Goal: Task Accomplishment & Management: Complete application form

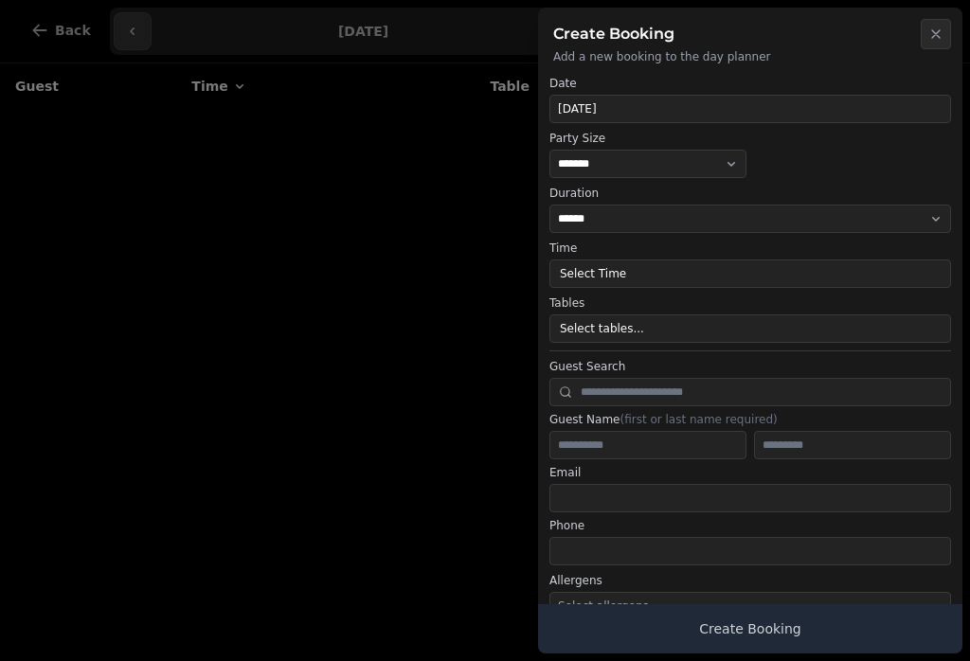
select select "*"
select select "****"
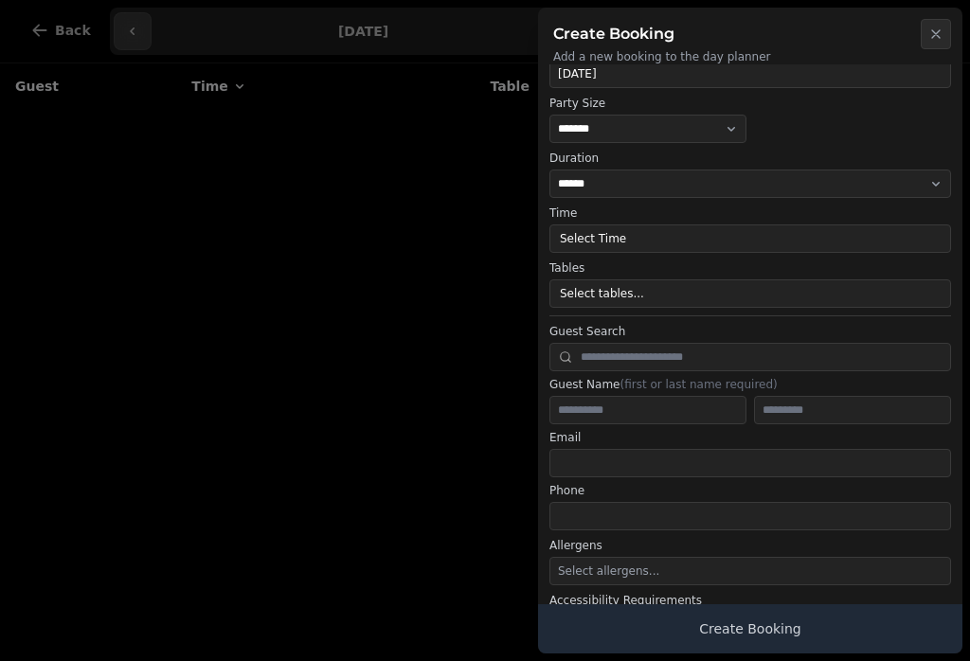
scroll to position [38, 0]
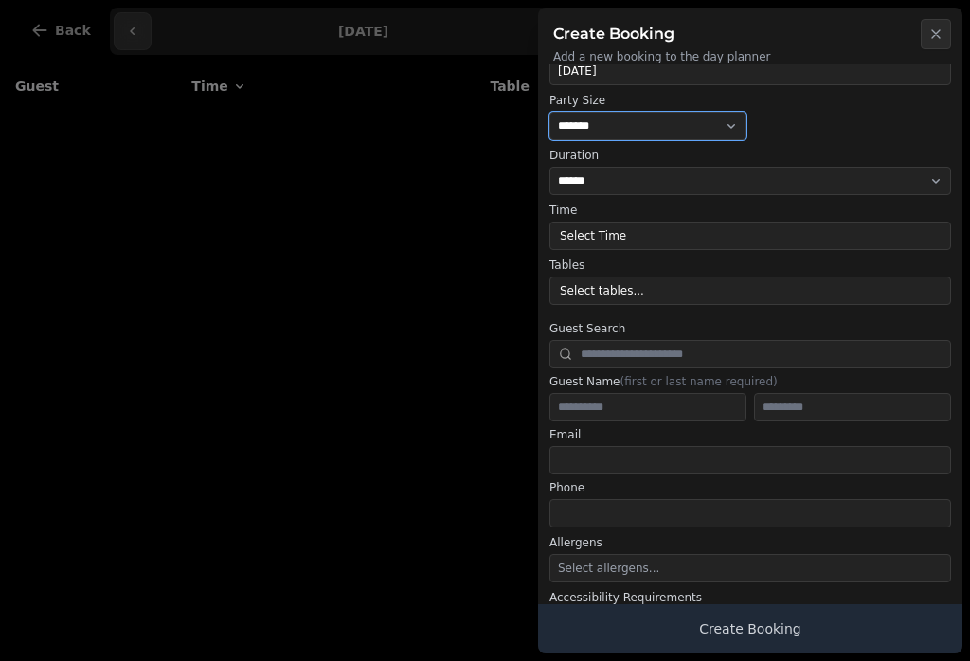
click at [715, 113] on select "* ***** * ****** * ****** * ****** * ****** * ****** * ****** * ****** * ******…" at bounding box center [647, 126] width 197 height 28
select select "**"
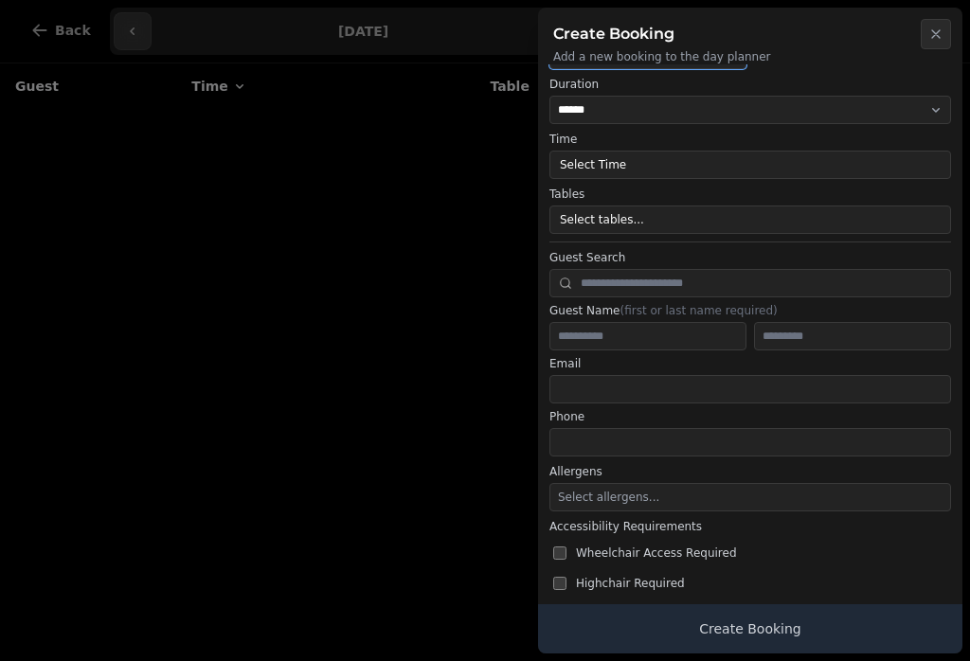
scroll to position [110, 0]
click at [780, 210] on button "Select tables..." at bounding box center [750, 219] width 402 height 28
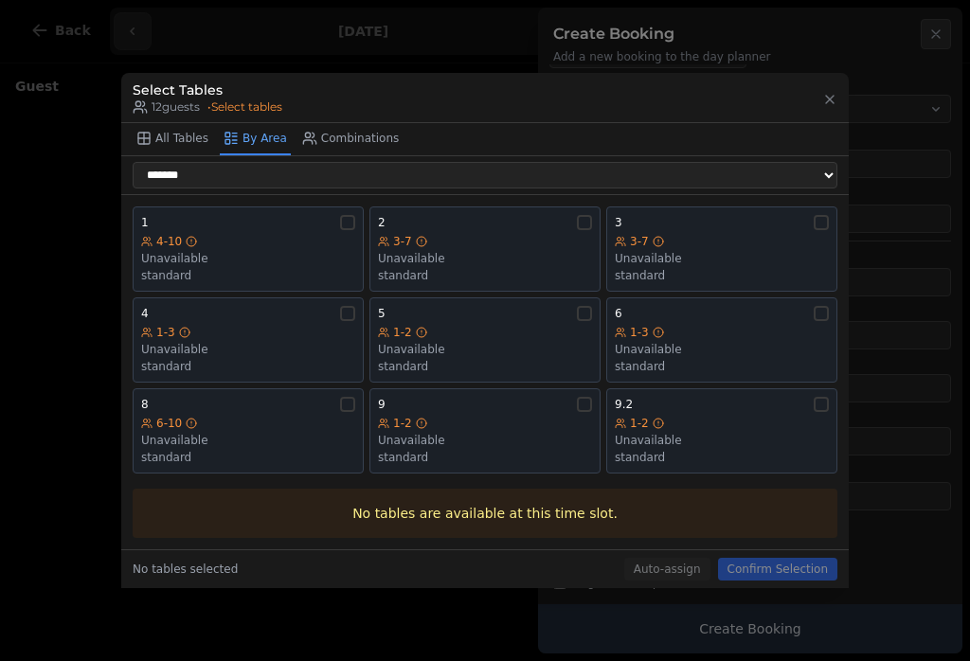
click at [198, 411] on div "8 6-10 Unavailable standard" at bounding box center [248, 431] width 214 height 68
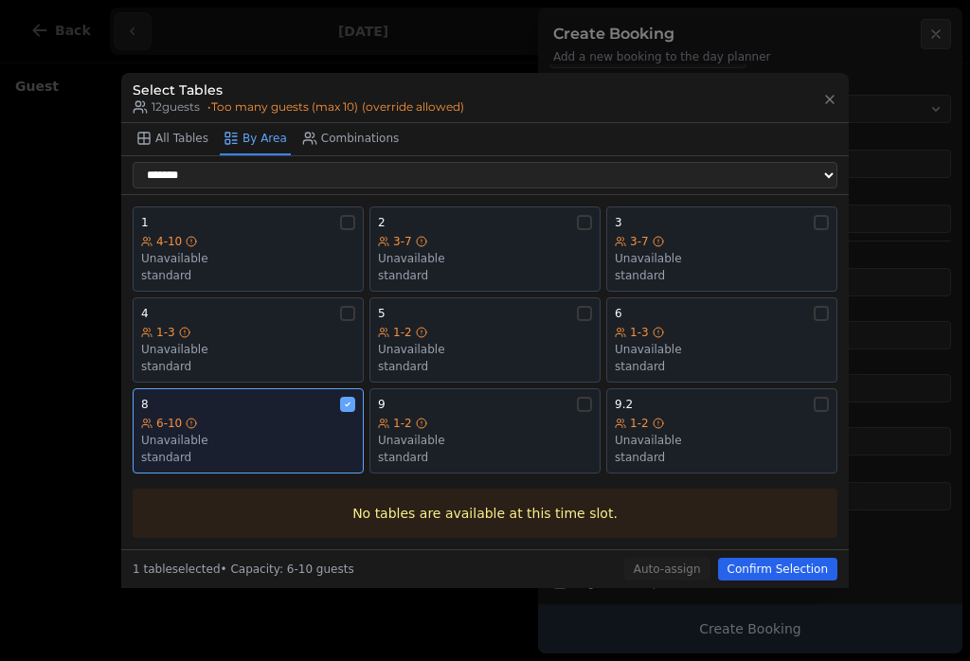
click at [805, 421] on div "1-2" at bounding box center [722, 423] width 214 height 15
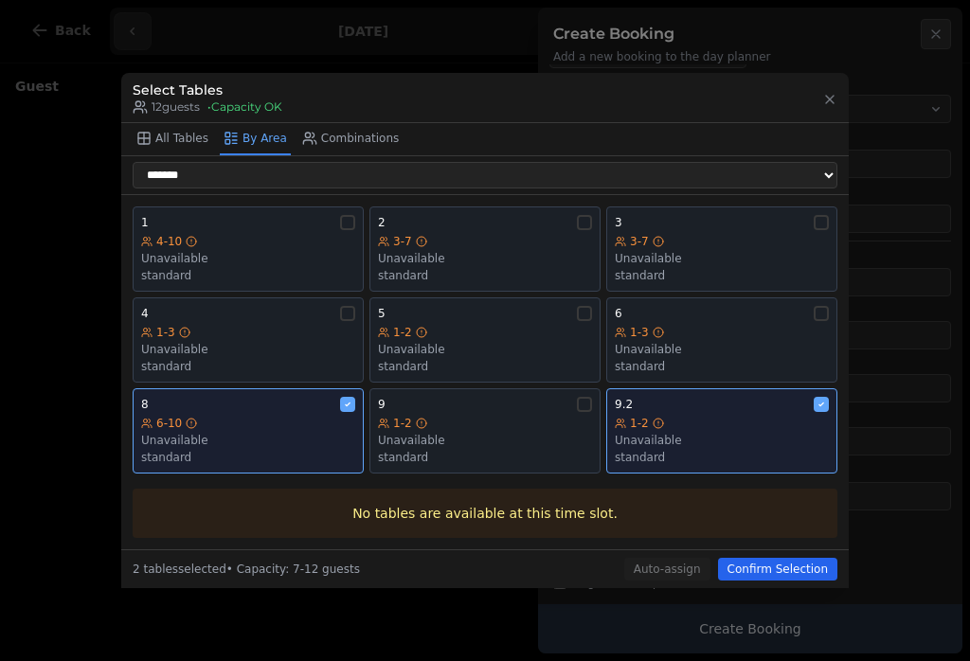
click at [508, 427] on div "1-2" at bounding box center [485, 423] width 214 height 15
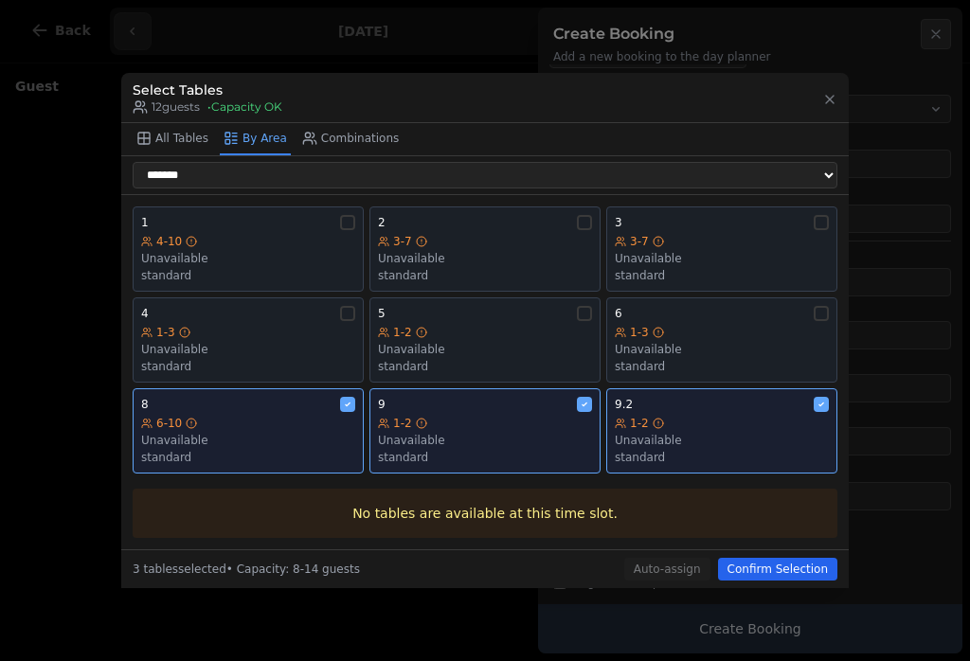
click at [811, 563] on button "Confirm Selection" at bounding box center [777, 569] width 119 height 23
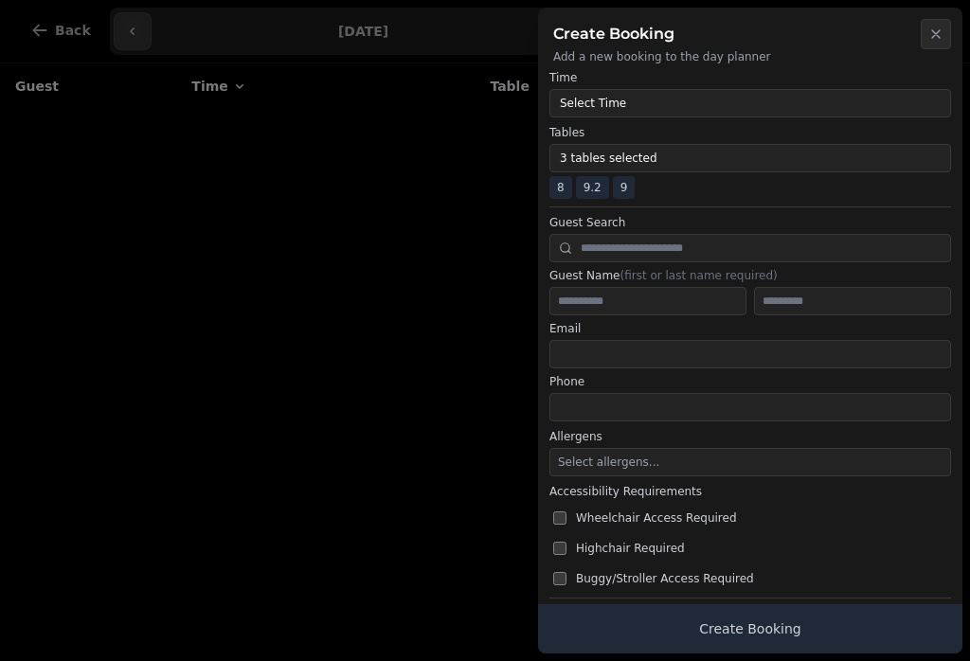
scroll to position [174, 0]
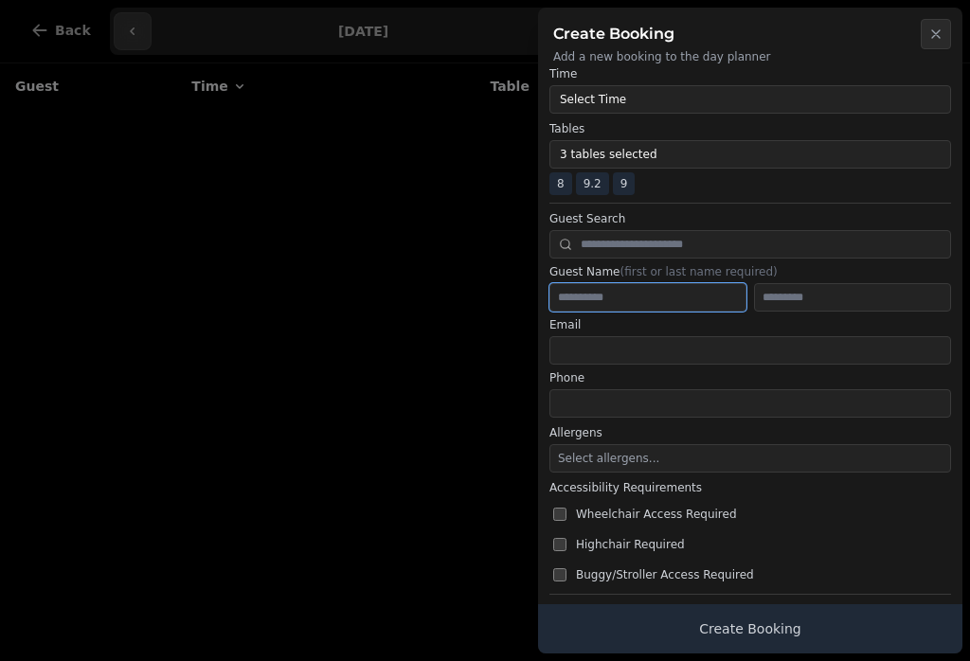
click at [697, 297] on input "text" at bounding box center [647, 297] width 197 height 28
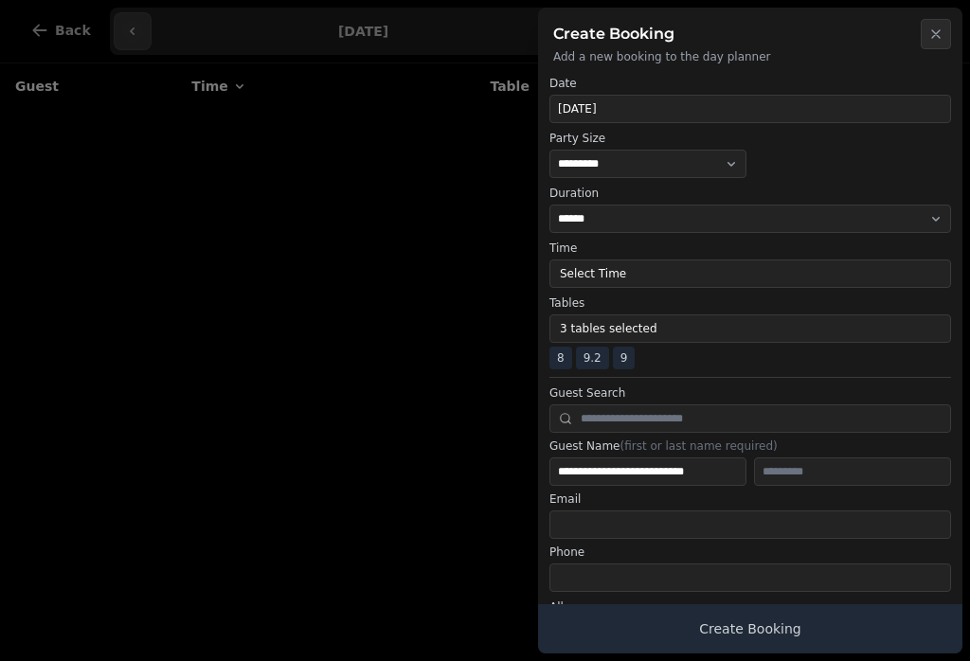
scroll to position [0, 0]
type input "**********"
click at [867, 98] on button "**********" at bounding box center [750, 109] width 402 height 28
click at [823, 272] on button "Select Time" at bounding box center [750, 274] width 402 height 28
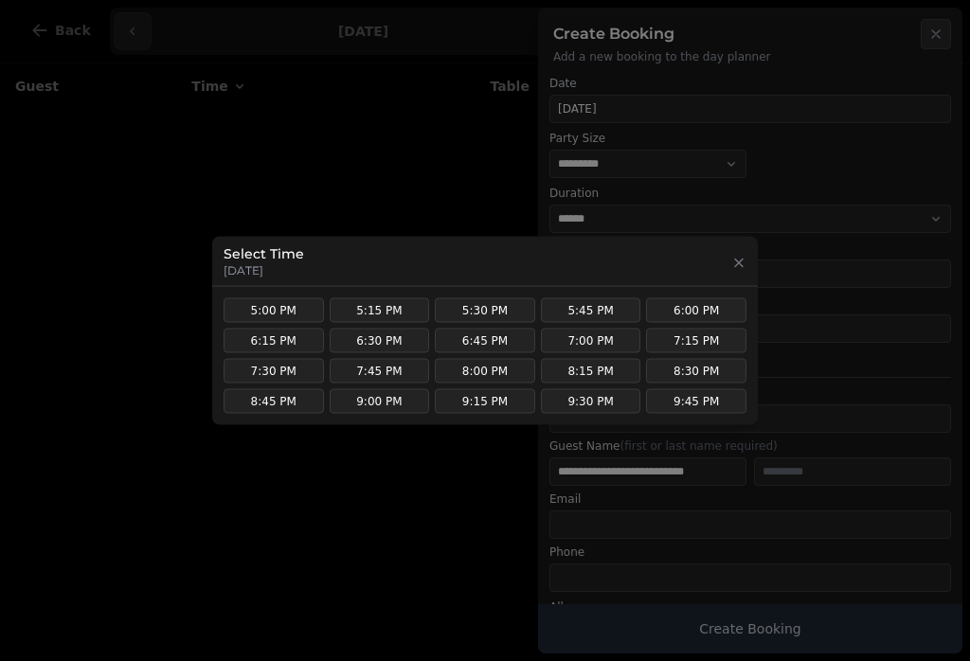
click at [367, 338] on button "6:30 PM" at bounding box center [380, 341] width 100 height 25
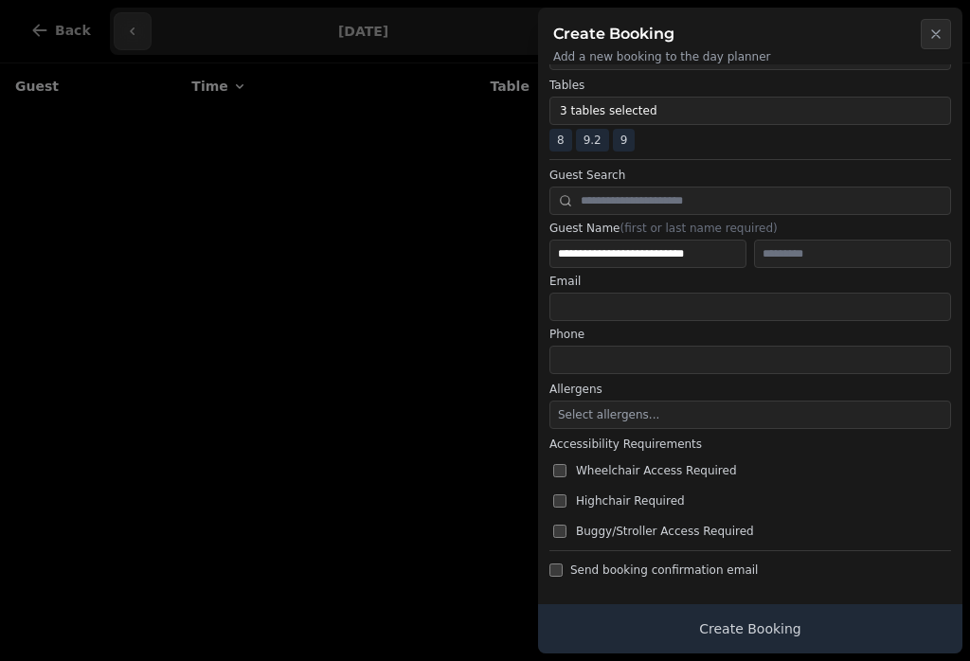
scroll to position [218, 0]
click at [877, 643] on button "Create Booking" at bounding box center [750, 628] width 424 height 49
click at [803, 634] on button "Create Booking" at bounding box center [750, 628] width 424 height 49
click at [187, 288] on div at bounding box center [485, 330] width 970 height 661
click at [829, 625] on button "Create Booking" at bounding box center [750, 628] width 424 height 49
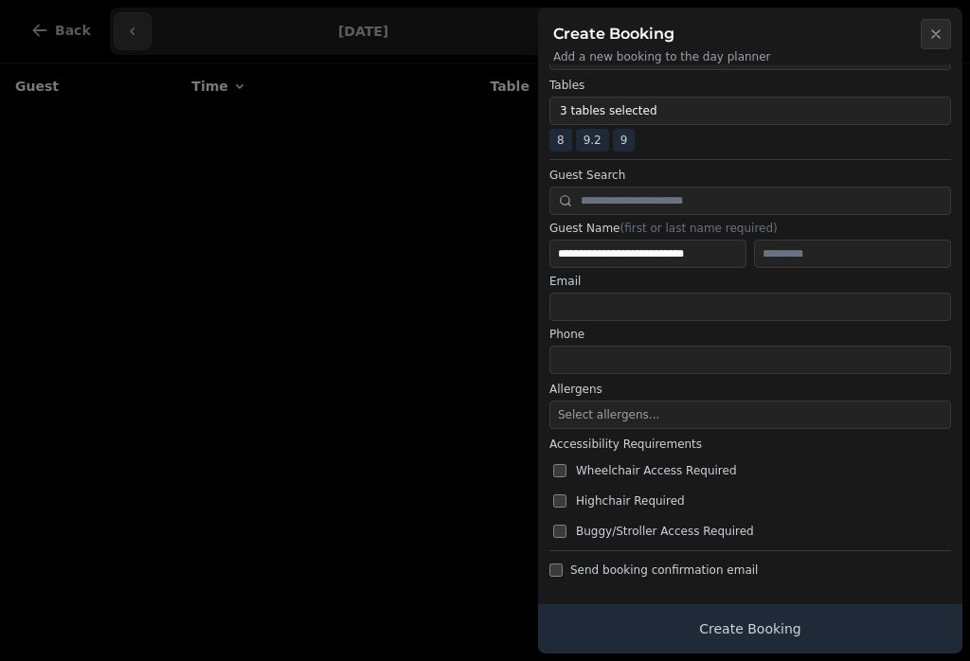
click at [765, 629] on button "Create Booking" at bounding box center [750, 628] width 424 height 49
click at [754, 625] on button "Create Booking" at bounding box center [750, 628] width 424 height 49
click at [761, 636] on button "Create Booking" at bounding box center [750, 628] width 424 height 49
click at [759, 633] on button "Create Booking" at bounding box center [750, 628] width 424 height 49
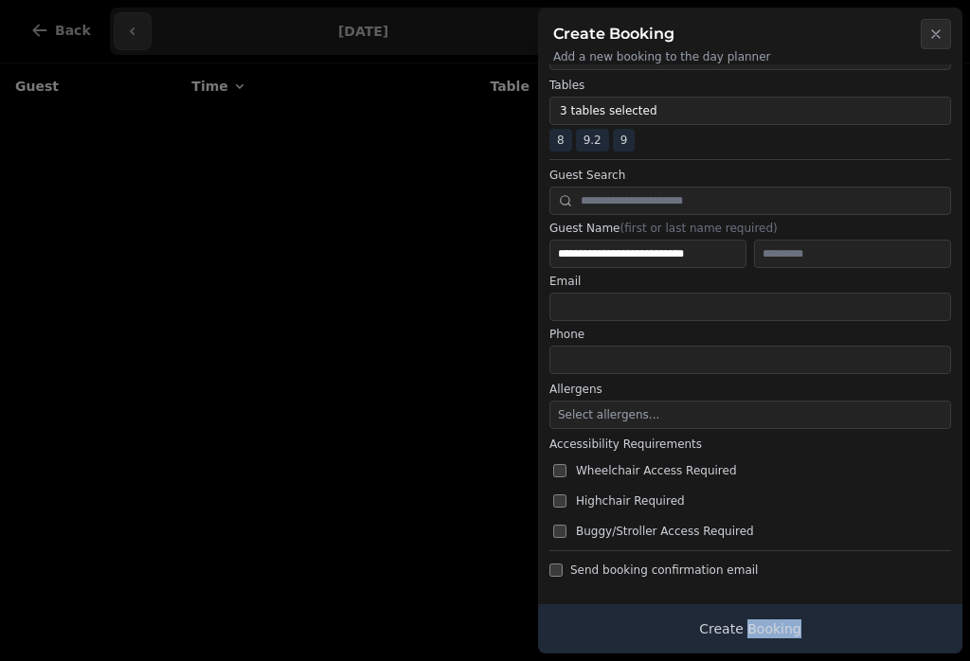
click at [867, 636] on button "Create Booking" at bounding box center [750, 628] width 424 height 49
click at [828, 627] on button "Create Booking" at bounding box center [750, 628] width 424 height 49
click at [787, 624] on button "Create Booking" at bounding box center [750, 628] width 424 height 49
click at [777, 635] on button "Create Booking" at bounding box center [750, 628] width 424 height 49
click at [837, 628] on button "Create Booking" at bounding box center [750, 628] width 424 height 49
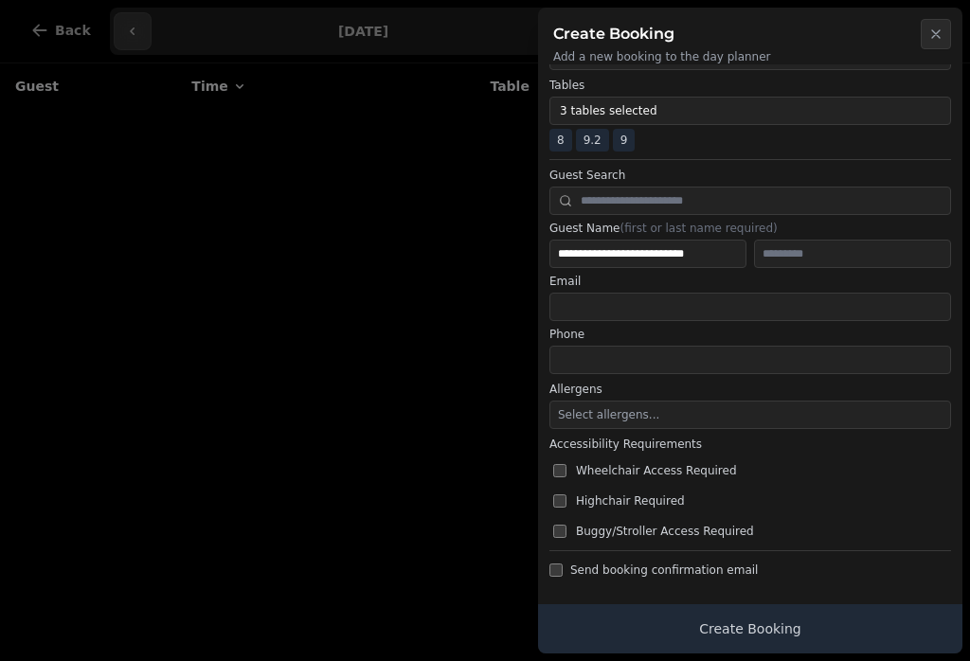
click at [887, 553] on div "Send booking confirmation email" at bounding box center [750, 563] width 402 height 27
click at [884, 620] on button "Create Booking" at bounding box center [750, 628] width 424 height 49
click at [866, 636] on button "Create Booking" at bounding box center [750, 628] width 424 height 49
click at [766, 634] on button "Create Booking" at bounding box center [750, 628] width 424 height 49
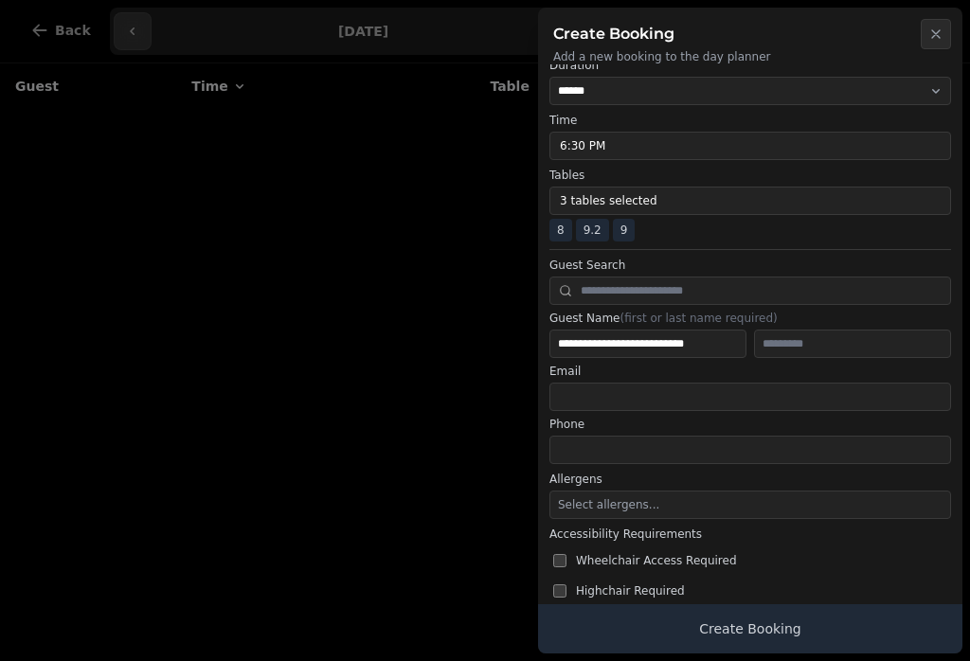
scroll to position [130, 0]
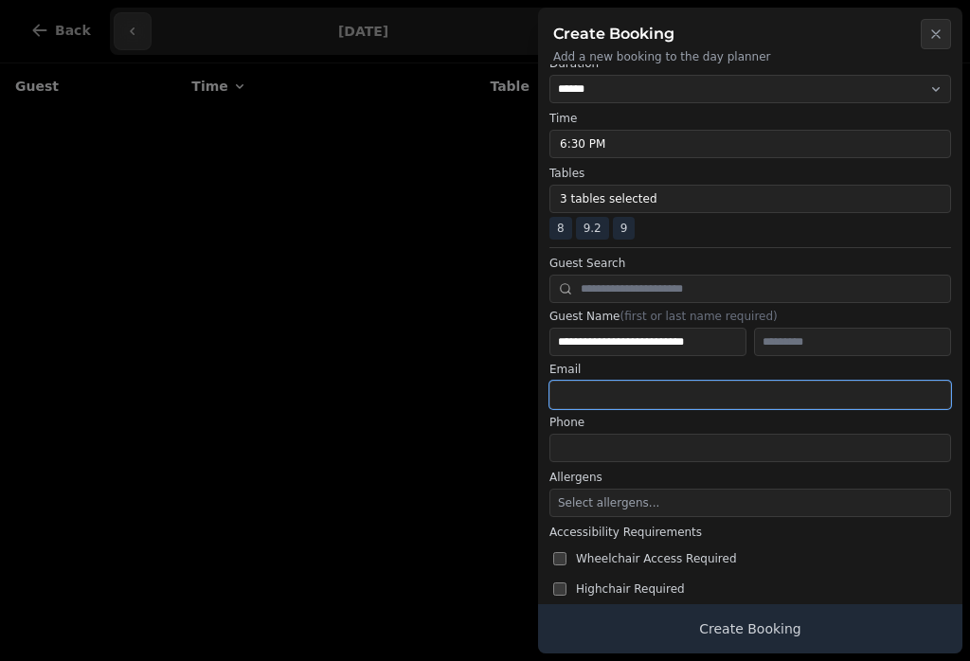
click at [870, 394] on input "email" at bounding box center [750, 395] width 402 height 28
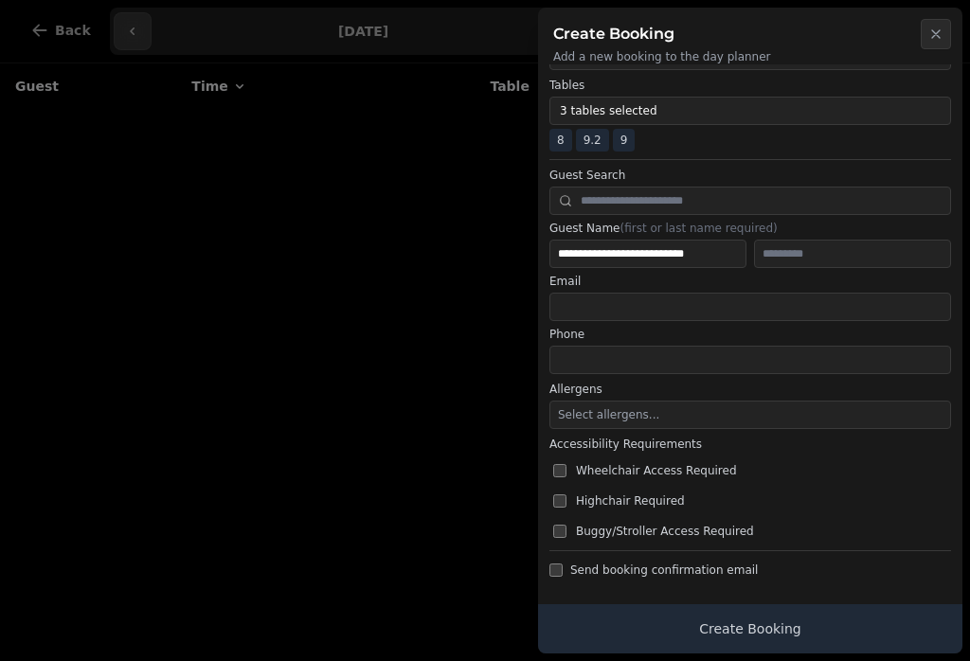
scroll to position [218, 0]
click at [855, 635] on button "Create Booking" at bounding box center [750, 628] width 424 height 49
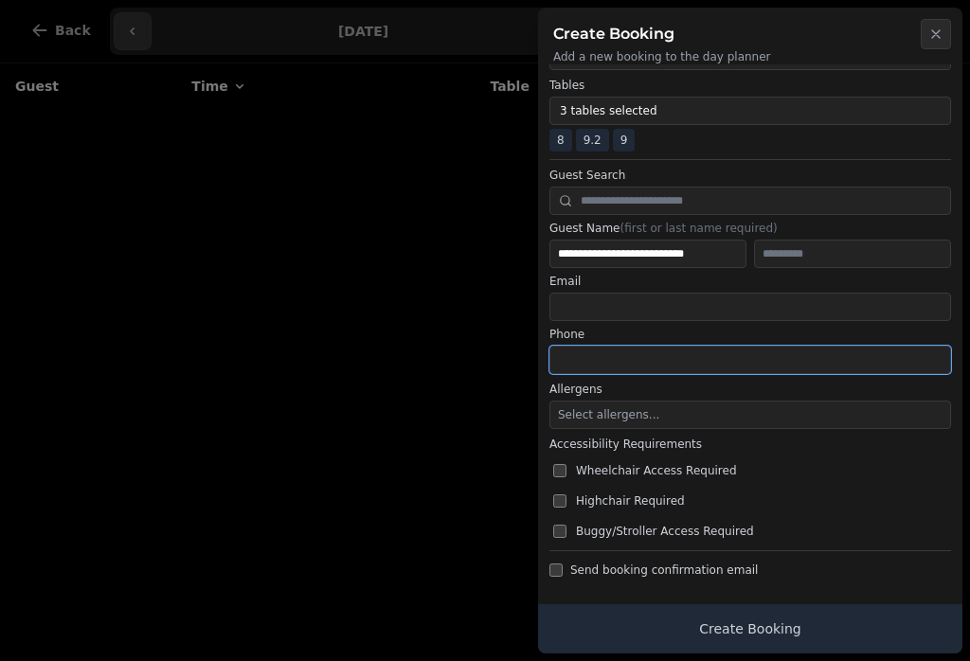
click at [577, 370] on input "tel" at bounding box center [750, 360] width 402 height 28
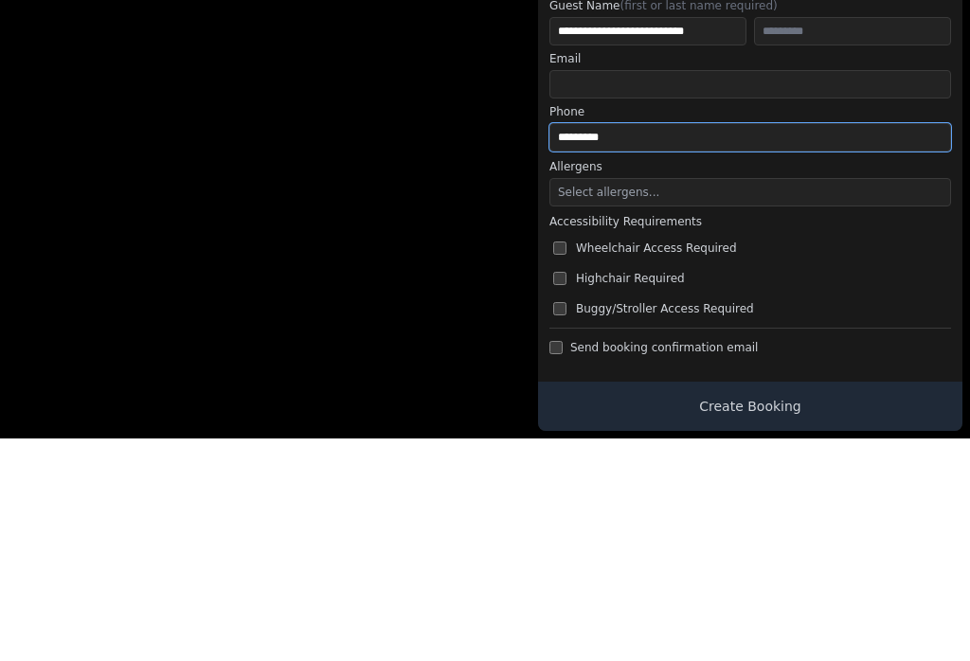
type input "**********"
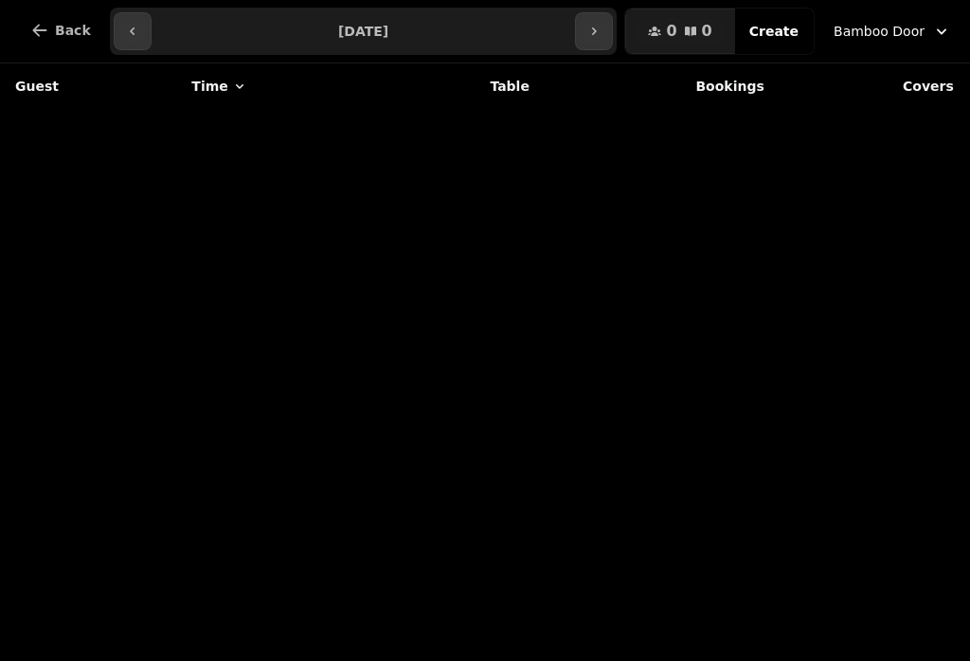
click at [785, 28] on span "Create" at bounding box center [773, 31] width 49 height 13
select select "*"
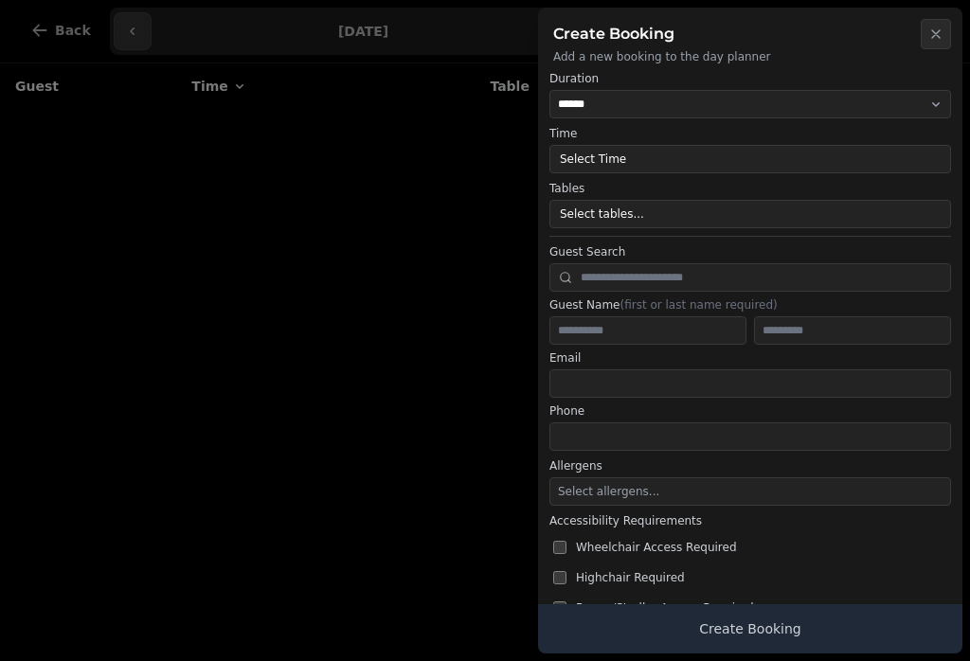
scroll to position [116, 0]
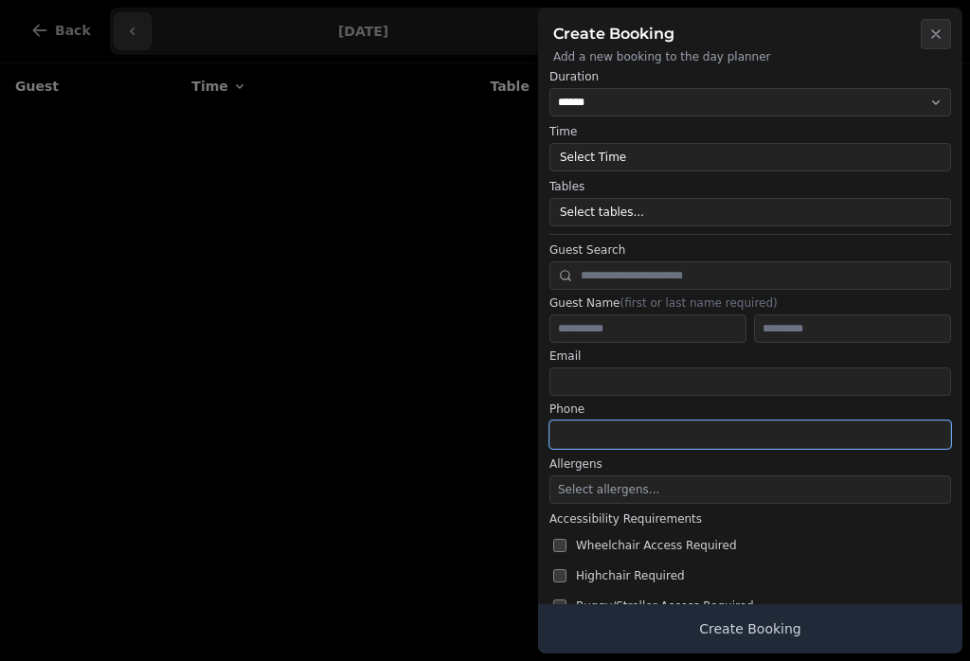
click at [575, 429] on input "tel" at bounding box center [750, 435] width 402 height 28
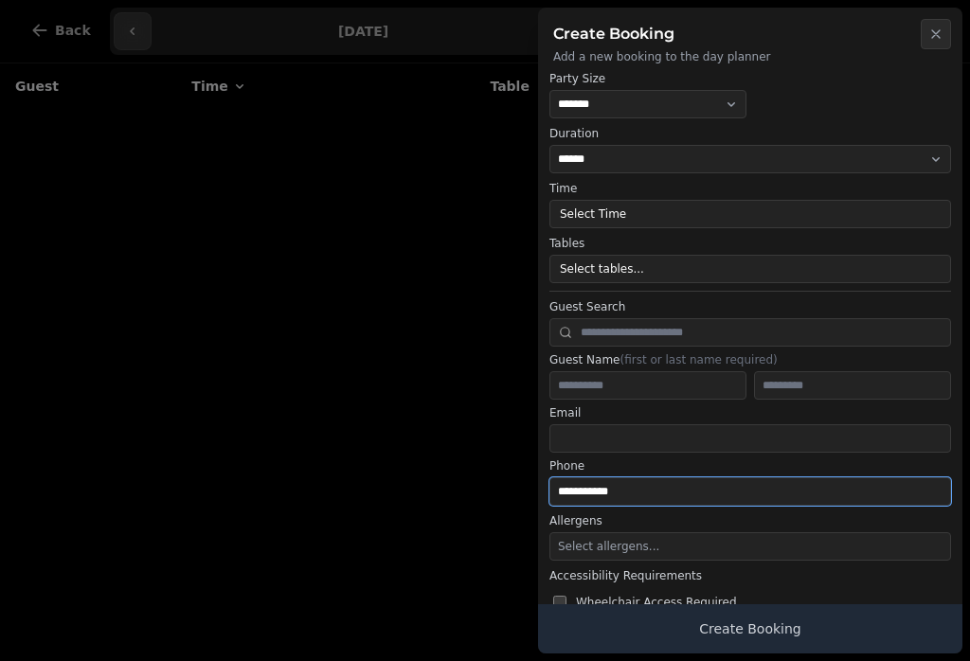
scroll to position [55, 0]
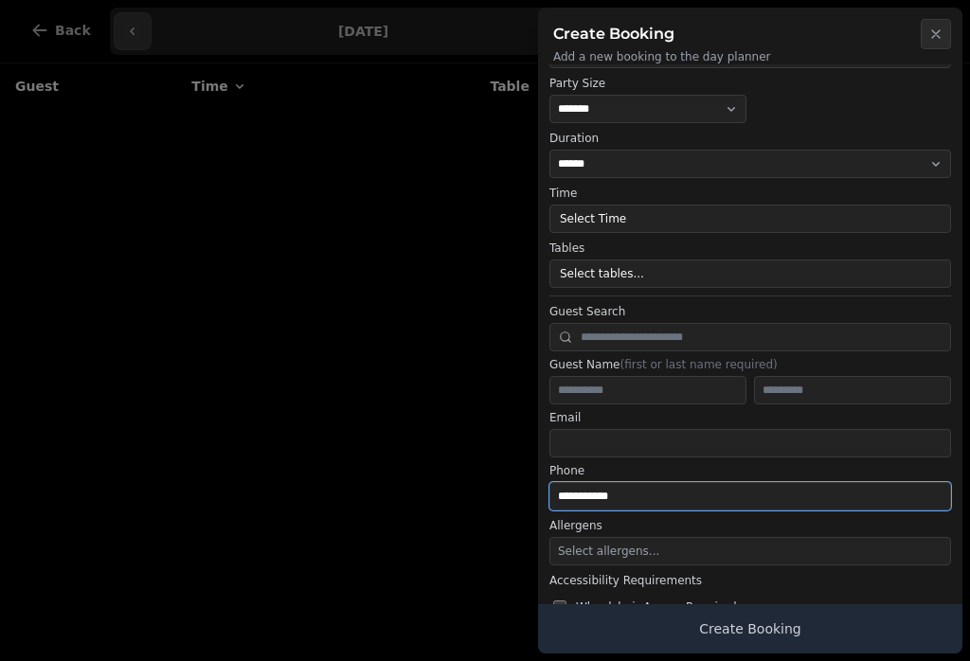
type input "**********"
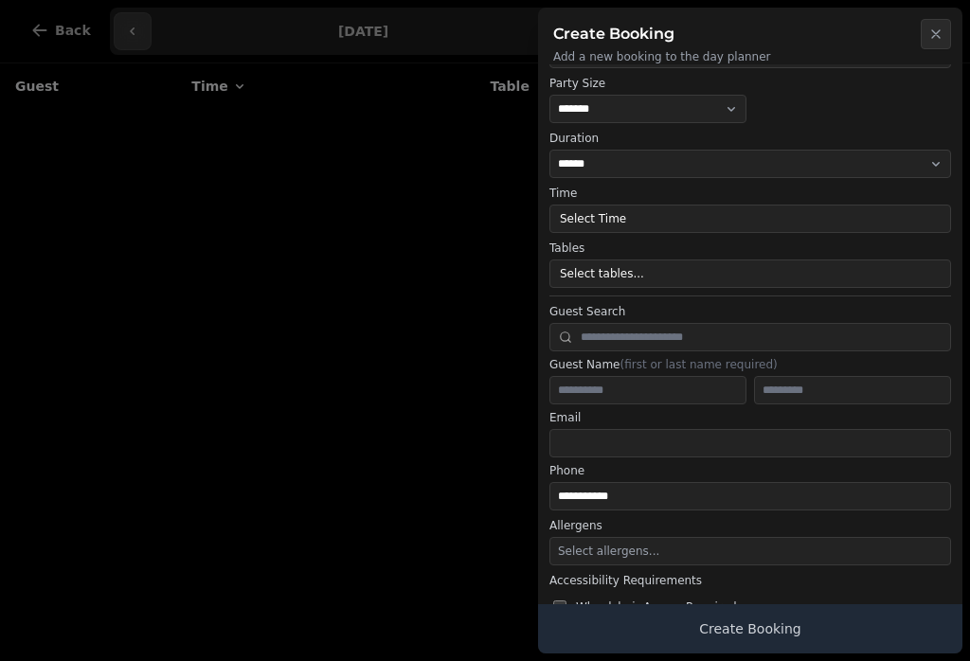
click at [584, 217] on button "Select Time" at bounding box center [750, 219] width 402 height 28
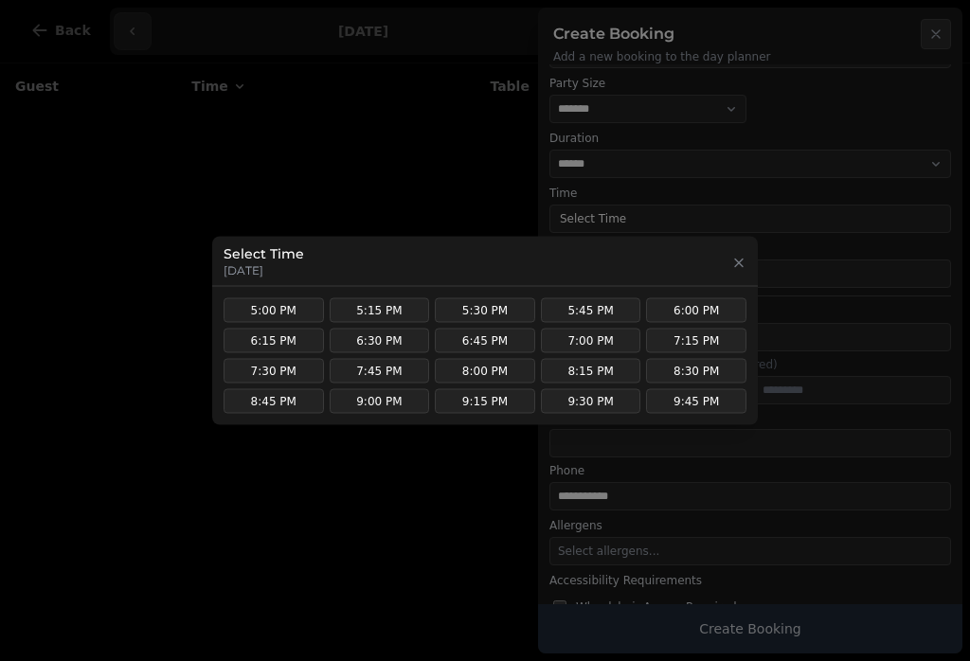
click at [356, 332] on button "6:30 PM" at bounding box center [380, 341] width 100 height 25
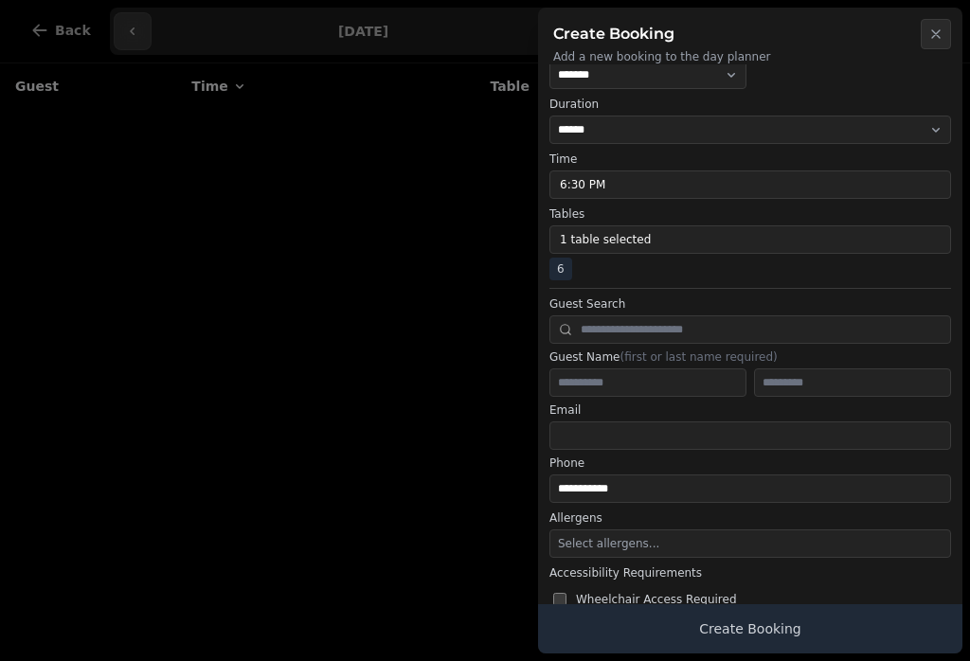
scroll to position [76, 0]
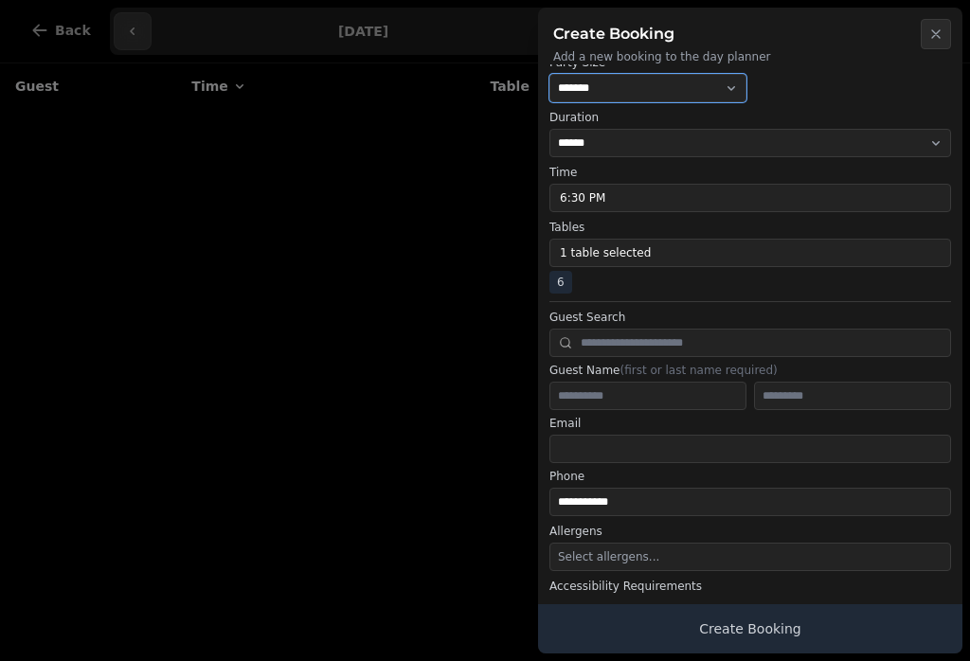
click at [614, 92] on select "* ***** * ****** * ****** * ****** * ****** * ****** * ****** * ****** * ******…" at bounding box center [647, 88] width 197 height 28
select select "**"
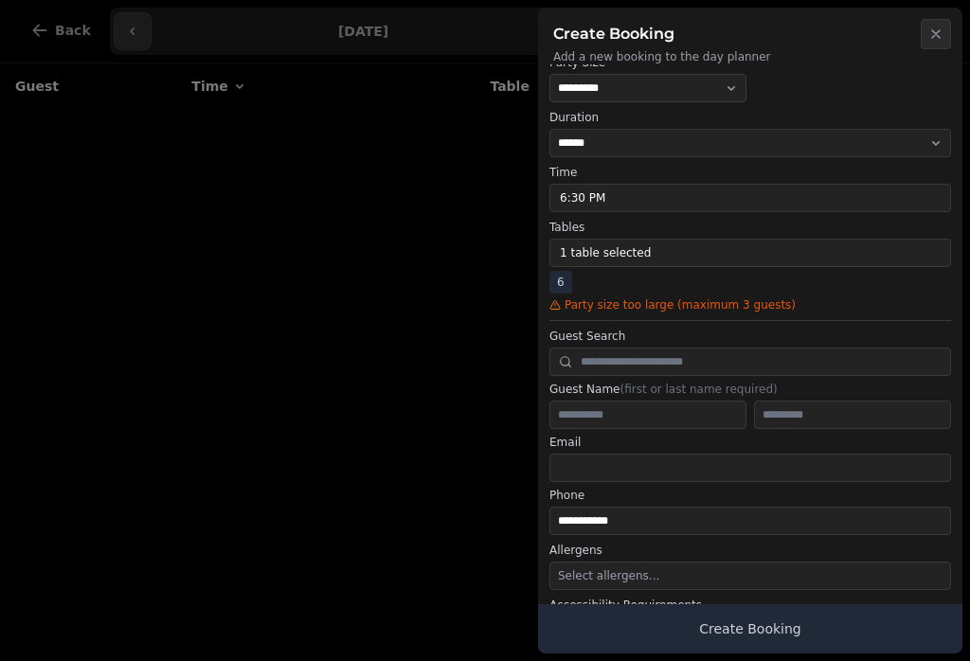
click at [681, 254] on button "1 table selected" at bounding box center [750, 253] width 402 height 28
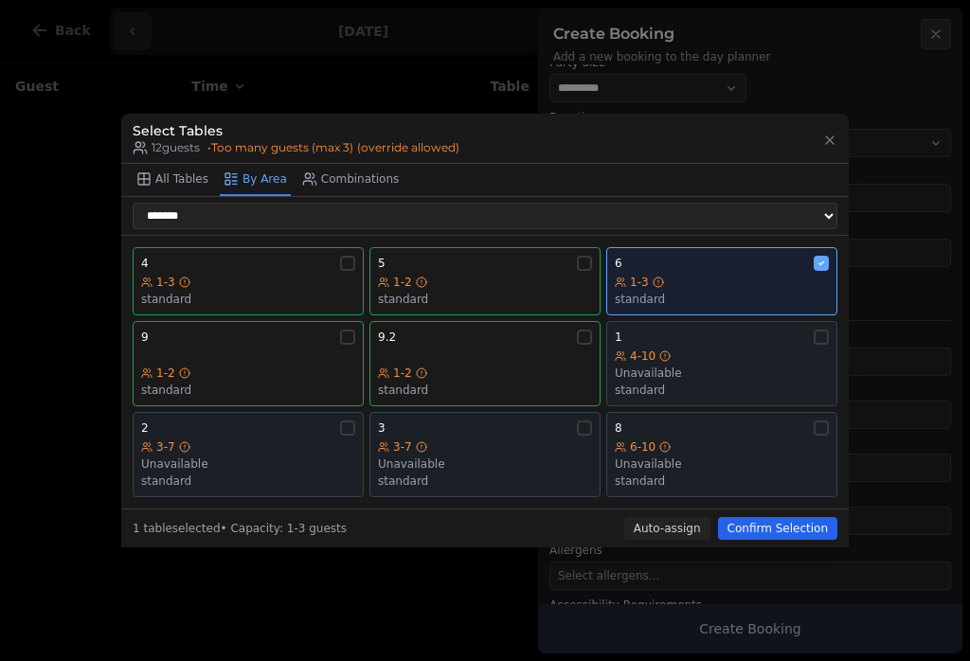
click at [646, 517] on button "Auto-assign" at bounding box center [667, 528] width 86 height 23
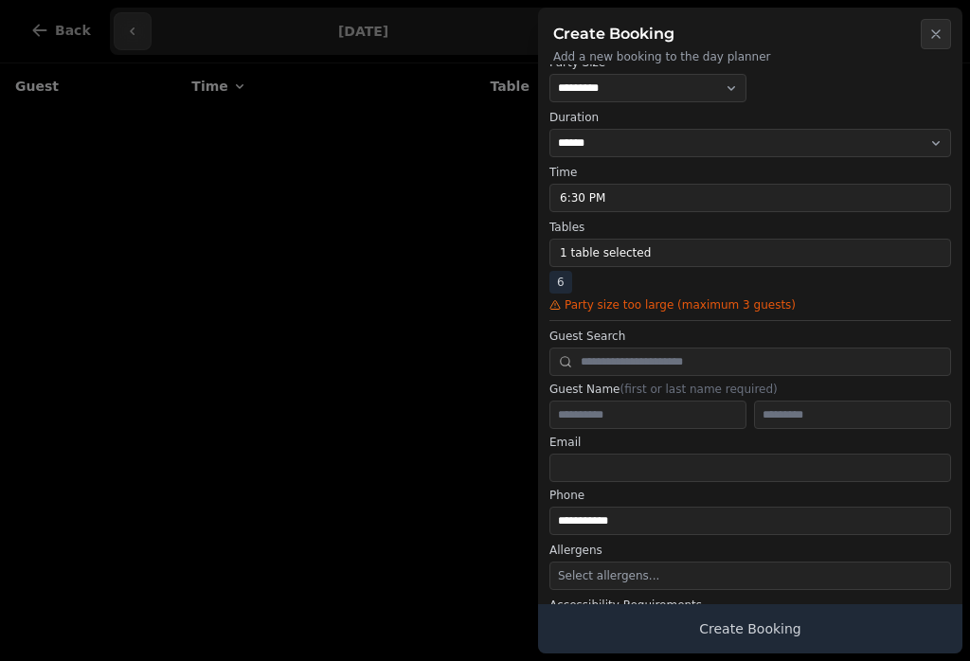
click at [655, 265] on button "1 table selected" at bounding box center [750, 253] width 402 height 28
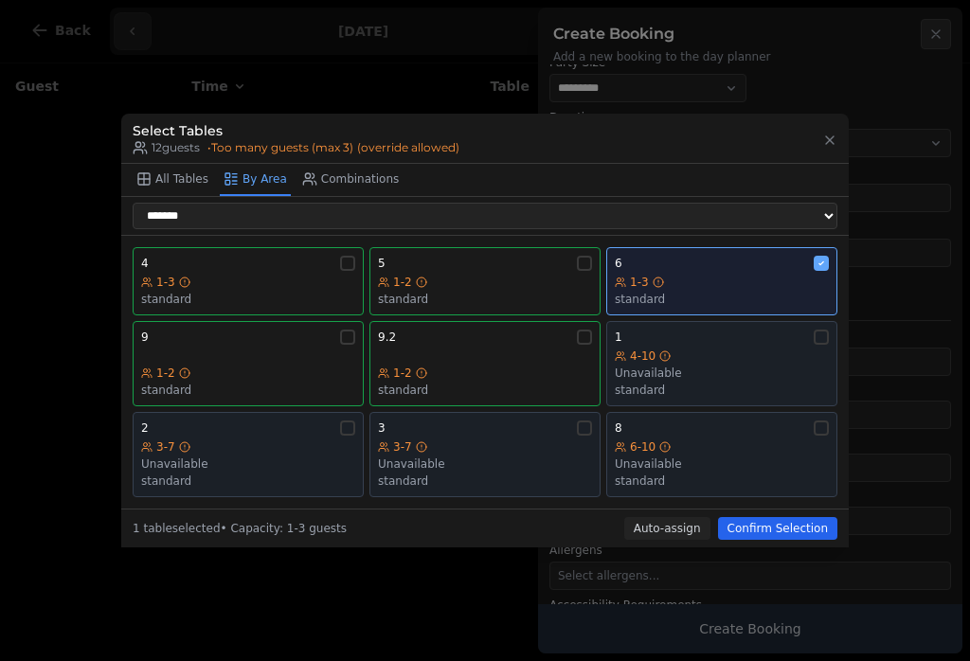
click at [715, 442] on div "6-10" at bounding box center [722, 446] width 214 height 15
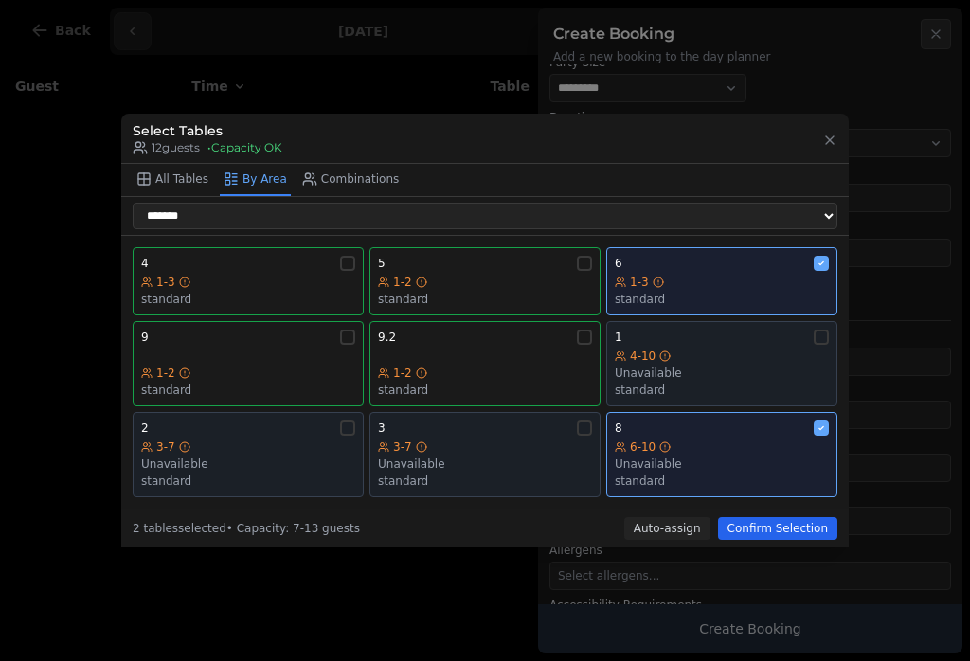
click at [802, 266] on div "6" at bounding box center [722, 263] width 214 height 15
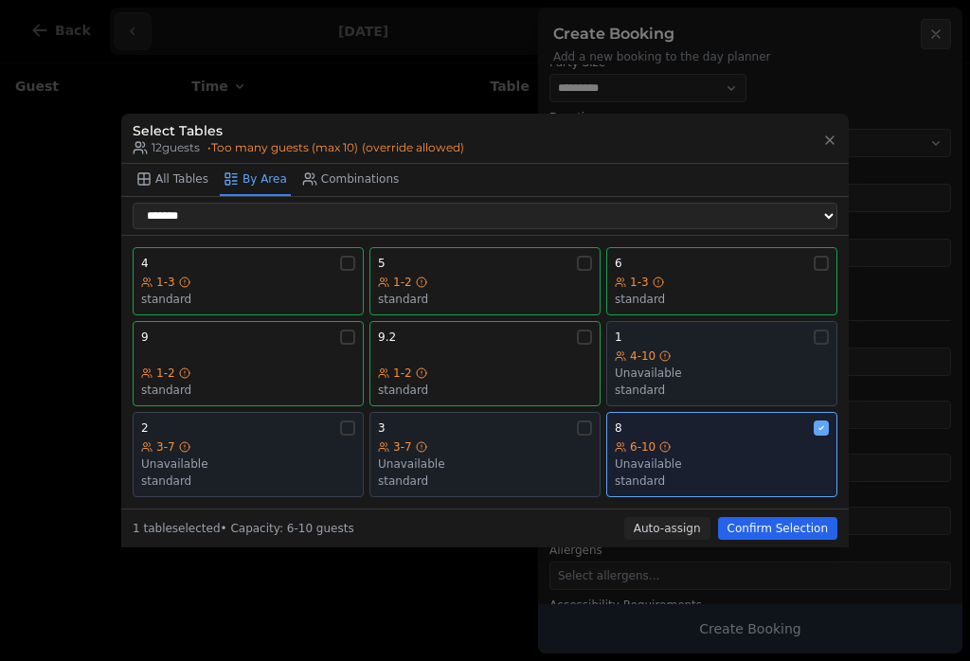
click at [168, 170] on button "All Tables" at bounding box center [173, 180] width 80 height 32
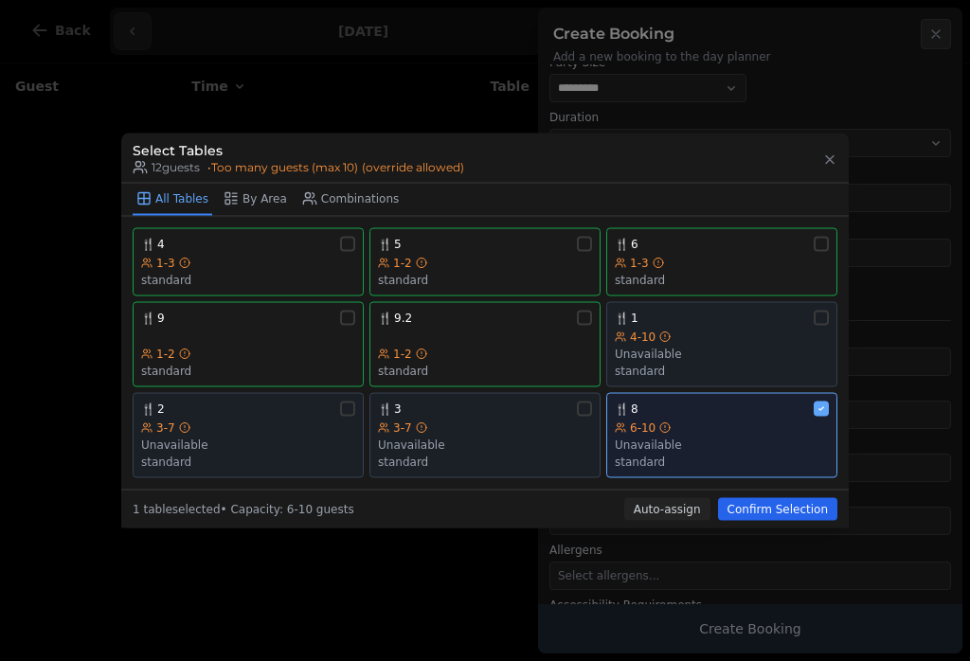
click at [478, 339] on div "🍴 9.2 1-2 standard" at bounding box center [485, 345] width 214 height 68
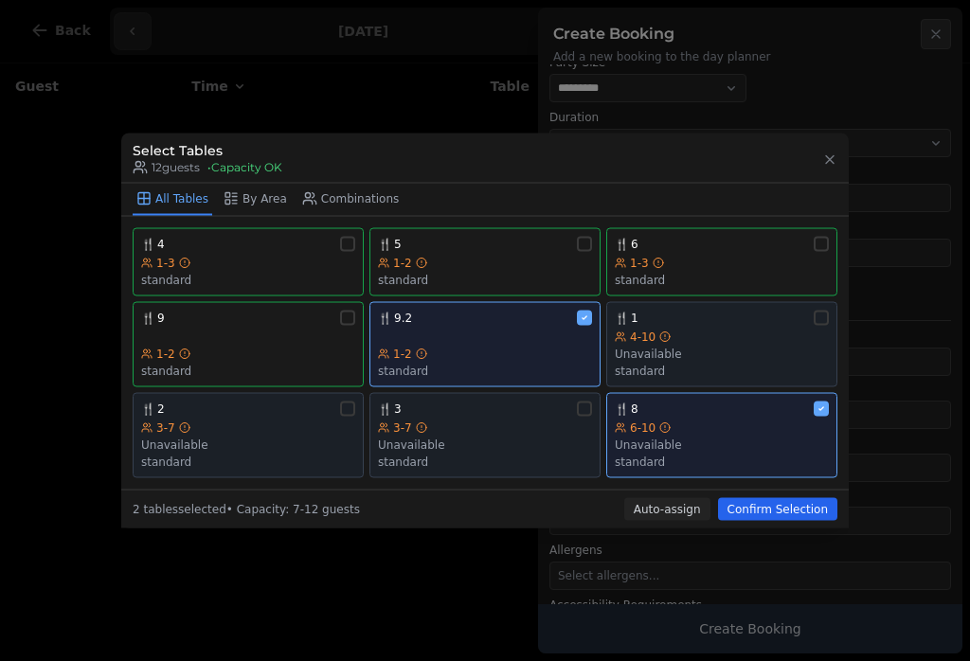
click at [206, 351] on div "1-2" at bounding box center [248, 354] width 214 height 15
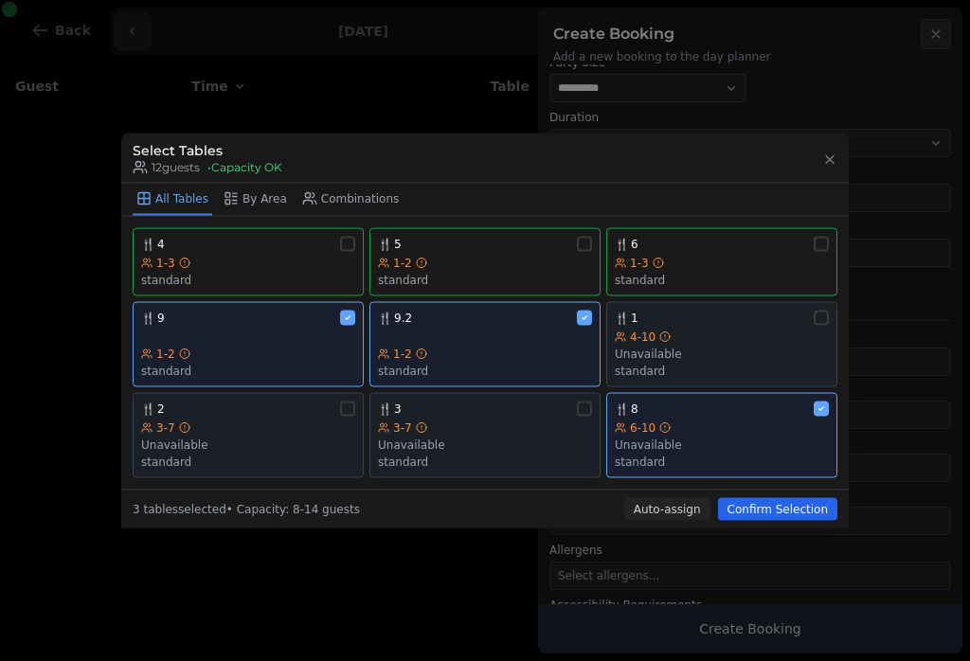
click at [802, 504] on button "Confirm Selection" at bounding box center [777, 509] width 119 height 23
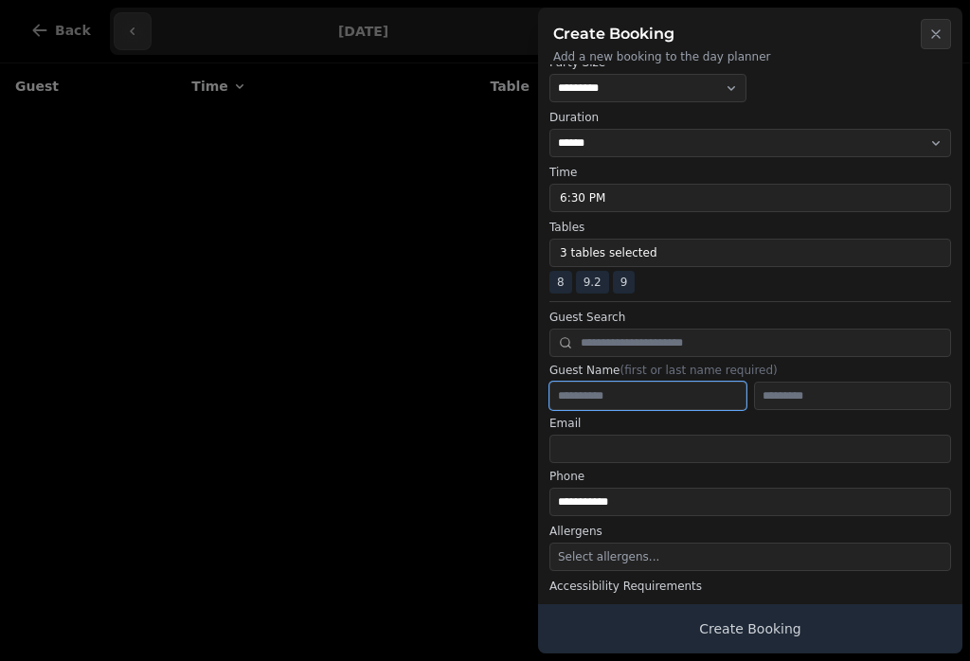
click at [686, 401] on input "text" at bounding box center [647, 396] width 197 height 28
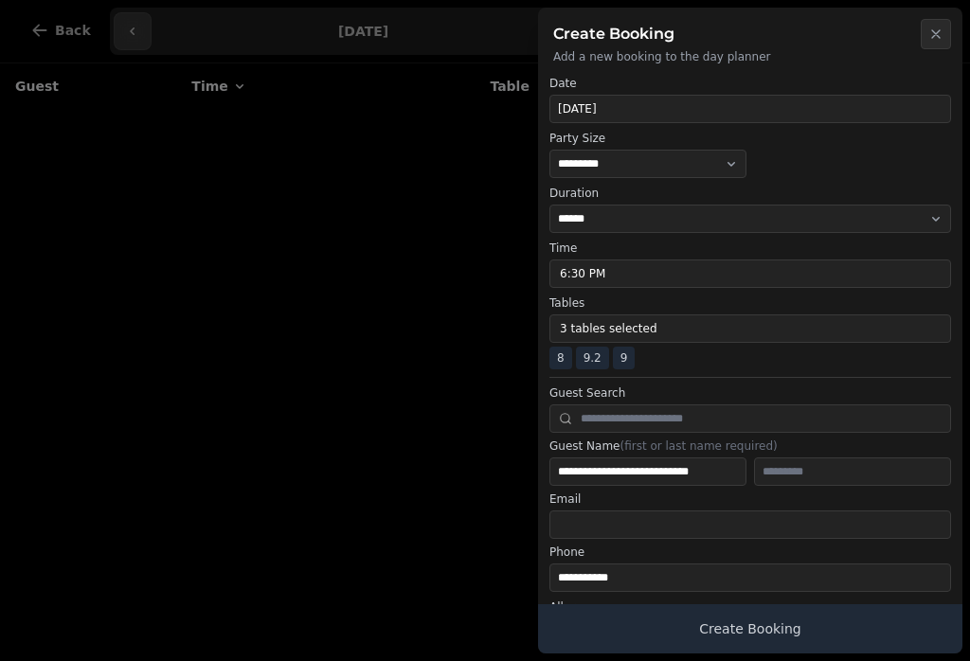
scroll to position [0, 0]
type input "**********"
click at [798, 631] on button "Create Booking" at bounding box center [750, 628] width 424 height 49
click at [864, 637] on button "Create Booking" at bounding box center [750, 628] width 424 height 49
click at [805, 627] on button "Create Booking" at bounding box center [750, 628] width 424 height 49
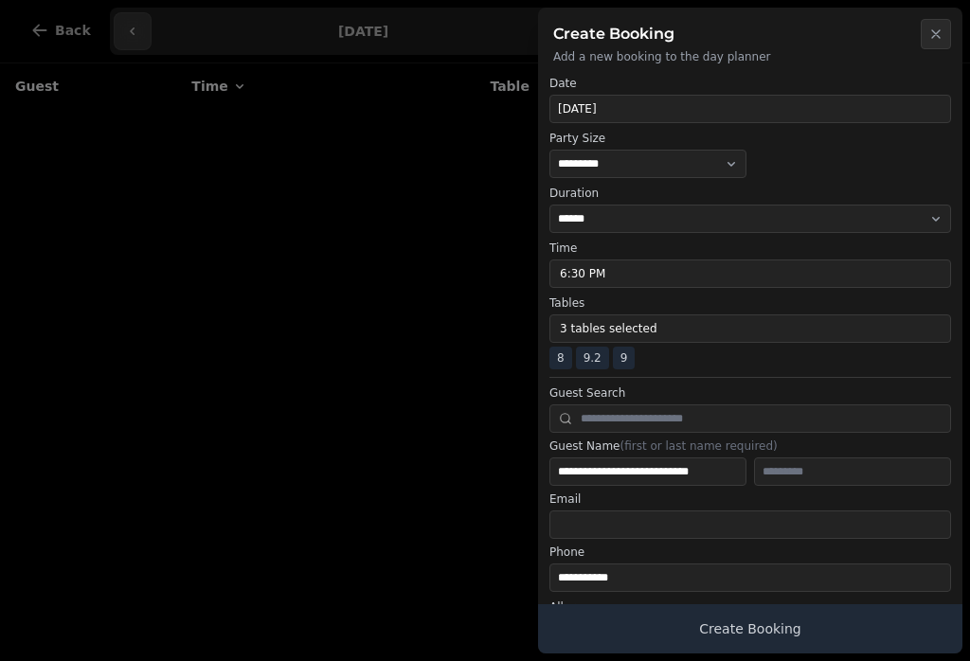
click at [850, 628] on button "Create Booking" at bounding box center [750, 628] width 424 height 49
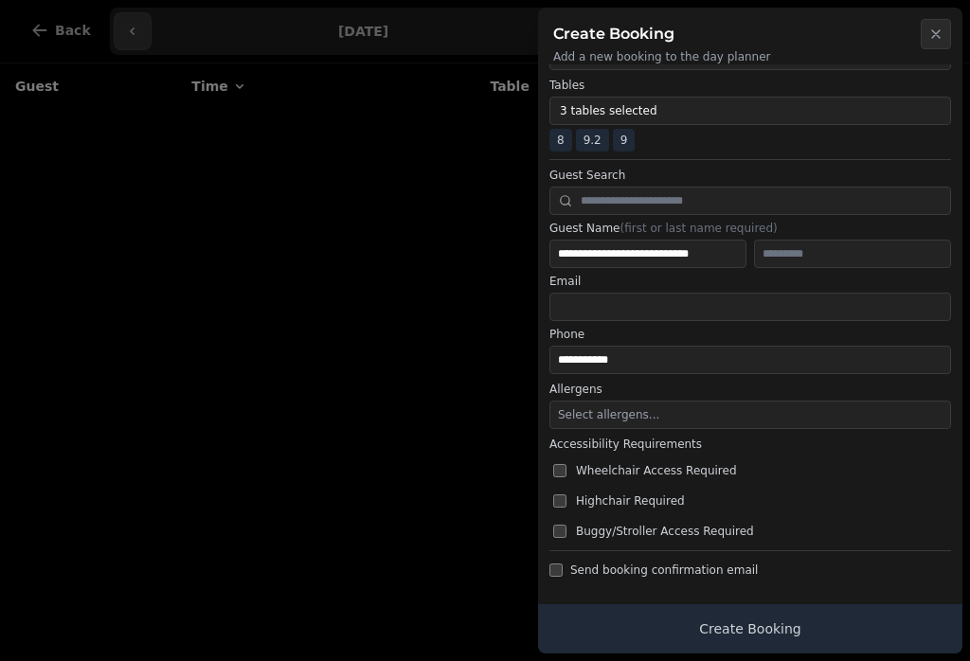
scroll to position [218, 0]
click at [717, 576] on span "Send booking confirmation email" at bounding box center [664, 570] width 188 height 15
click at [756, 616] on button "Create Booking" at bounding box center [750, 628] width 424 height 49
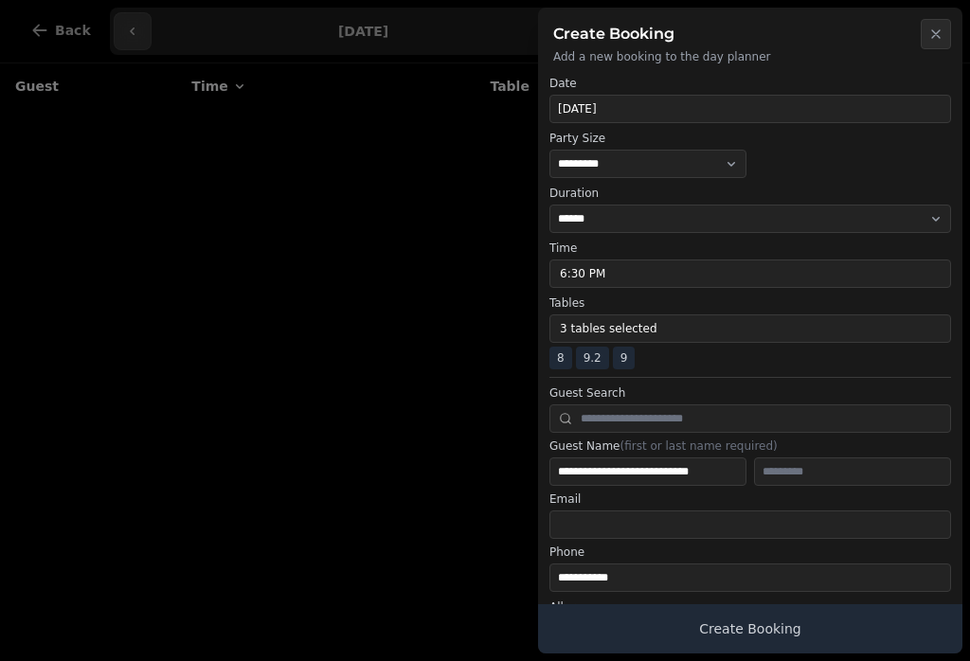
scroll to position [0, 0]
click at [857, 624] on button "Create Booking" at bounding box center [750, 628] width 424 height 49
click at [867, 635] on button "Create Booking" at bounding box center [750, 628] width 424 height 49
click at [869, 626] on button "Create Booking" at bounding box center [750, 628] width 424 height 49
click at [834, 618] on button "Create Booking" at bounding box center [750, 628] width 424 height 49
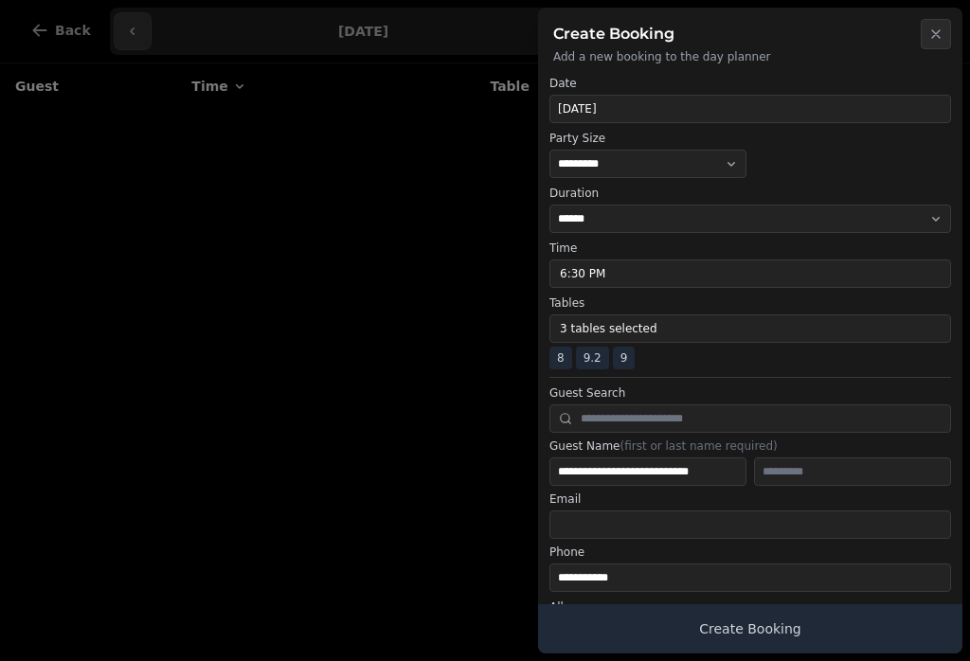
click at [839, 618] on button "Create Booking" at bounding box center [750, 628] width 424 height 49
click at [863, 606] on button "Create Booking" at bounding box center [750, 628] width 424 height 49
click at [855, 630] on button "Create Booking" at bounding box center [750, 628] width 424 height 49
click at [867, 617] on button "Create Booking" at bounding box center [750, 628] width 424 height 49
click at [868, 636] on button "Create Booking" at bounding box center [750, 628] width 424 height 49
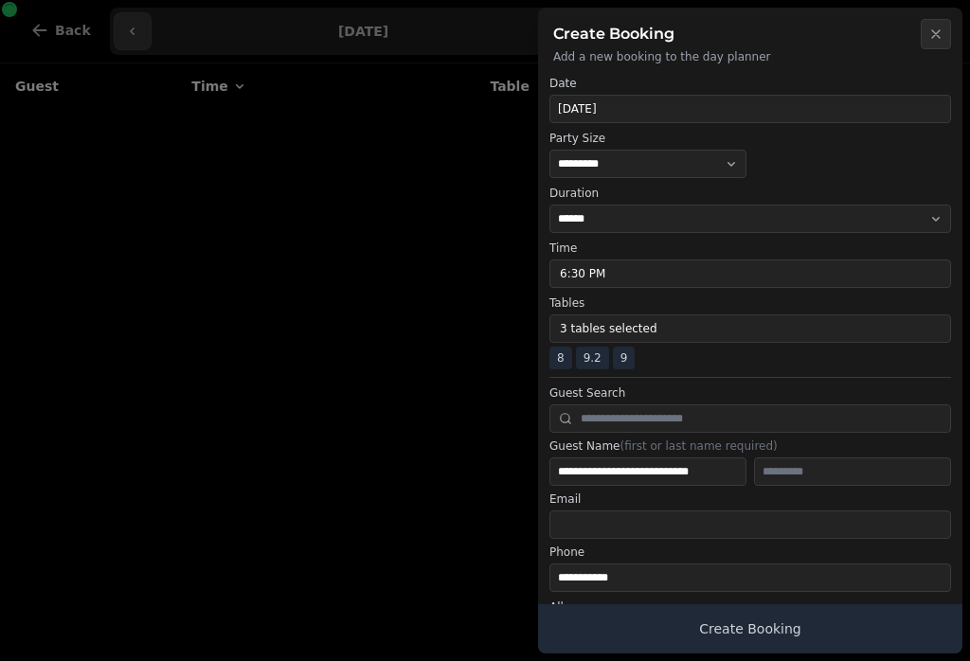
click at [847, 652] on button "Create Booking" at bounding box center [750, 628] width 424 height 49
click at [851, 651] on button "Create Booking" at bounding box center [750, 628] width 424 height 49
click at [847, 633] on button "Create Booking" at bounding box center [750, 628] width 424 height 49
click at [829, 633] on button "Create Booking" at bounding box center [750, 628] width 424 height 49
click at [933, 21] on button "Close" at bounding box center [936, 34] width 30 height 30
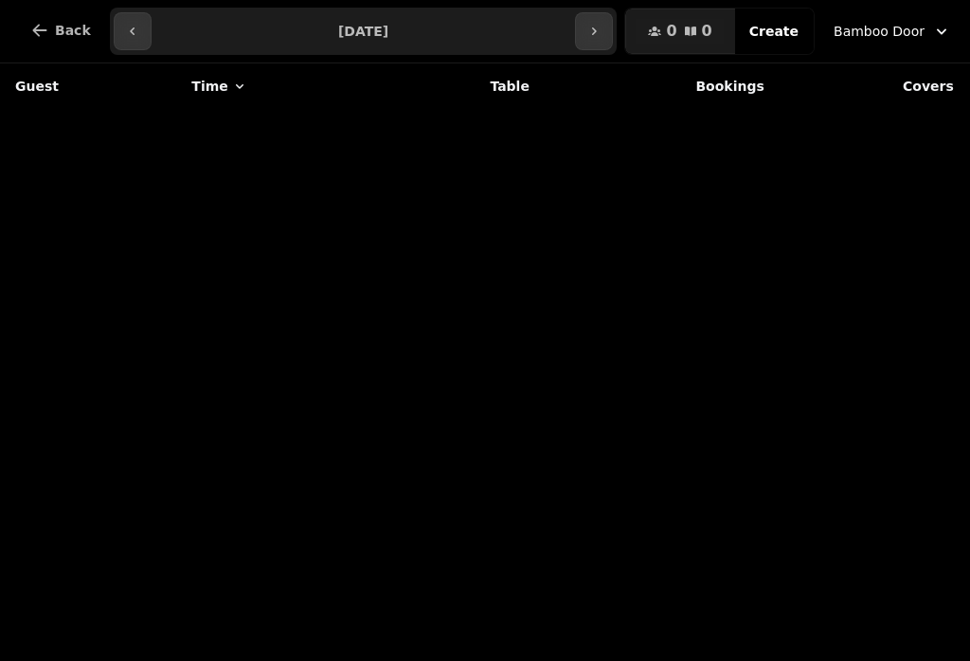
click at [63, 13] on button "Back" at bounding box center [60, 30] width 91 height 45
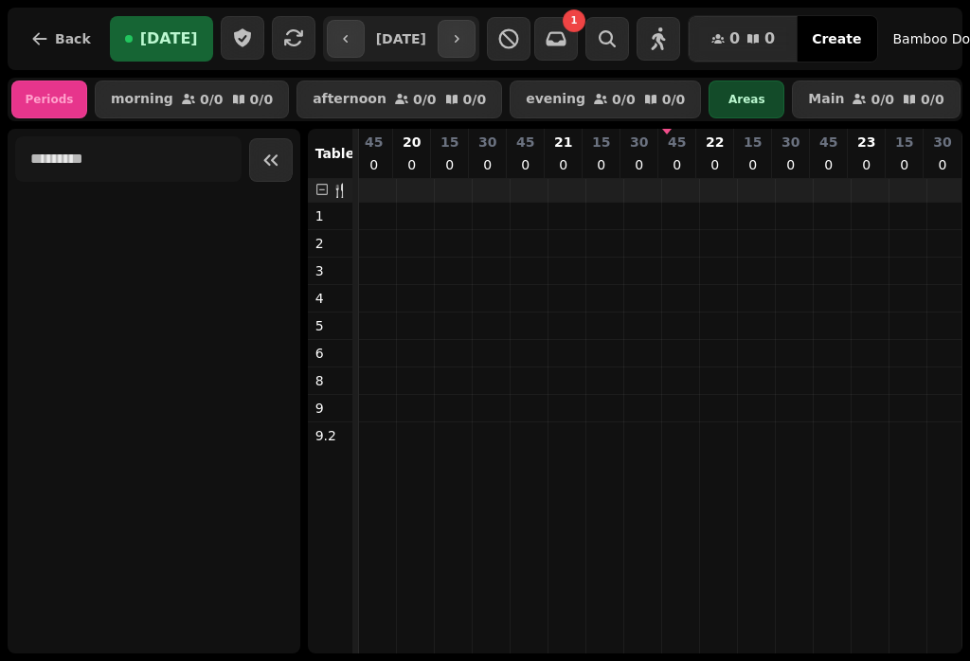
scroll to position [0, 421]
click at [861, 33] on span "Create" at bounding box center [836, 38] width 49 height 13
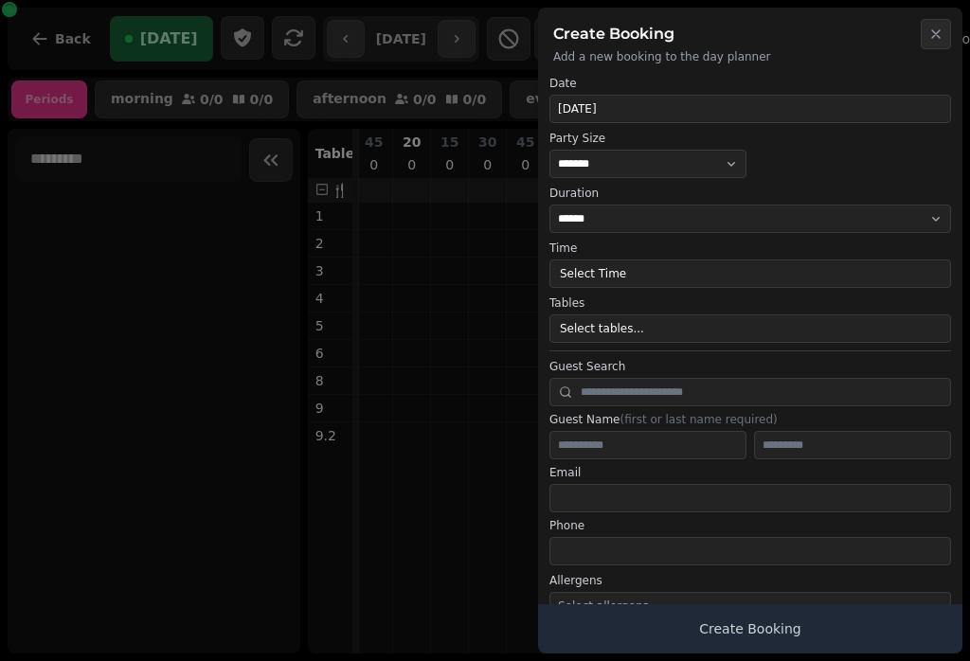
click at [760, 284] on button "Select Time" at bounding box center [750, 274] width 402 height 28
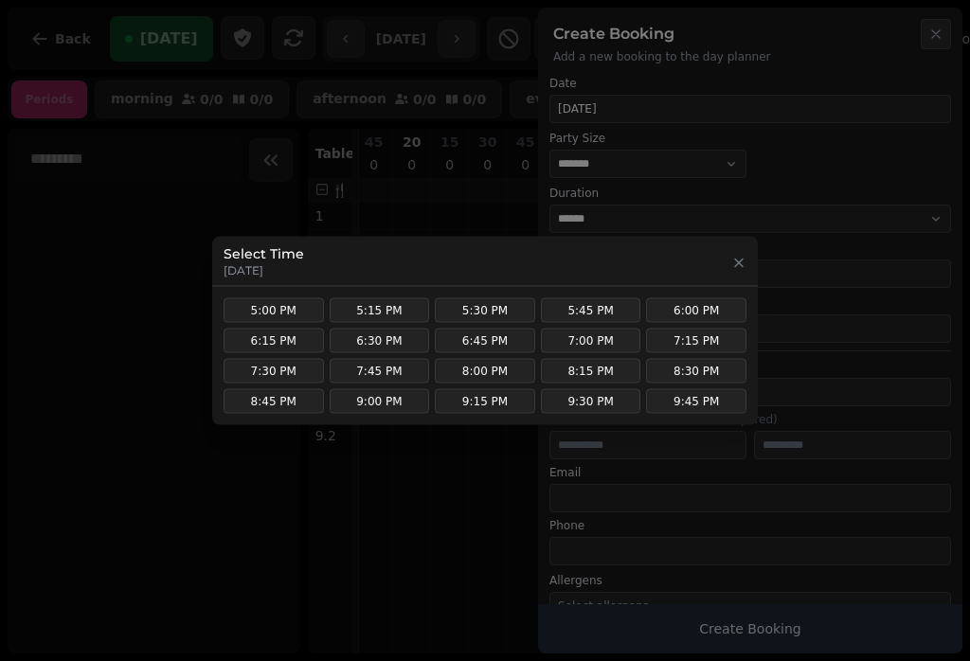
click at [375, 344] on button "6:30 PM" at bounding box center [380, 341] width 100 height 25
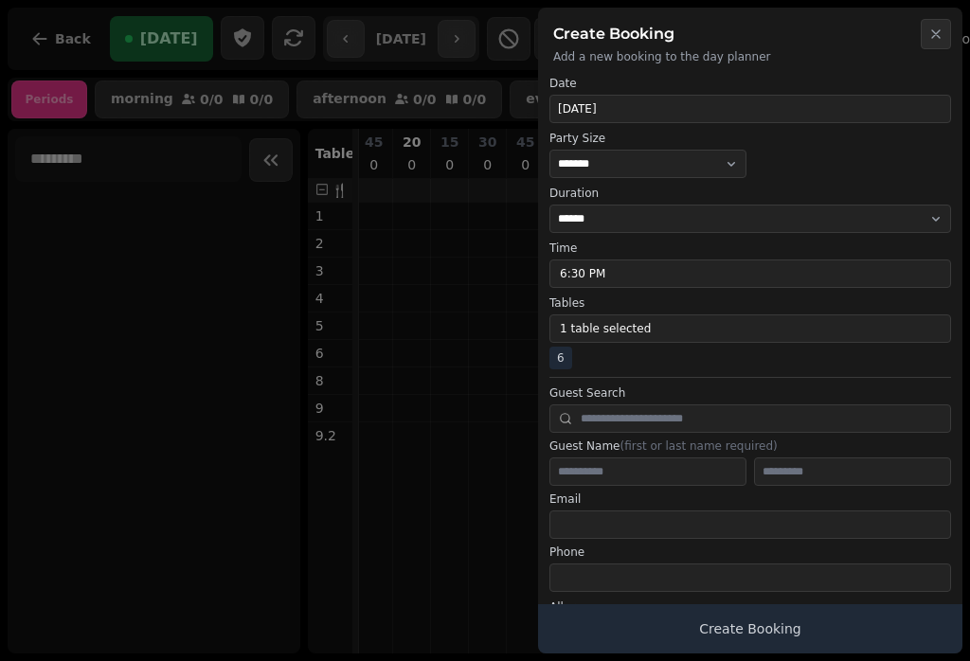
click at [744, 337] on button "1 table selected" at bounding box center [750, 328] width 402 height 28
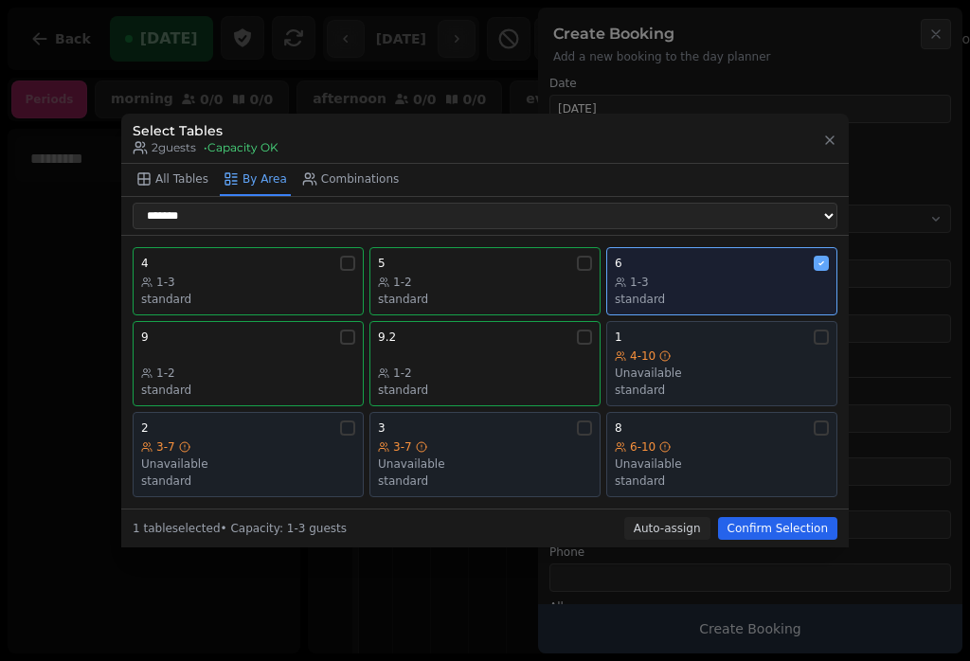
click at [738, 295] on div "standard" at bounding box center [722, 299] width 214 height 15
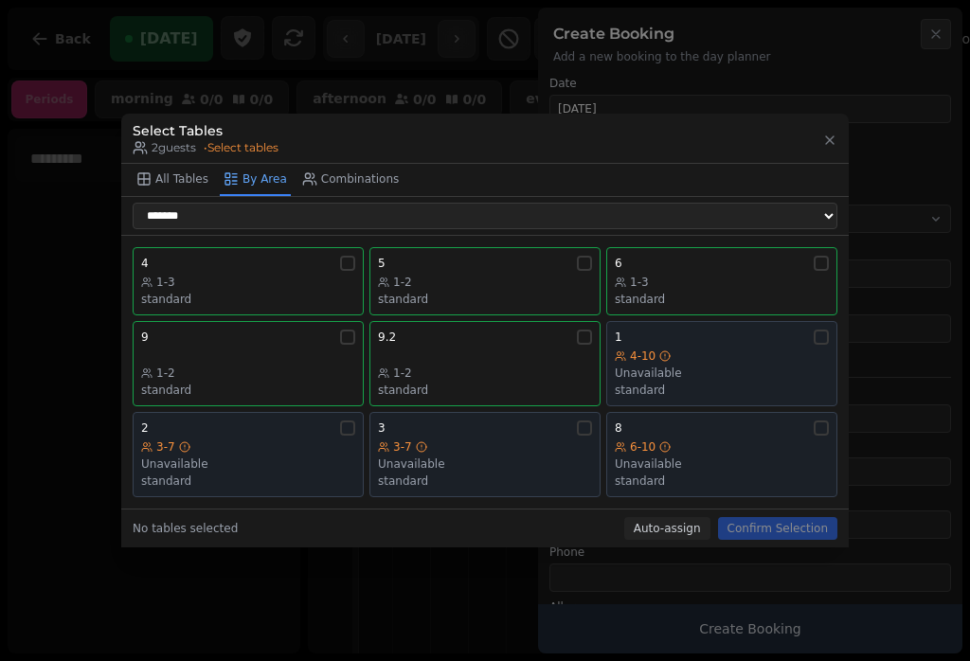
click at [250, 362] on div "9 1-2 standard" at bounding box center [248, 364] width 214 height 68
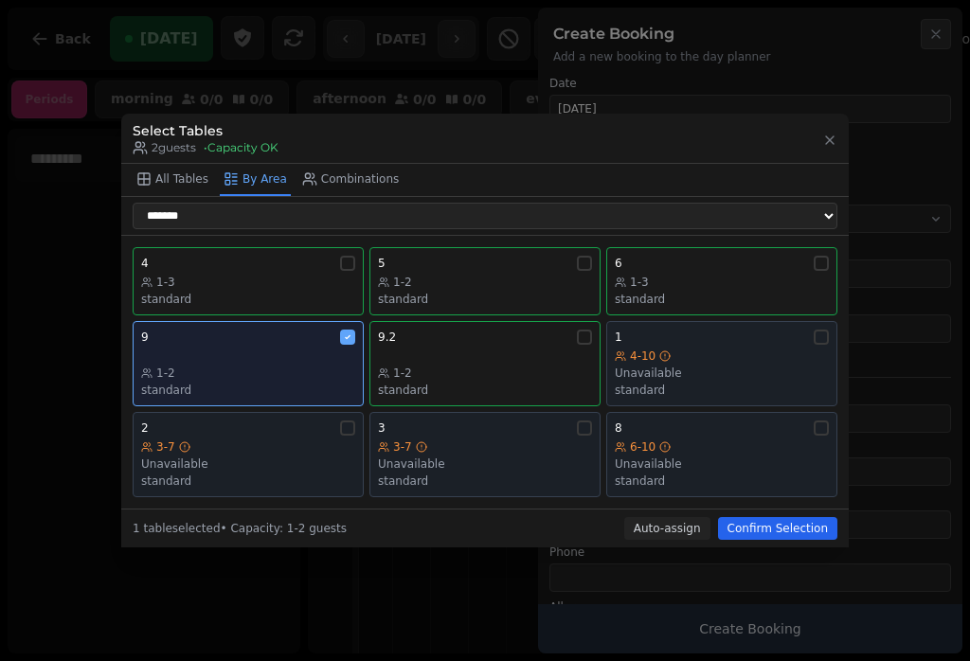
click at [444, 355] on div "9.2 1-2 standard" at bounding box center [485, 364] width 214 height 68
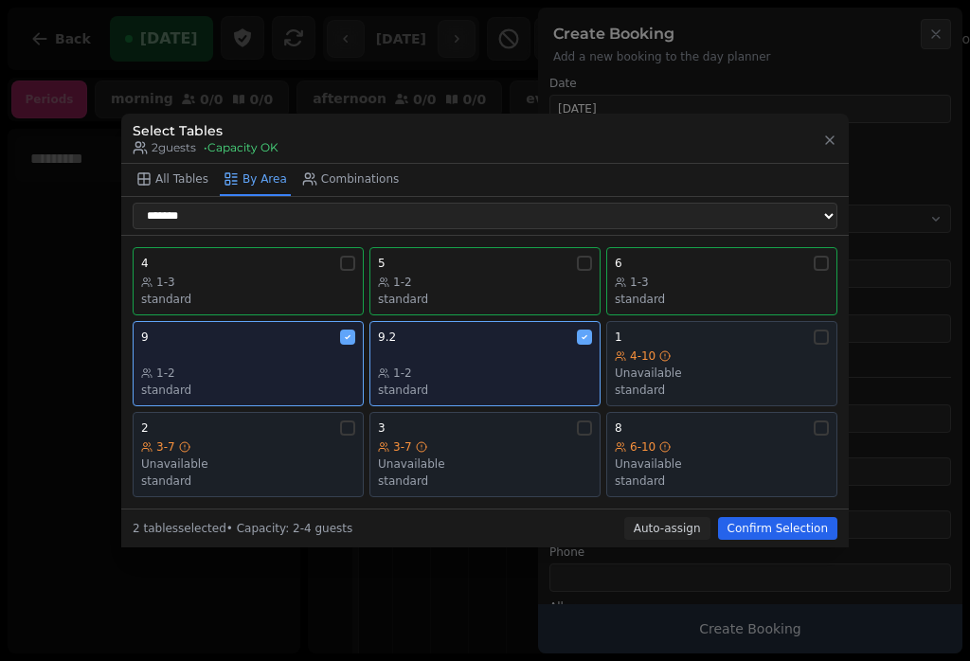
click at [682, 450] on div "6-10" at bounding box center [722, 446] width 214 height 15
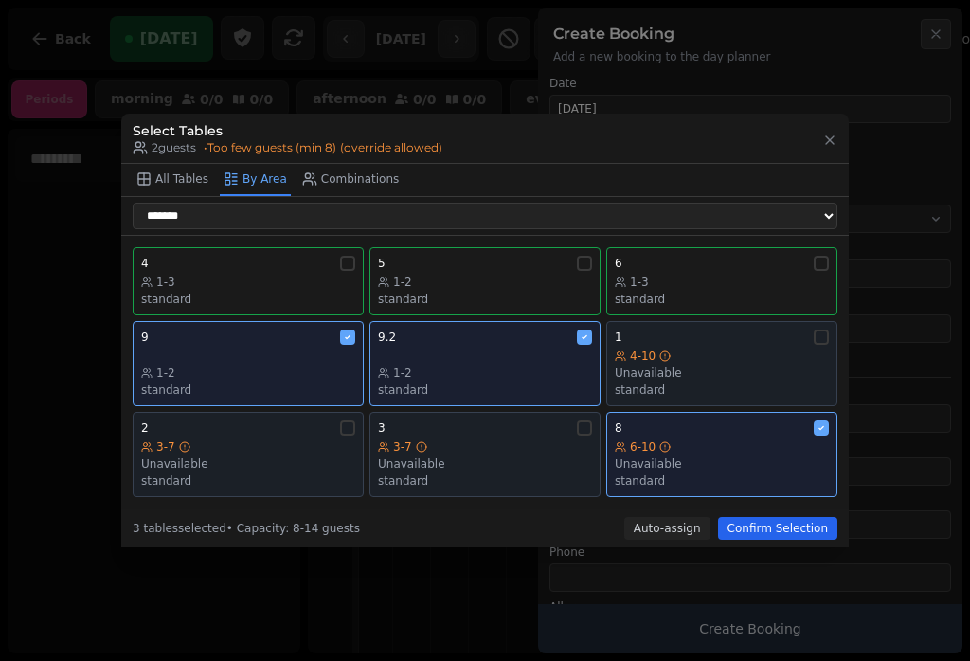
click at [803, 526] on button "Confirm Selection" at bounding box center [777, 528] width 119 height 23
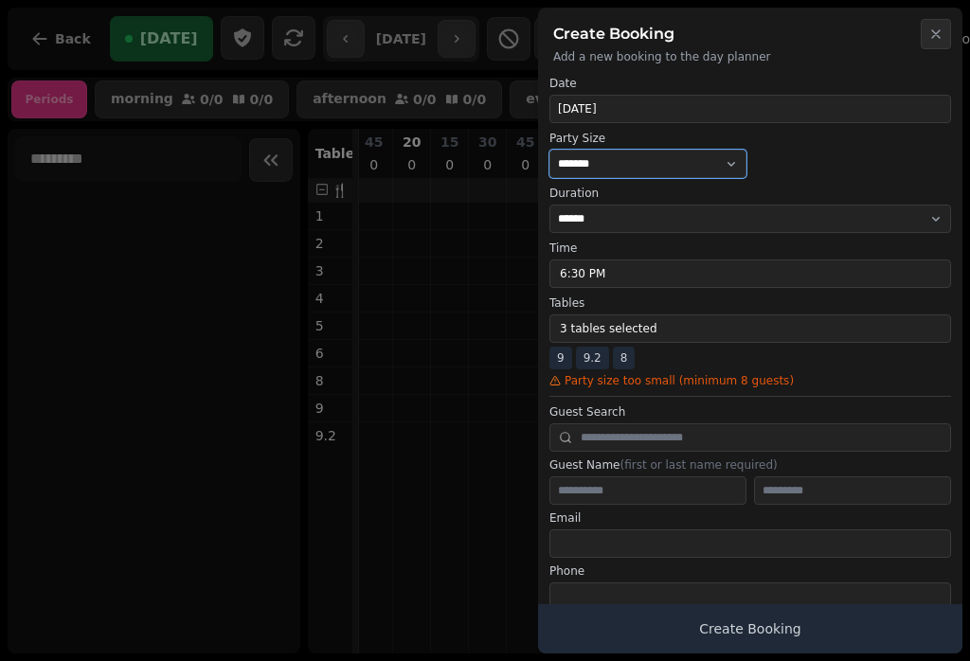
click at [696, 173] on select "* ***** * ****** * ****** * ****** * ****** * ****** * ****** * ****** * ******…" at bounding box center [647, 164] width 197 height 28
select select "**"
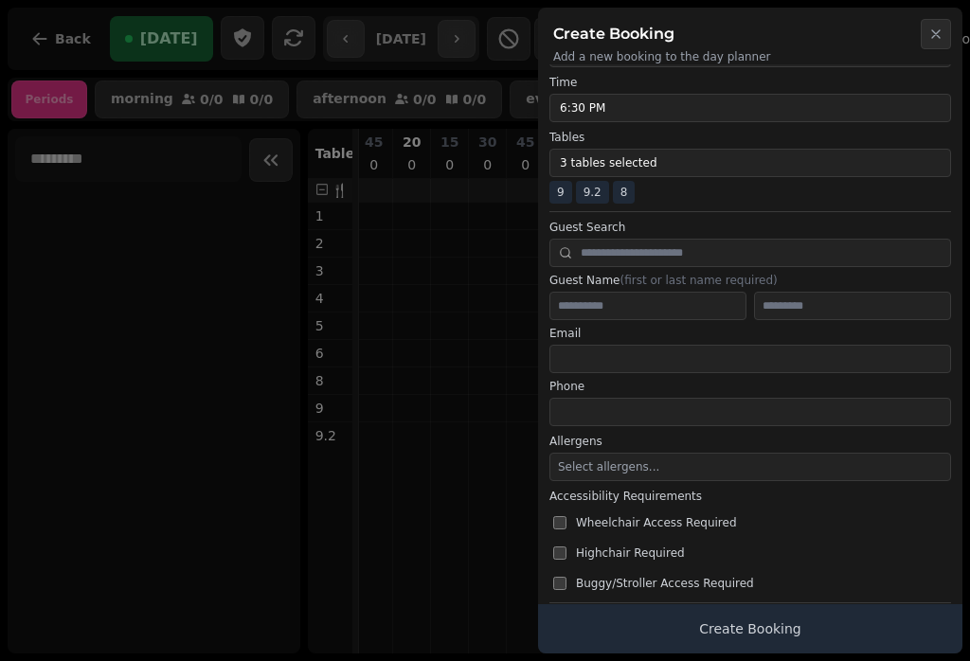
scroll to position [167, 0]
click at [664, 303] on input "text" at bounding box center [647, 305] width 197 height 28
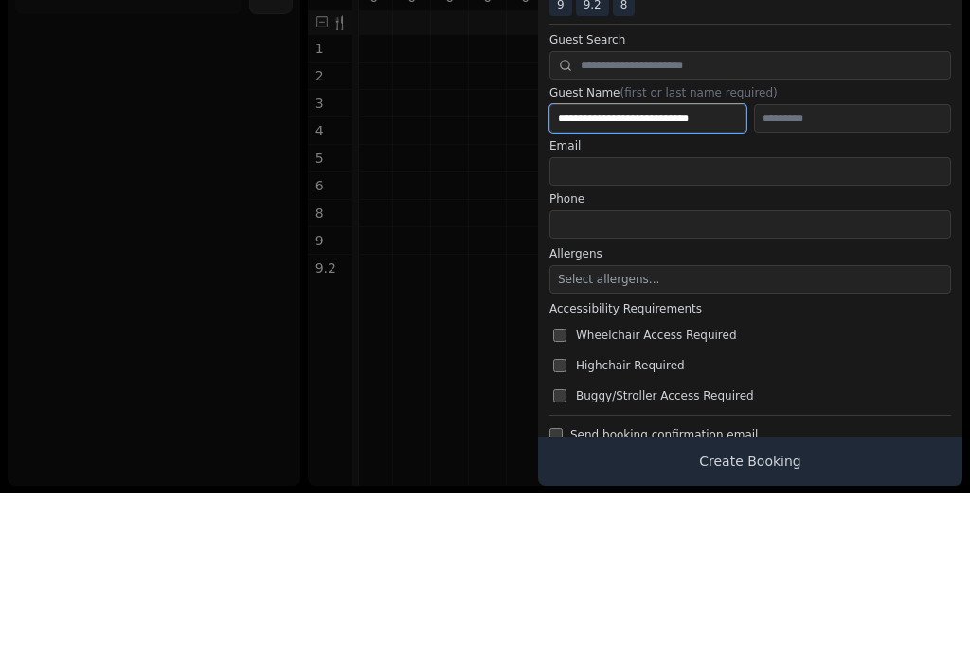
scroll to position [207, 0]
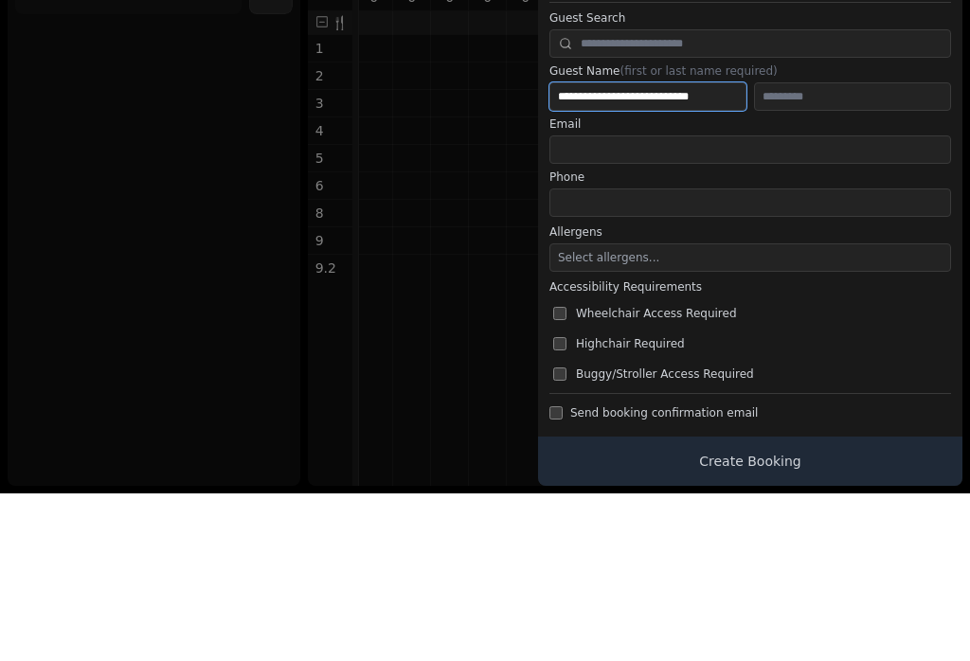
type input "**********"
click at [821, 337] on div "Phone" at bounding box center [750, 360] width 402 height 47
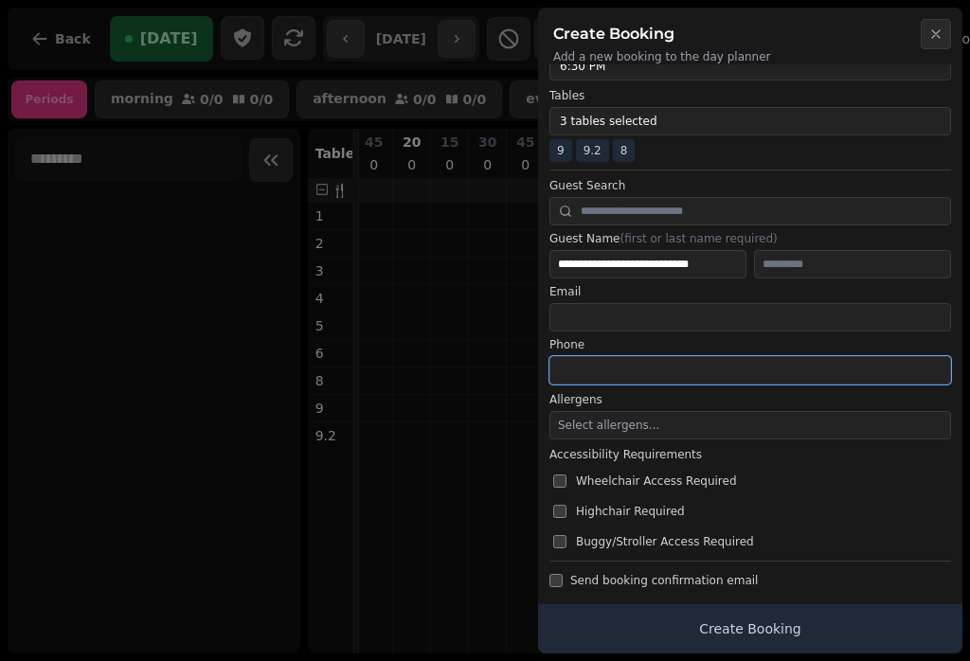
click at [898, 382] on input "tel" at bounding box center [750, 370] width 402 height 28
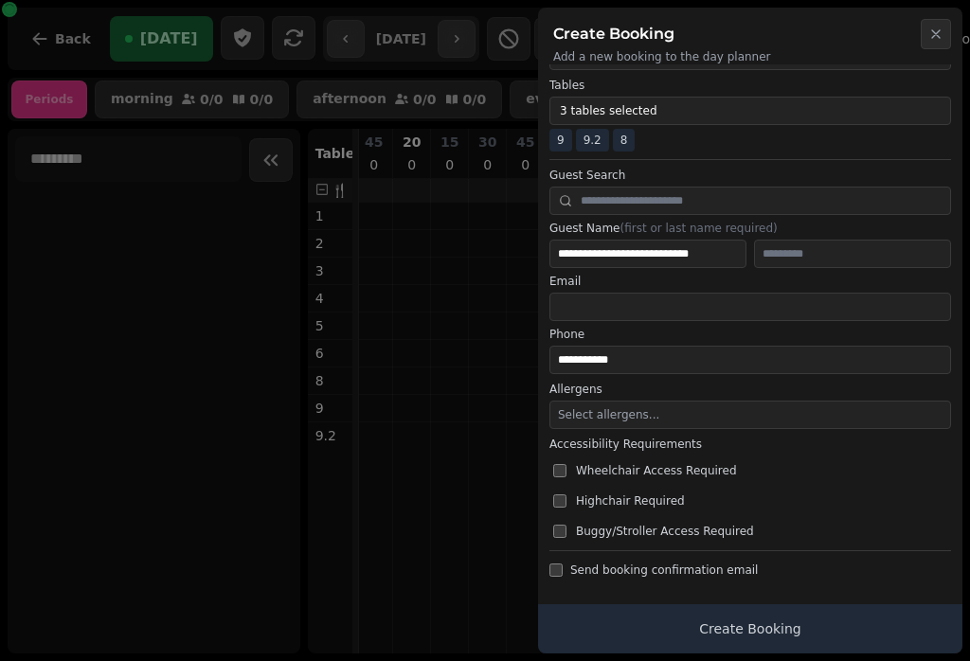
scroll to position [218, 0]
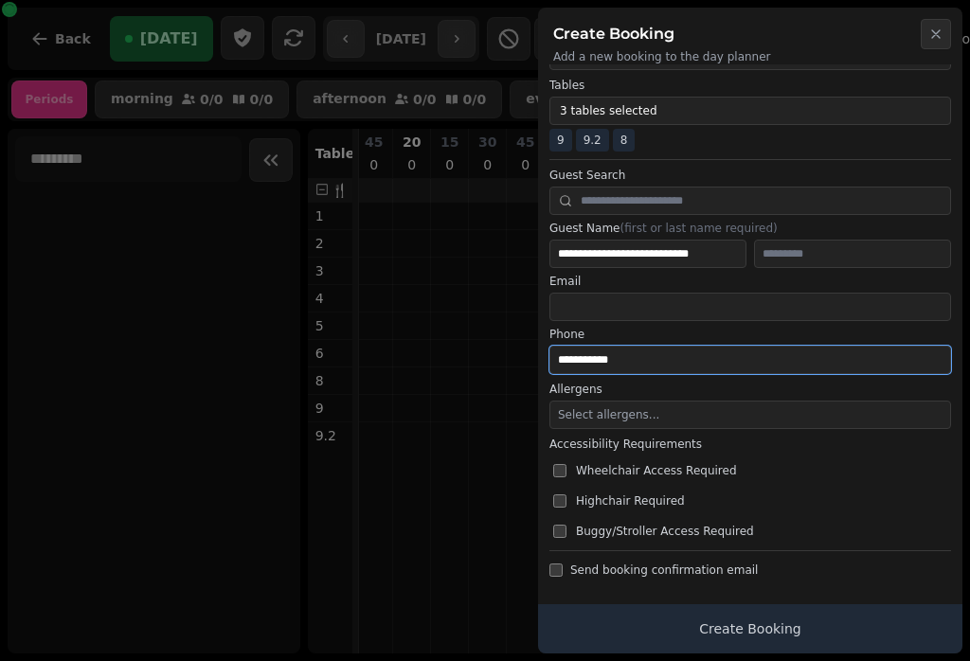
type input "**********"
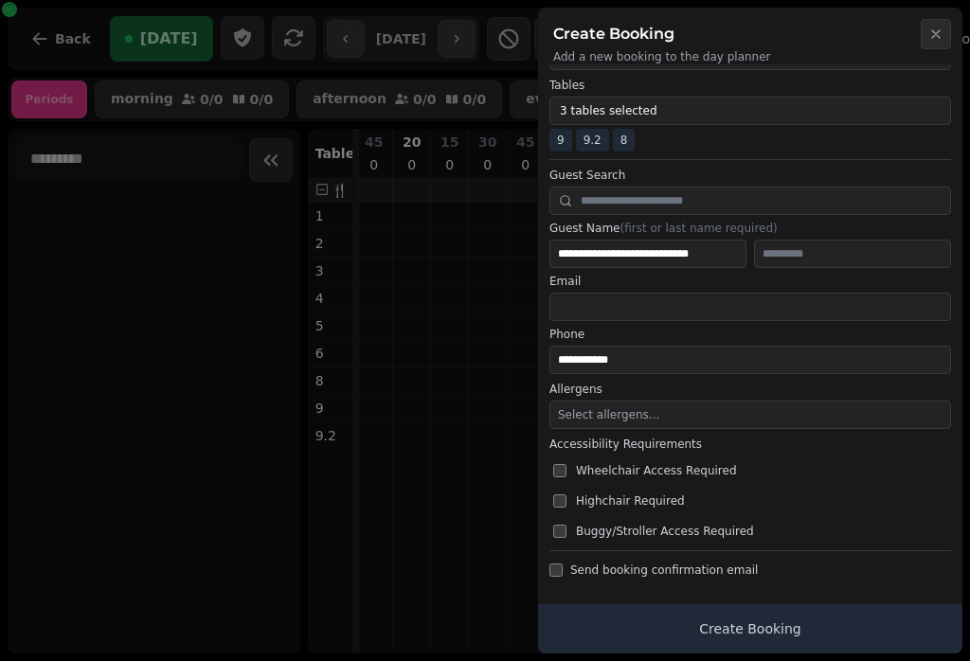
click at [738, 576] on span "Send booking confirmation email" at bounding box center [664, 570] width 188 height 15
click at [819, 634] on button "Create Booking" at bounding box center [750, 628] width 424 height 49
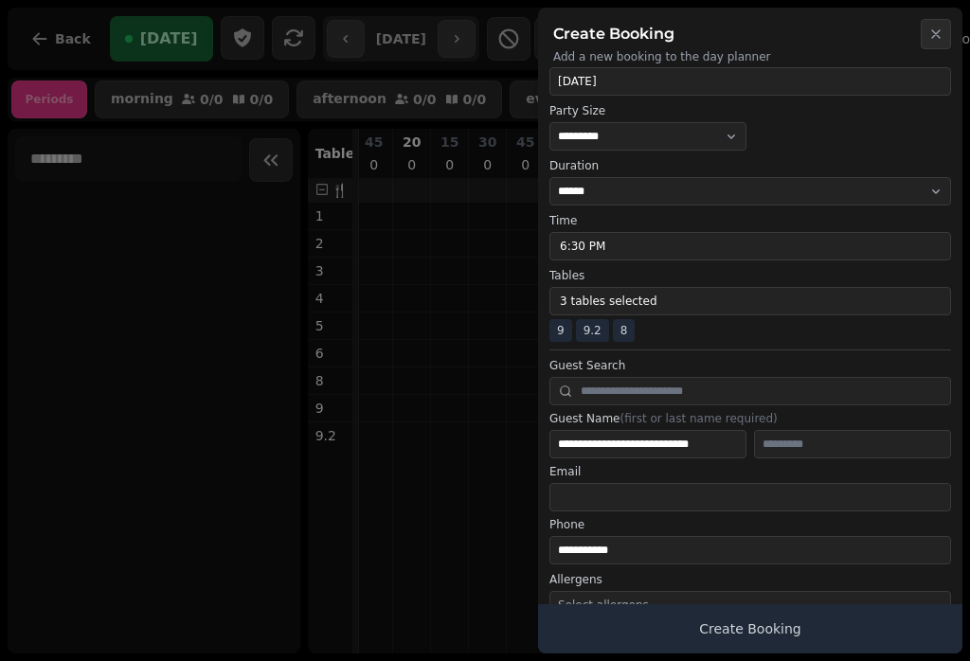
scroll to position [18, 0]
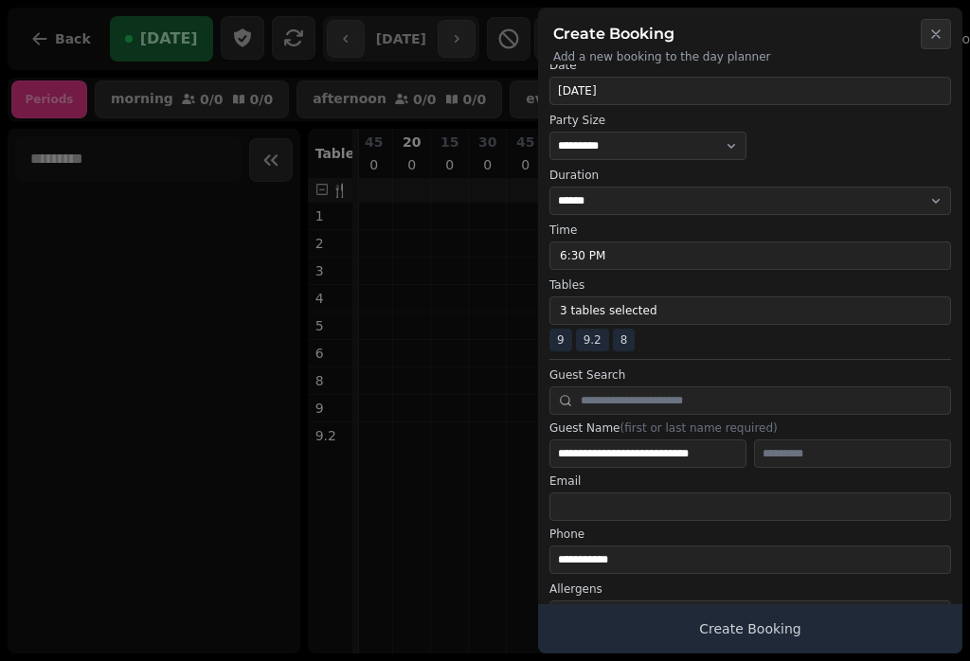
click at [804, 636] on button "Create Booking" at bounding box center [750, 628] width 424 height 49
click at [849, 640] on button "Create Booking" at bounding box center [750, 628] width 424 height 49
click at [866, 648] on button "Create Booking" at bounding box center [750, 628] width 424 height 49
click at [869, 636] on button "Create Booking" at bounding box center [750, 628] width 424 height 49
click at [764, 630] on button "Create Booking" at bounding box center [750, 628] width 424 height 49
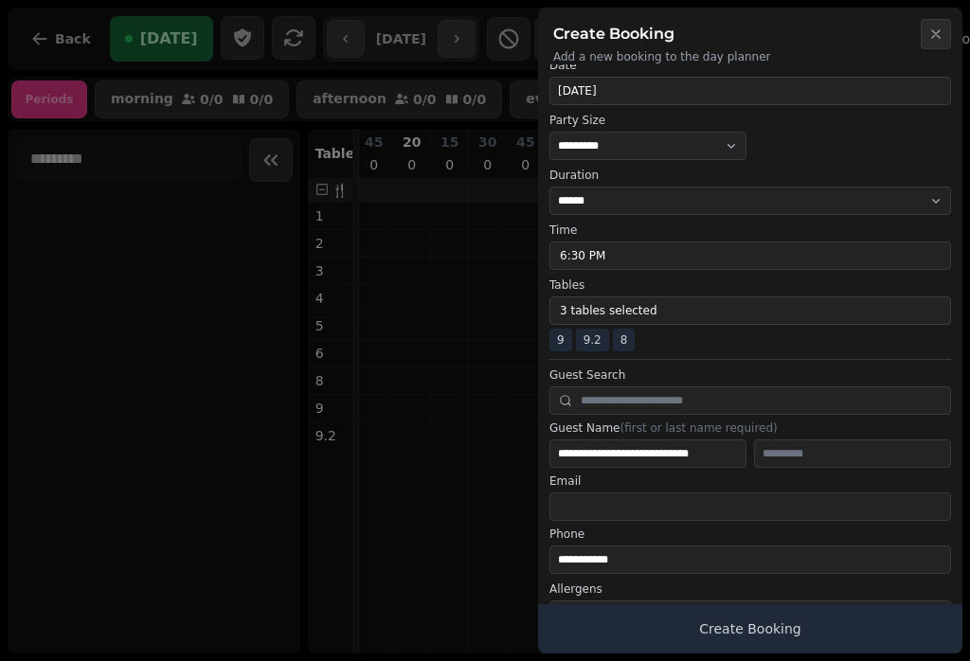
click at [769, 629] on button "Create Booking" at bounding box center [750, 628] width 424 height 49
click at [768, 626] on button "Create Booking" at bounding box center [750, 628] width 424 height 49
click at [757, 639] on button "Create Booking" at bounding box center [750, 628] width 424 height 49
click at [867, 636] on button "Create Booking" at bounding box center [750, 628] width 424 height 49
click at [872, 637] on button "Create Booking" at bounding box center [750, 628] width 424 height 49
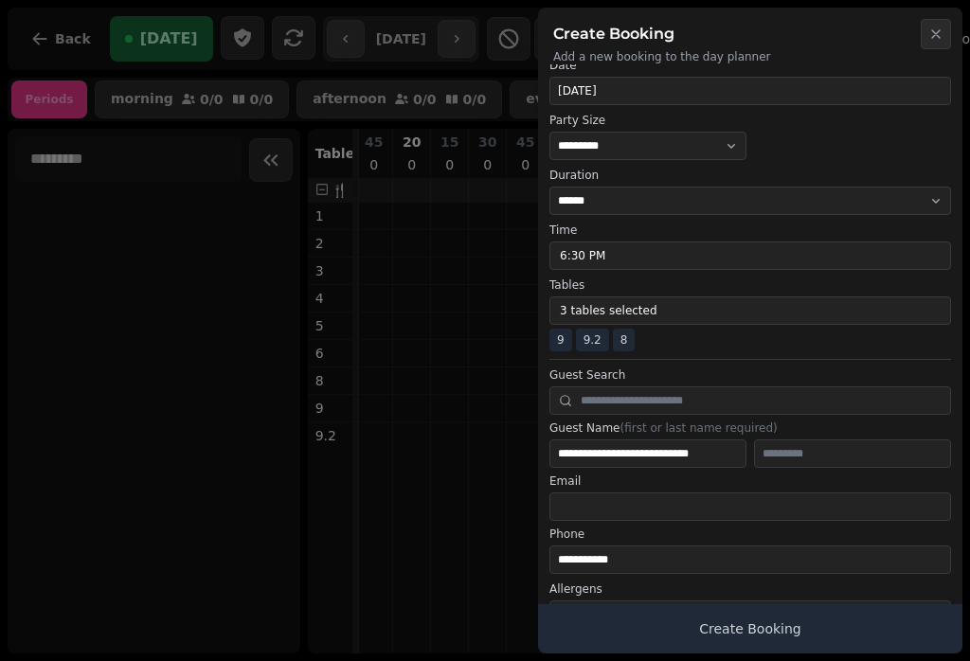
click at [877, 638] on button "Create Booking" at bounding box center [750, 628] width 424 height 49
click at [877, 635] on button "Create Booking" at bounding box center [750, 628] width 424 height 49
click at [847, 633] on button "Create Booking" at bounding box center [750, 628] width 424 height 49
click at [813, 627] on button "Create Booking" at bounding box center [750, 628] width 424 height 49
click at [779, 629] on button "Create Booking" at bounding box center [750, 628] width 424 height 49
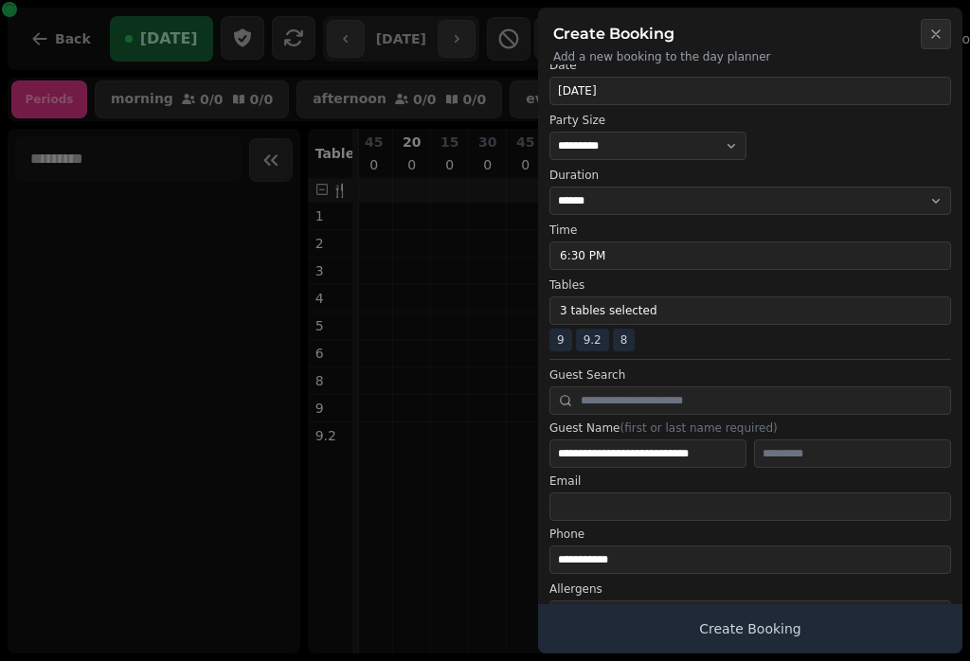
click at [767, 629] on button "Create Booking" at bounding box center [750, 628] width 424 height 49
click at [761, 631] on button "Create Booking" at bounding box center [750, 628] width 424 height 49
click at [755, 622] on button "Create Booking" at bounding box center [750, 628] width 424 height 49
click at [754, 623] on button "Create Booking" at bounding box center [750, 628] width 424 height 49
click at [755, 623] on button "Create Booking" at bounding box center [750, 628] width 424 height 49
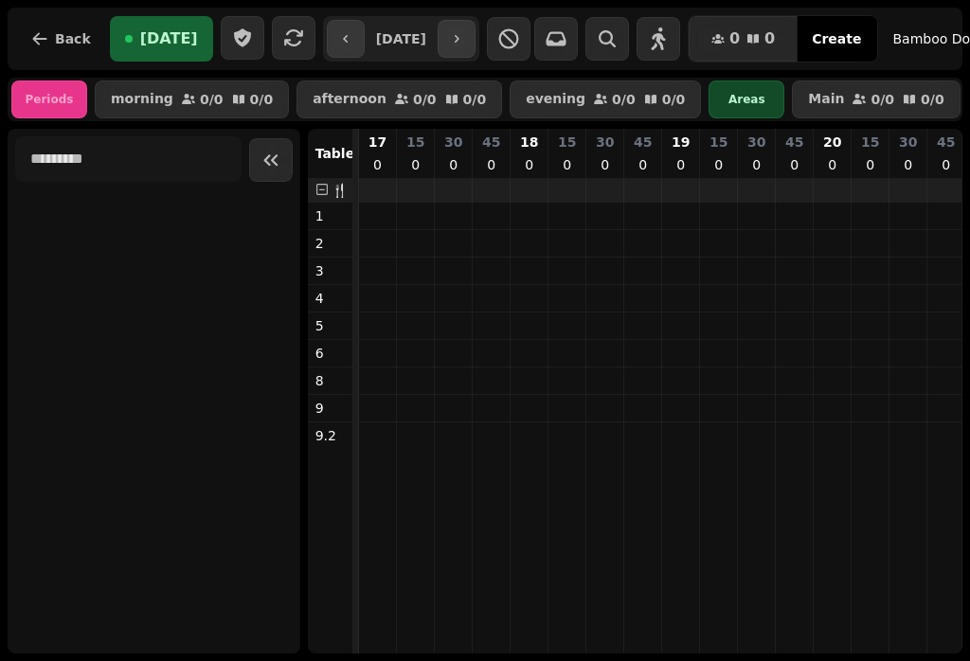
scroll to position [0, 421]
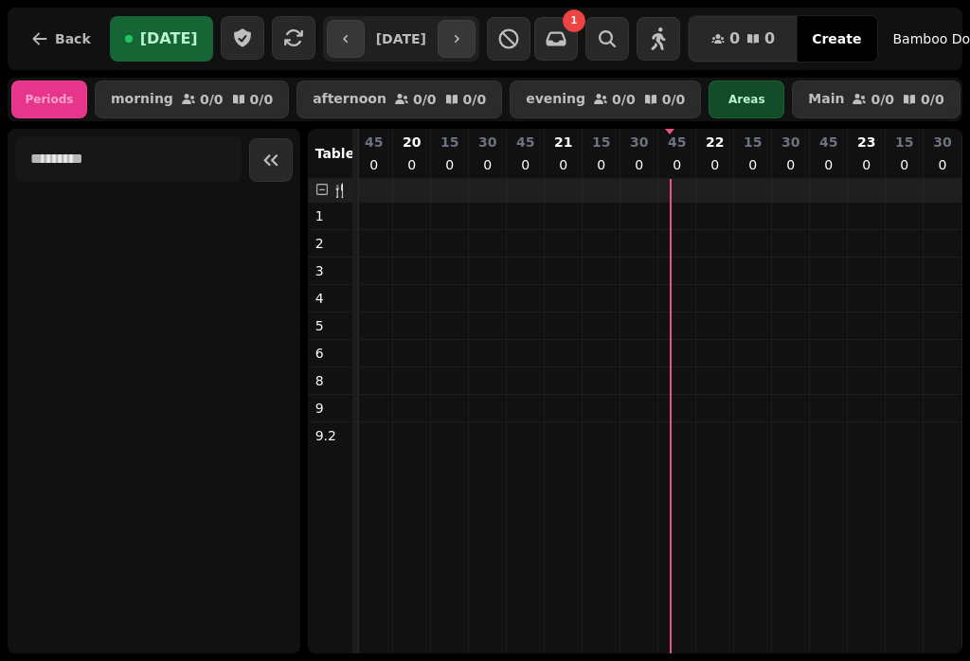
click at [567, 47] on icon "button" at bounding box center [556, 38] width 23 height 23
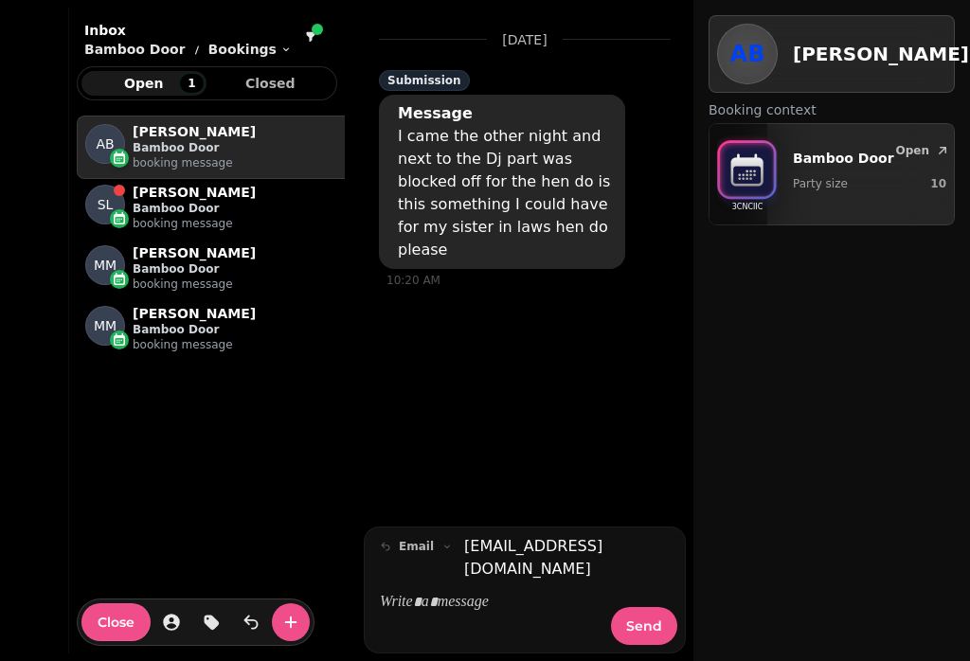
scroll to position [529, 260]
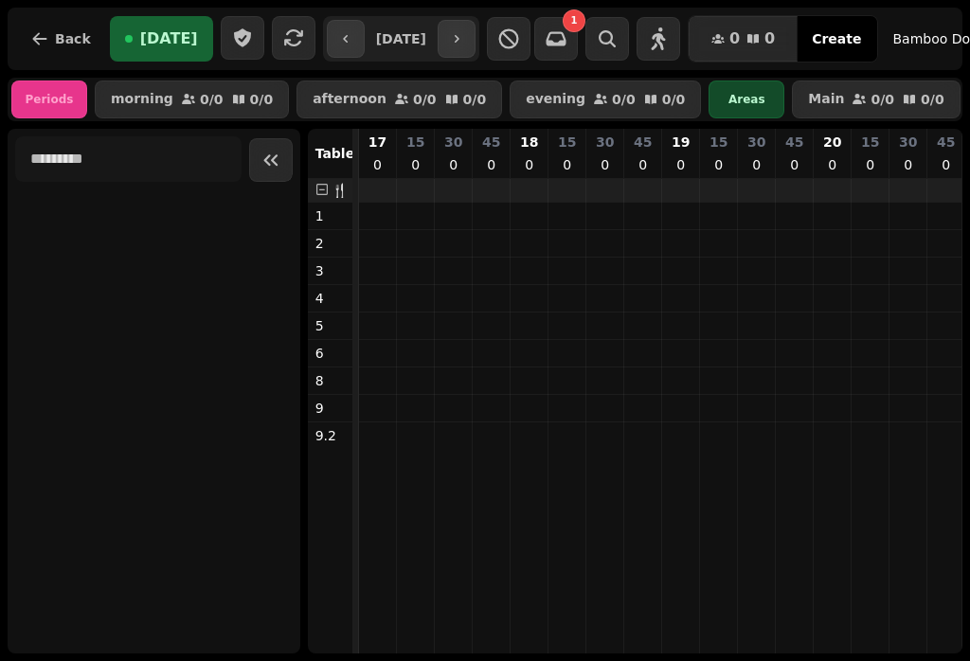
scroll to position [0, 421]
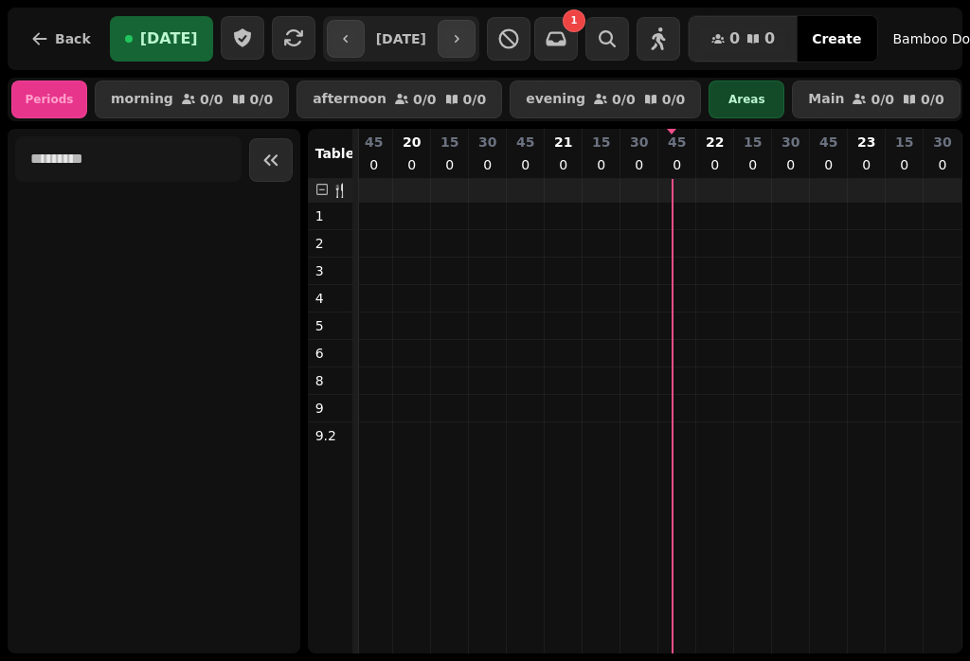
click at [464, 38] on icon "button" at bounding box center [456, 38] width 15 height 15
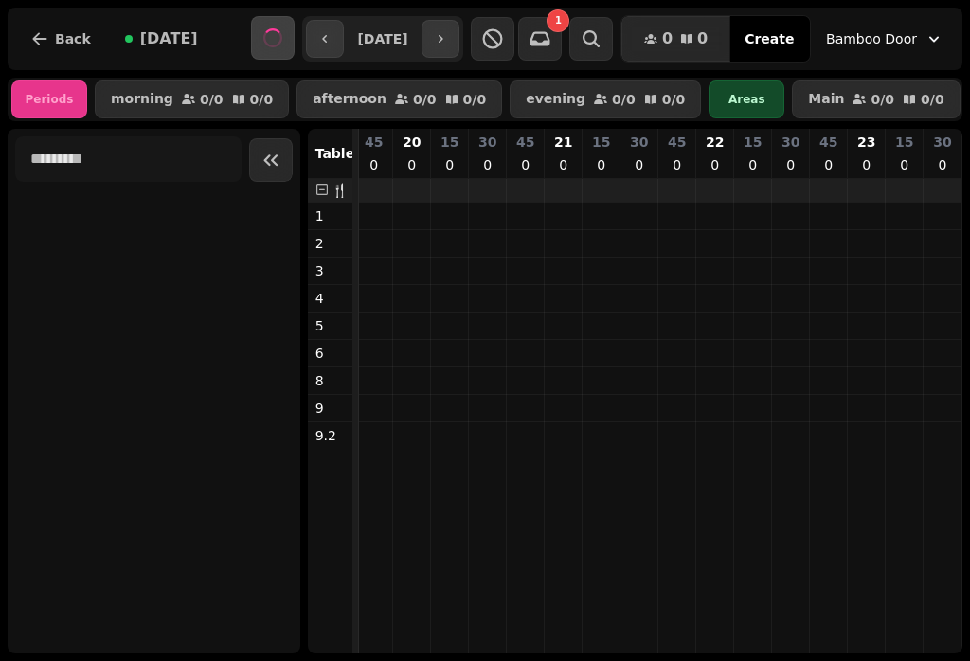
click at [504, 45] on icon "button" at bounding box center [492, 38] width 23 height 23
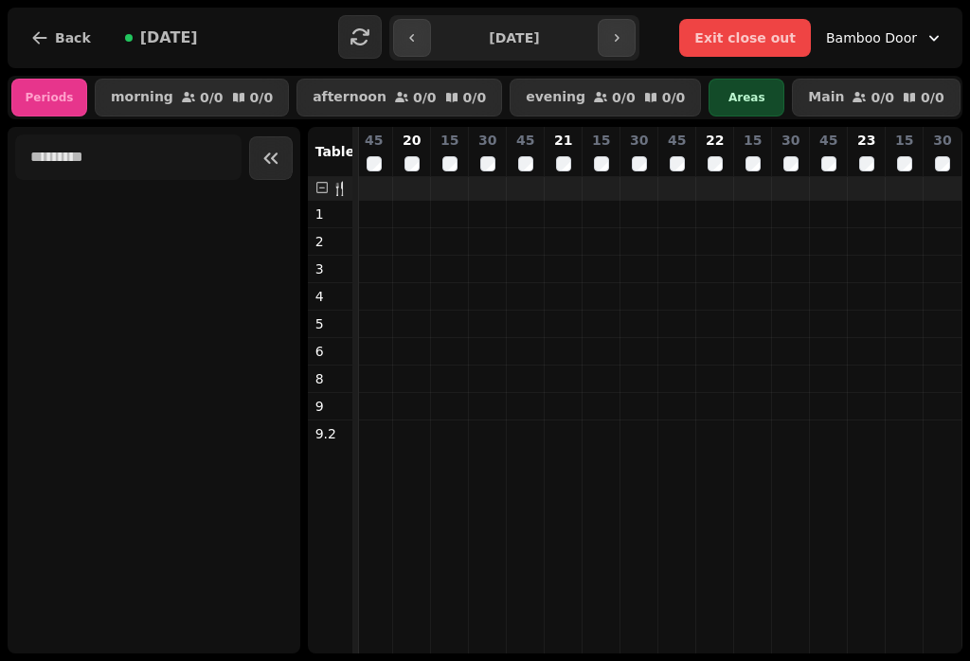
click at [600, 41] on button "button" at bounding box center [617, 38] width 38 height 38
click at [796, 34] on span "Exit close out" at bounding box center [744, 37] width 101 height 13
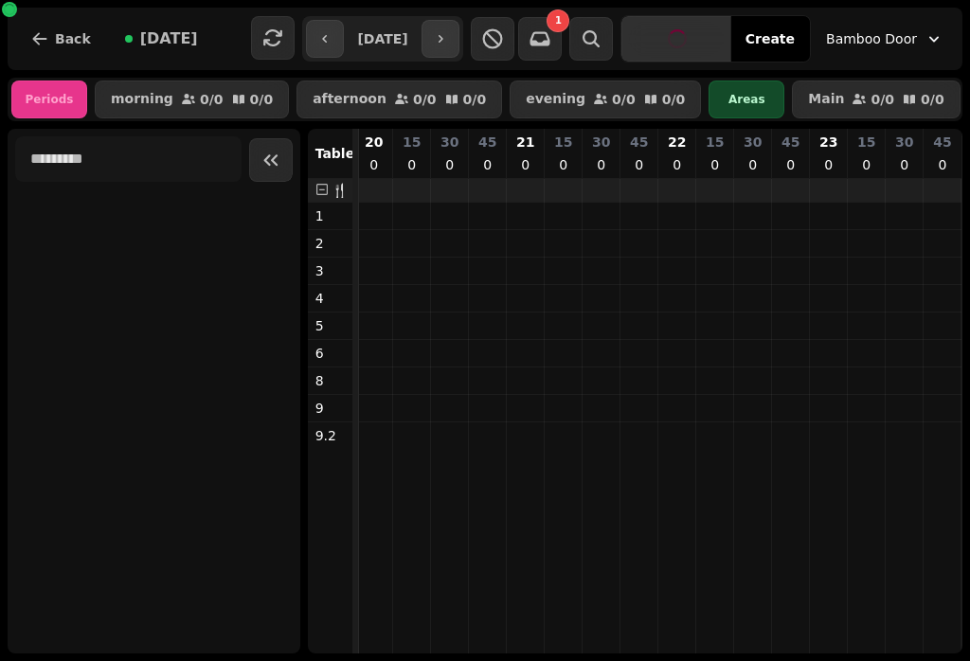
scroll to position [0, 3035]
click at [448, 45] on icon "button" at bounding box center [440, 38] width 15 height 15
click at [459, 40] on button "button" at bounding box center [440, 39] width 38 height 38
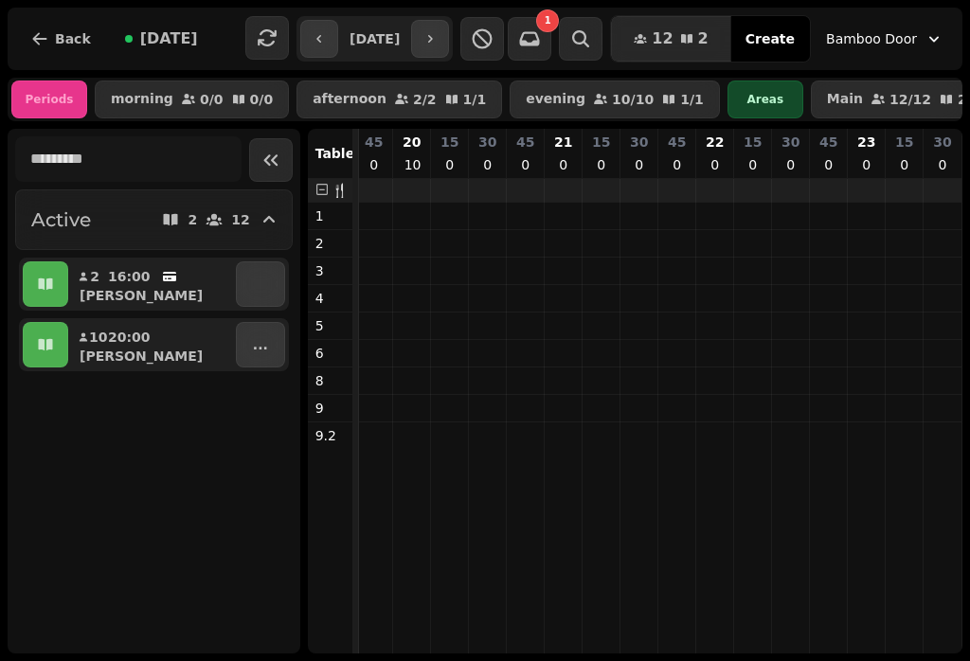
scroll to position [0, 2997]
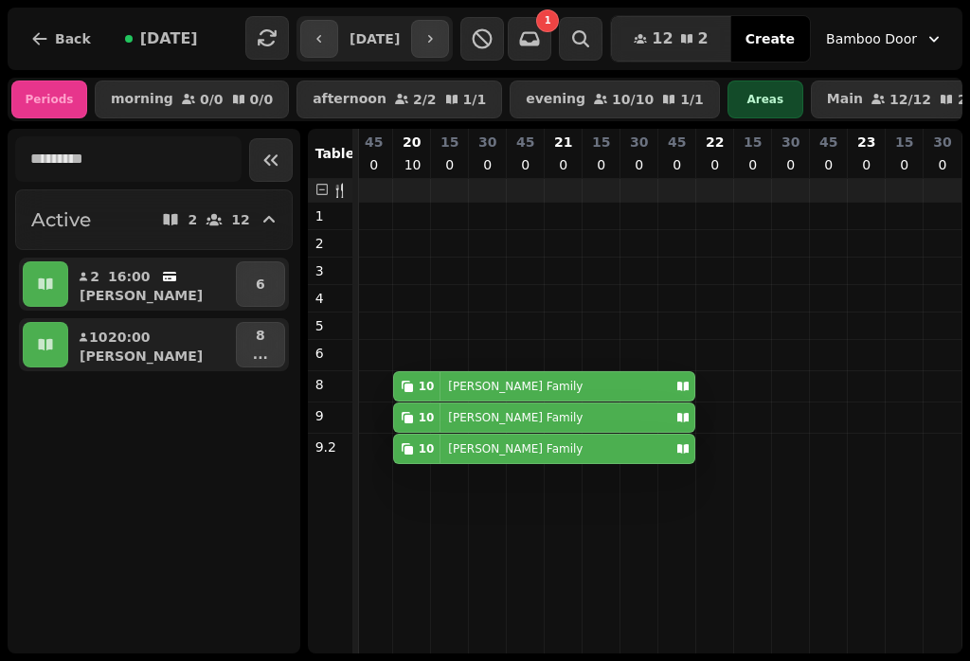
click at [449, 48] on button "button" at bounding box center [430, 39] width 38 height 38
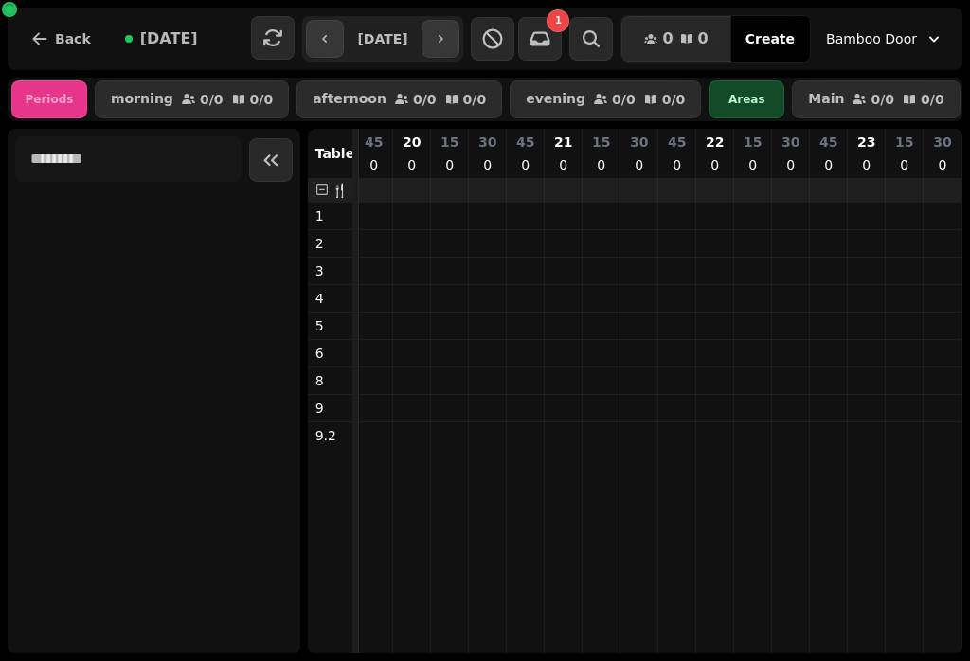
scroll to position [0, 421]
click at [448, 45] on icon "button" at bounding box center [440, 38] width 15 height 15
click at [459, 41] on button "button" at bounding box center [440, 39] width 38 height 38
type input "**********"
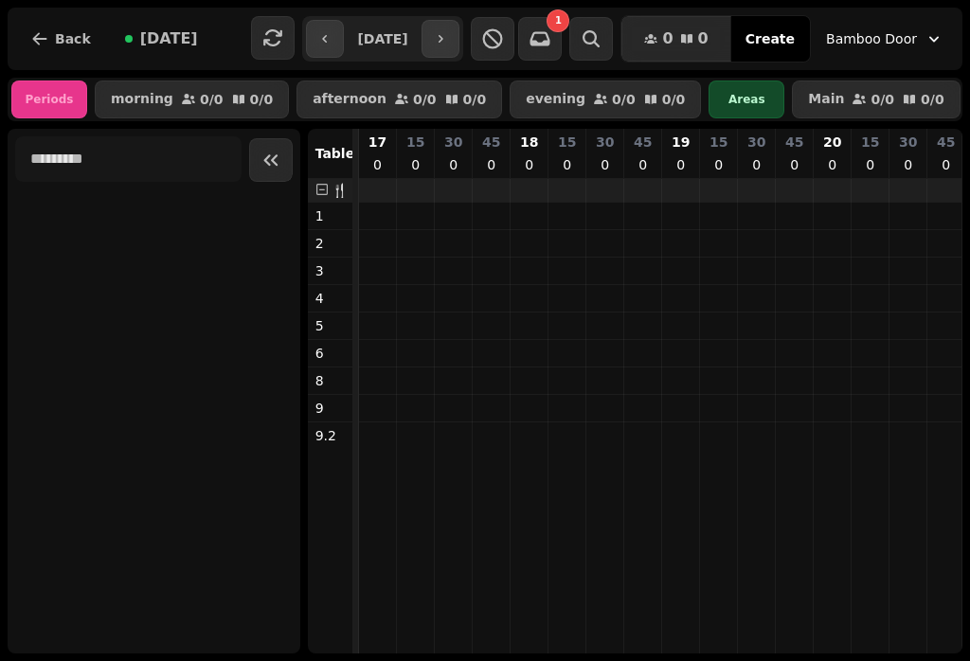
click at [617, 237] on td at bounding box center [605, 416] width 38 height 475
click at [602, 280] on td at bounding box center [605, 416] width 38 height 475
click at [605, 378] on td at bounding box center [605, 416] width 38 height 475
click at [795, 37] on span "Create" at bounding box center [769, 38] width 49 height 13
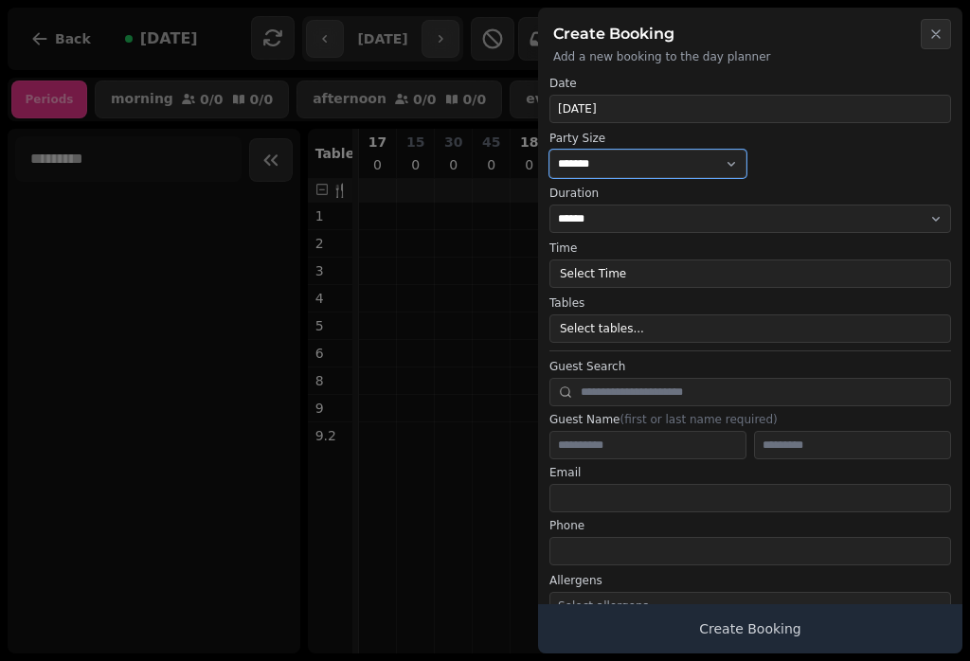
click at [710, 156] on select "* ***** * ****** * ****** * ****** * ****** * ****** * ****** * ****** * ******…" at bounding box center [647, 164] width 197 height 28
select select "**"
click at [796, 260] on button "Select Time" at bounding box center [750, 274] width 402 height 28
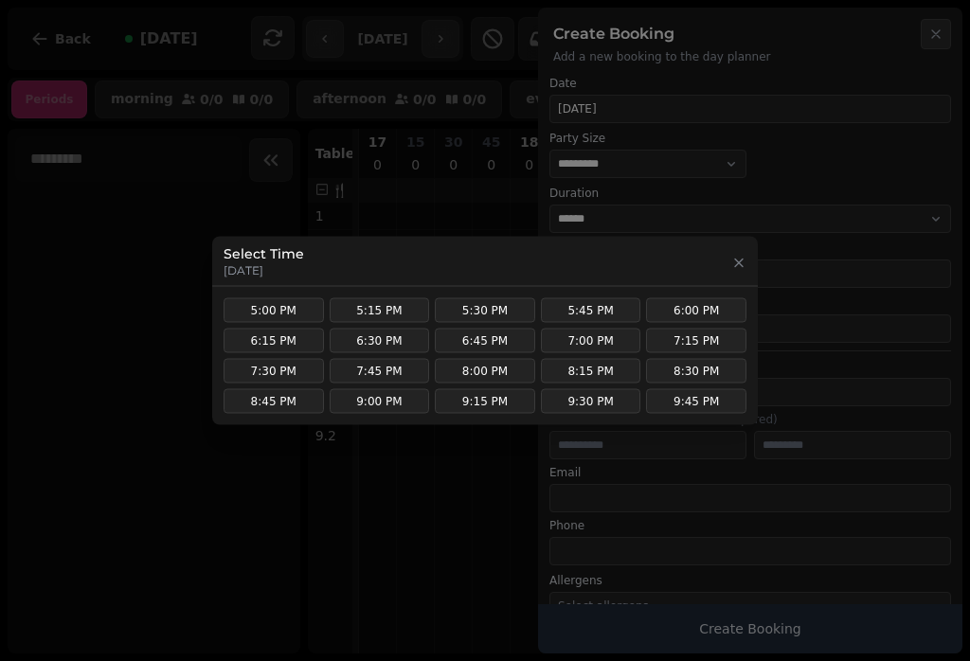
click at [356, 344] on button "6:30 PM" at bounding box center [380, 341] width 100 height 25
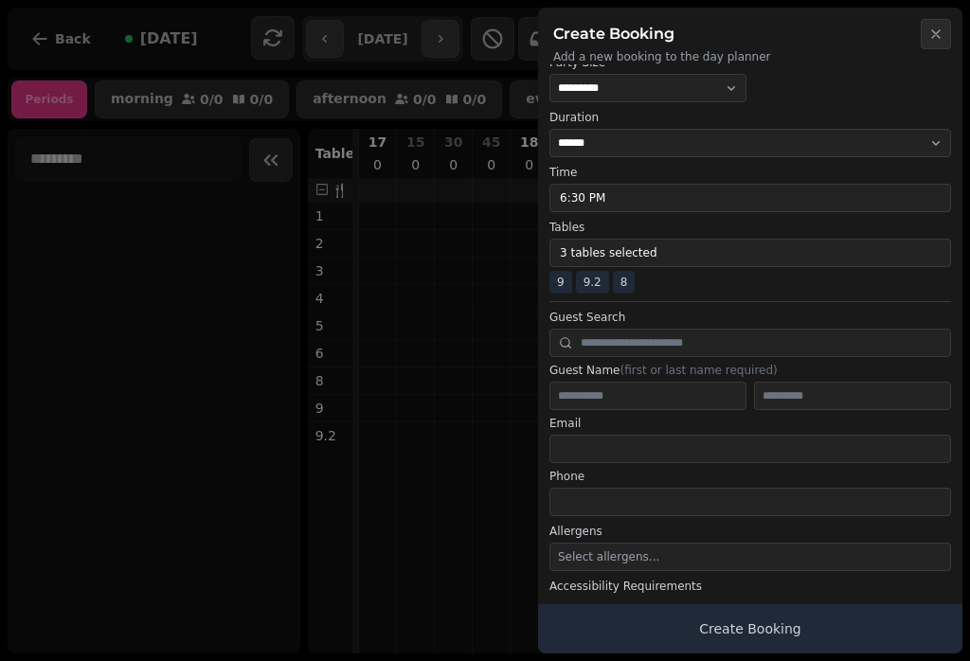
scroll to position [81, 0]
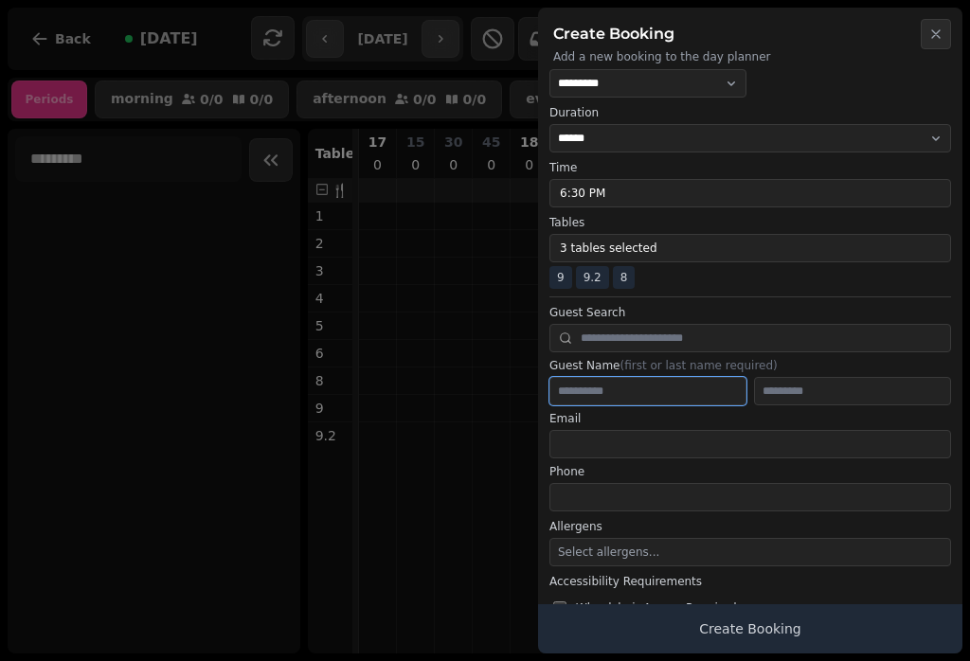
click at [685, 393] on input "text" at bounding box center [647, 391] width 197 height 28
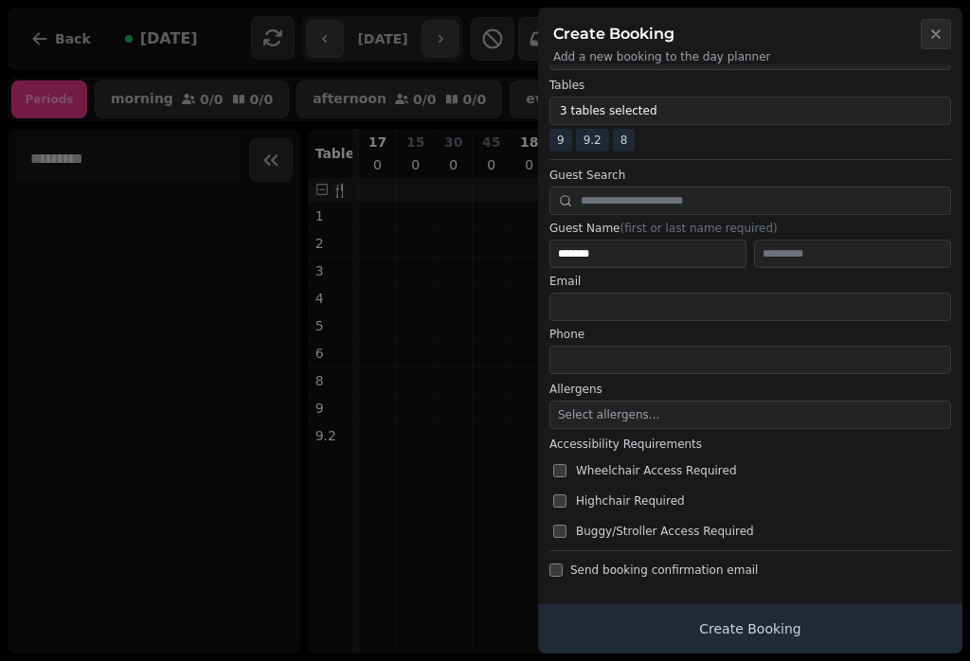
scroll to position [218, 0]
type input "*******"
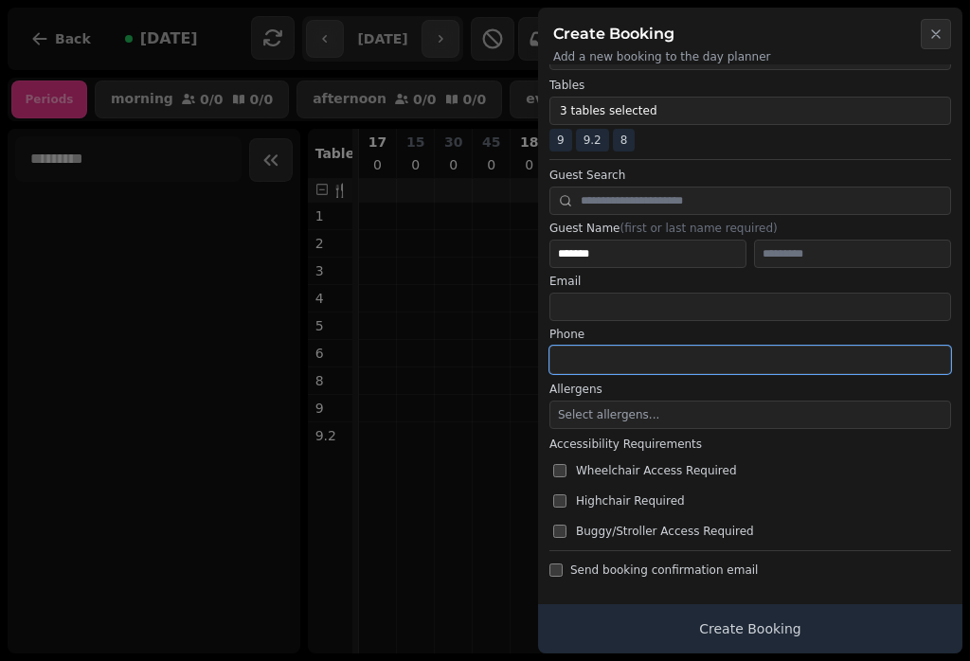
click at [781, 355] on input "tel" at bounding box center [750, 360] width 402 height 28
type input "**********"
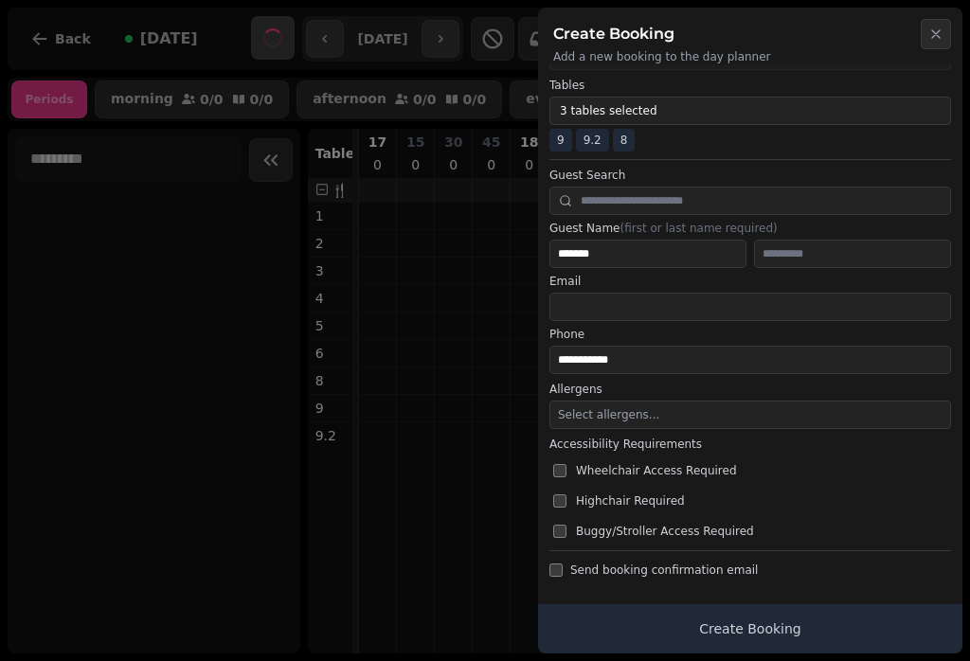
click at [736, 568] on span "Send booking confirmation email" at bounding box center [664, 570] width 188 height 15
click at [807, 625] on button "Create Booking" at bounding box center [750, 628] width 424 height 49
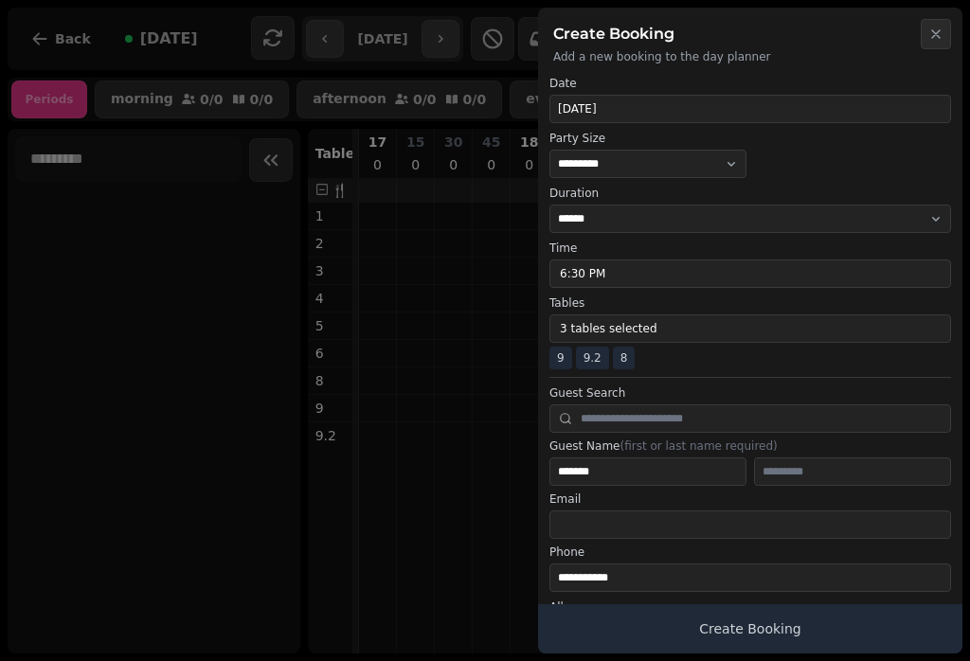
scroll to position [0, 0]
click at [886, 97] on button "**********" at bounding box center [750, 109] width 402 height 28
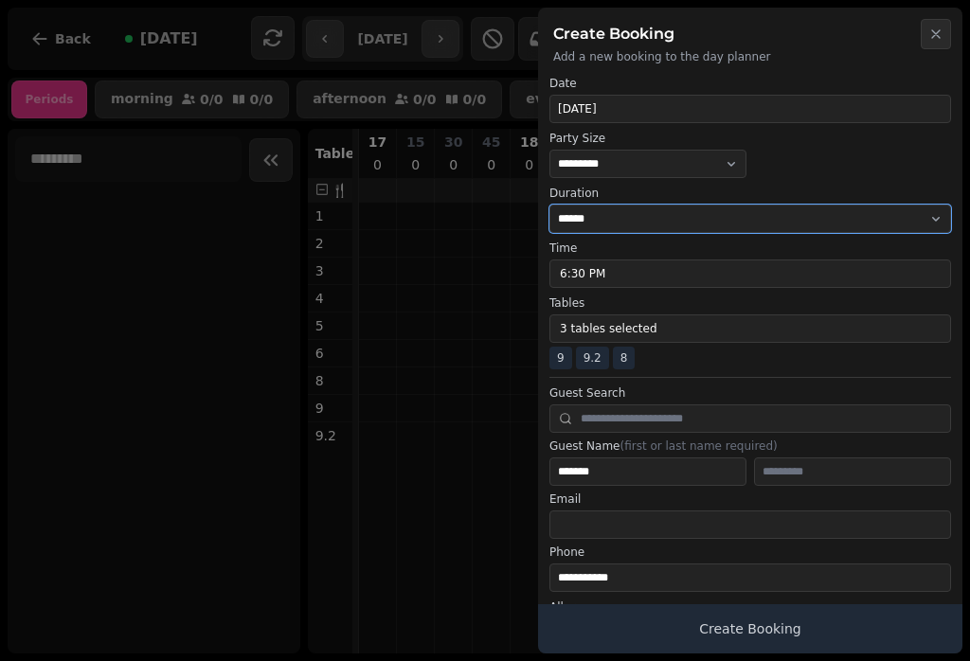
click at [858, 206] on select "**********" at bounding box center [750, 219] width 402 height 28
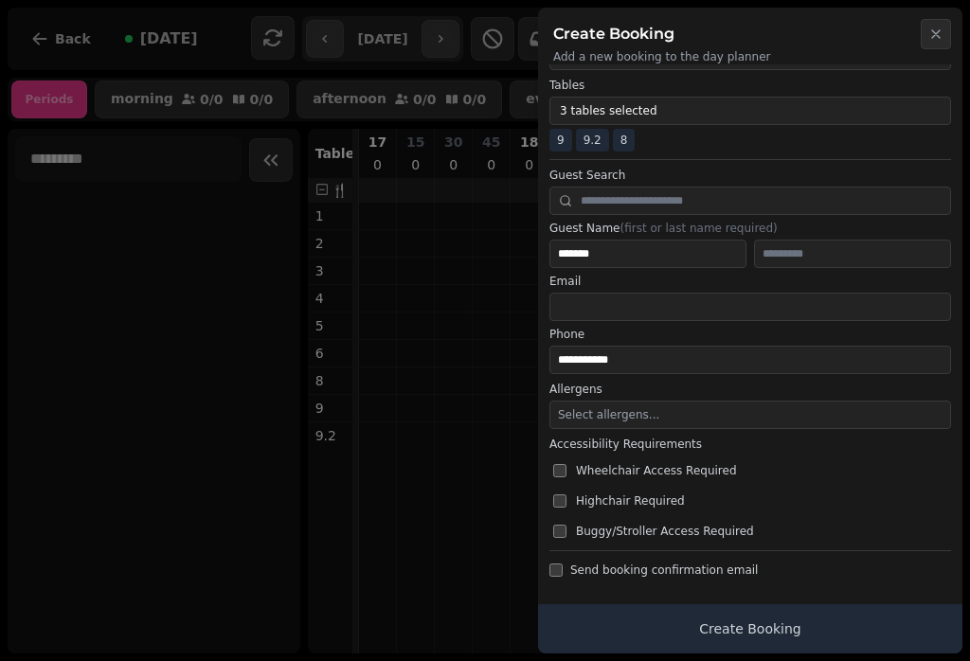
scroll to position [218, 0]
click at [796, 413] on button "Select allergens..." at bounding box center [750, 415] width 402 height 28
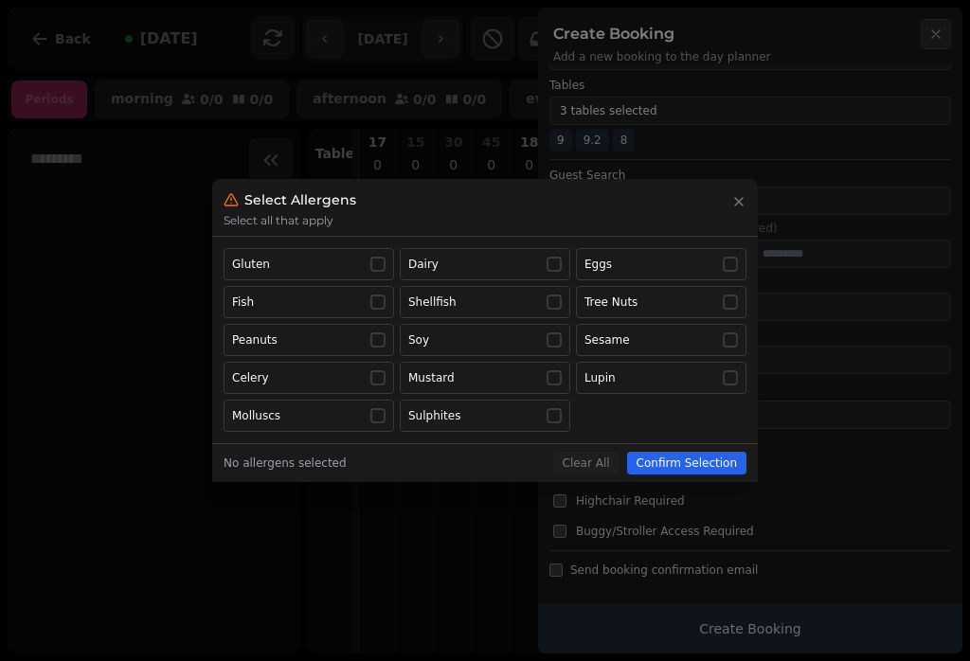
click at [725, 198] on div "Select Allergens" at bounding box center [485, 200] width 523 height 27
click at [740, 205] on icon "button" at bounding box center [738, 201] width 15 height 15
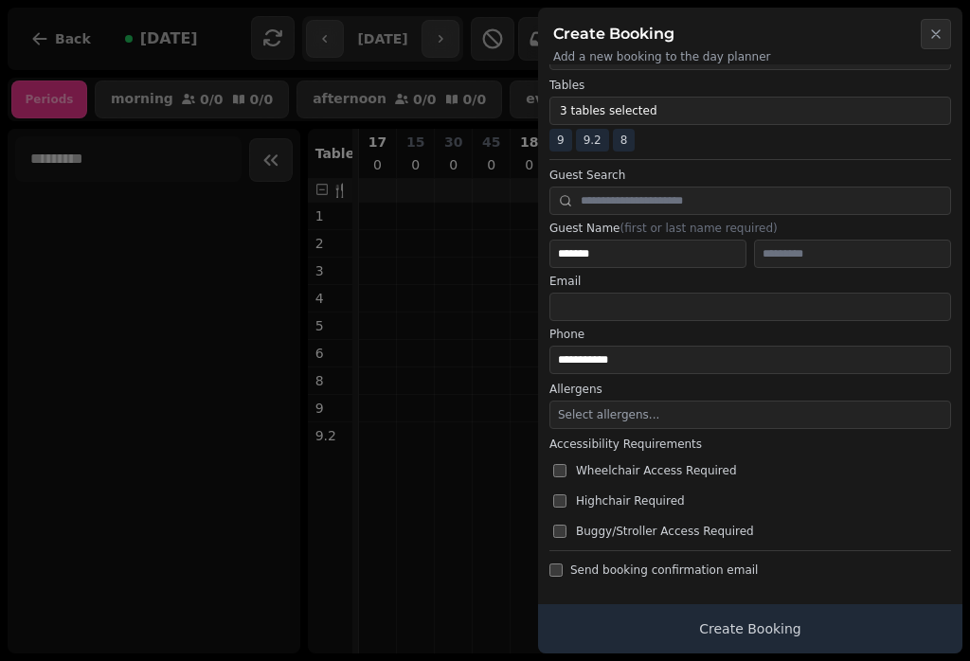
click at [763, 623] on button "Create Booking" at bounding box center [750, 628] width 424 height 49
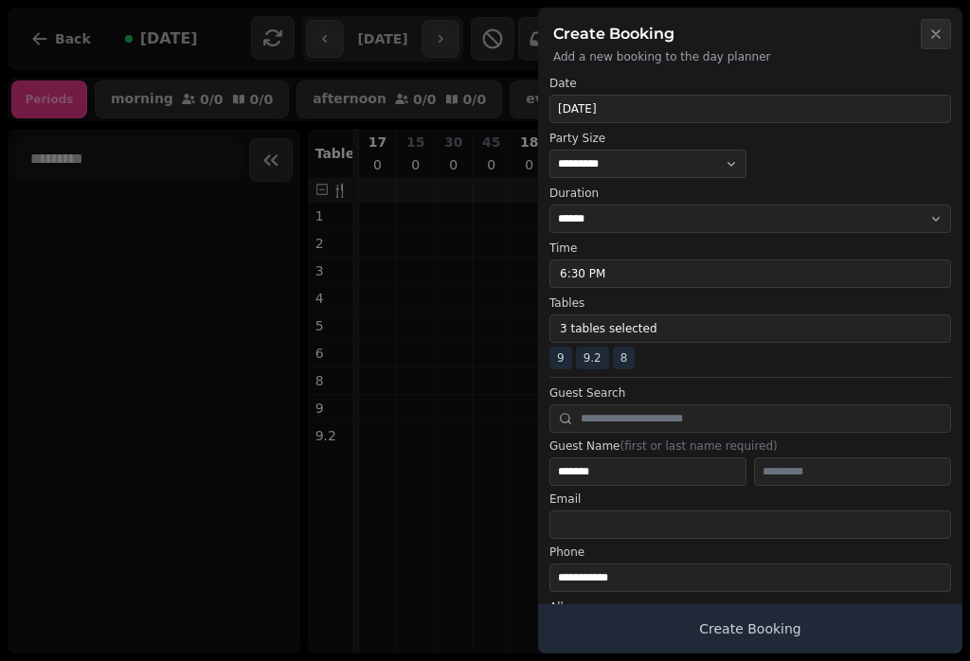
scroll to position [0, 0]
click at [814, 621] on button "Create Booking" at bounding box center [750, 628] width 424 height 49
click at [825, 624] on button "Create Booking" at bounding box center [750, 628] width 424 height 49
click at [840, 556] on label "Phone" at bounding box center [750, 552] width 402 height 15
click at [833, 637] on button "Create Booking" at bounding box center [750, 628] width 424 height 49
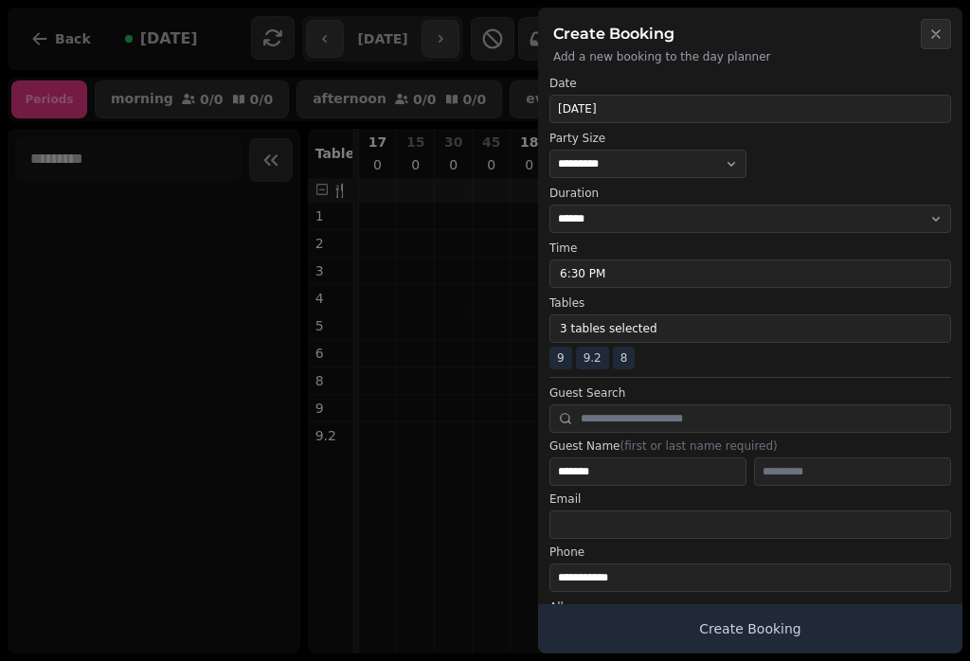
click at [818, 550] on label "Phone" at bounding box center [750, 552] width 402 height 15
click at [844, 623] on button "Create Booking" at bounding box center [750, 628] width 424 height 49
click at [946, 34] on button "Close" at bounding box center [936, 34] width 30 height 30
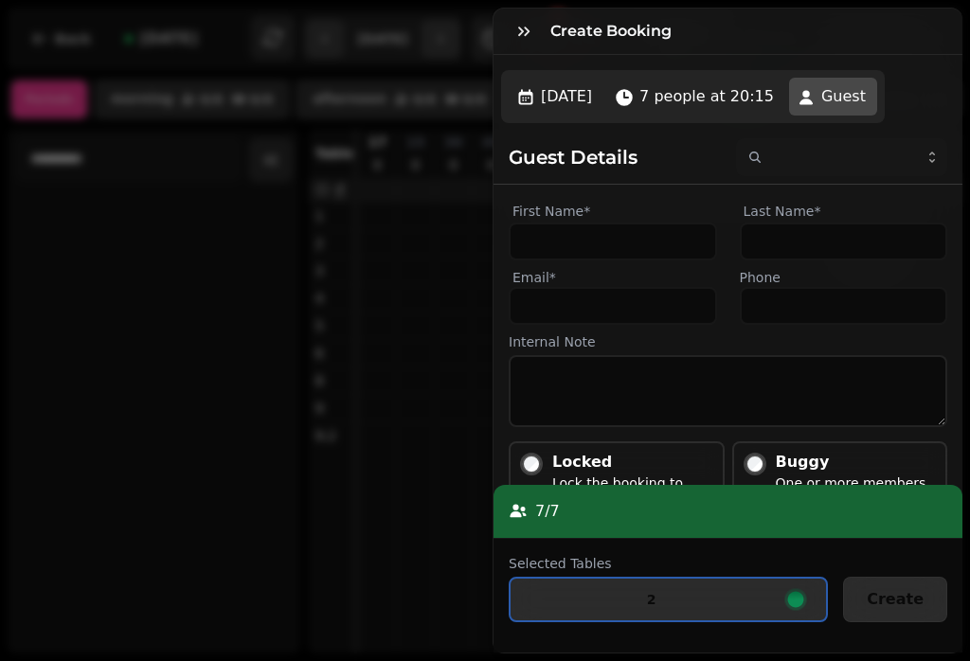
click at [774, 93] on span "7 people at 20:15" at bounding box center [706, 96] width 134 height 23
select select "*"
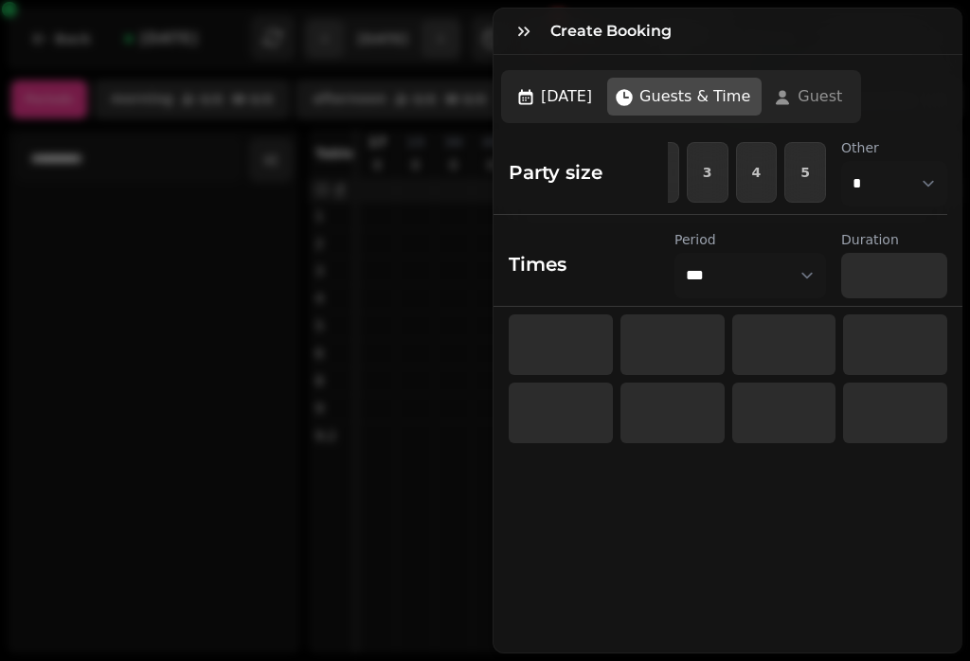
select select "****"
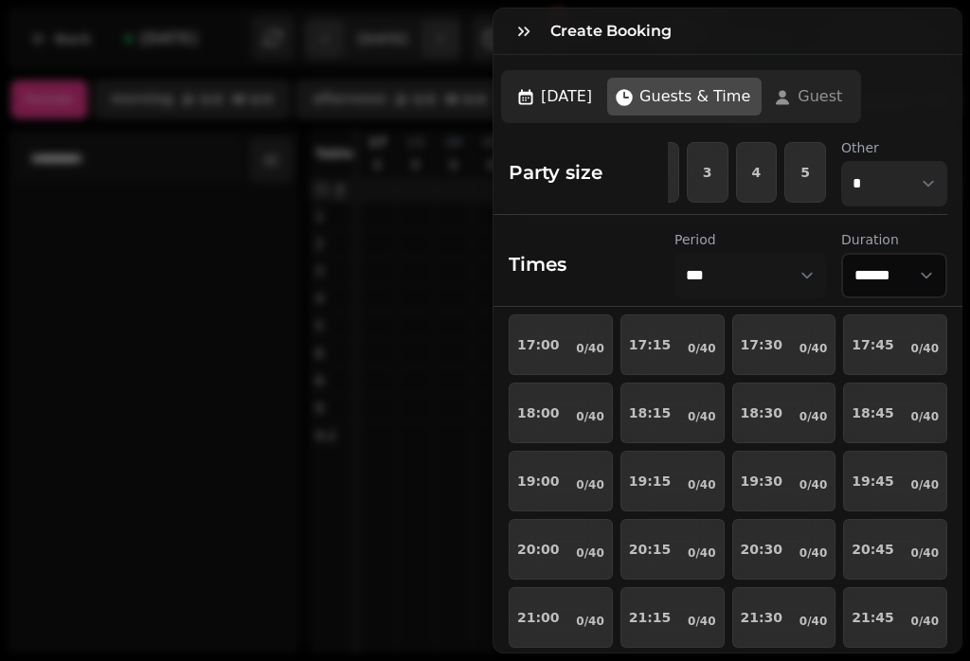
click at [924, 182] on select "* * * * * * * * * ** ** ** ** ** ** ** ** ** ** ** ** ** ** ** ** ** ** ** ** *…" at bounding box center [894, 183] width 106 height 45
select select "**"
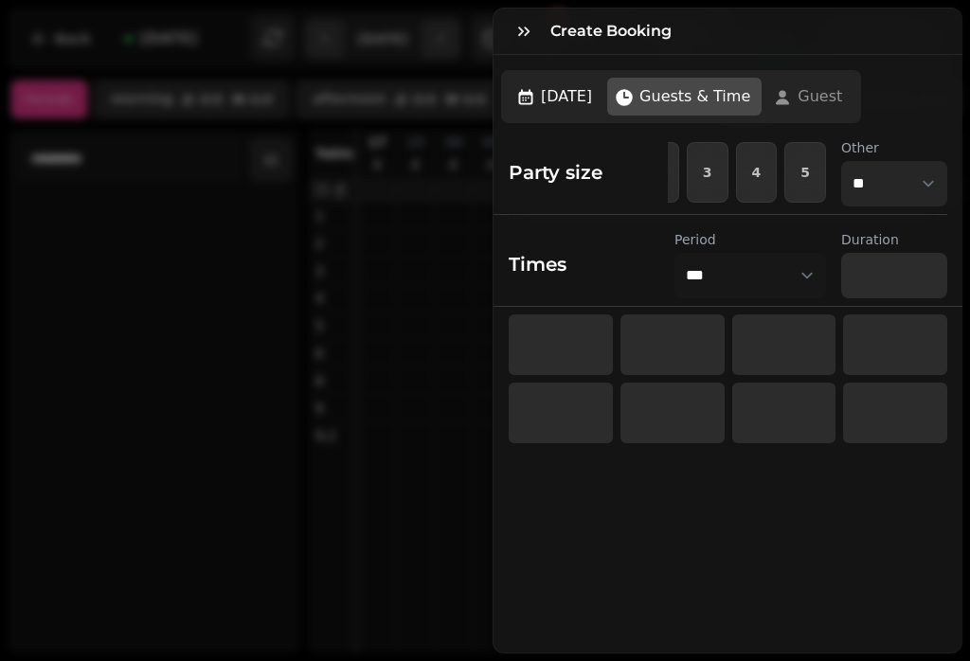
select select "****"
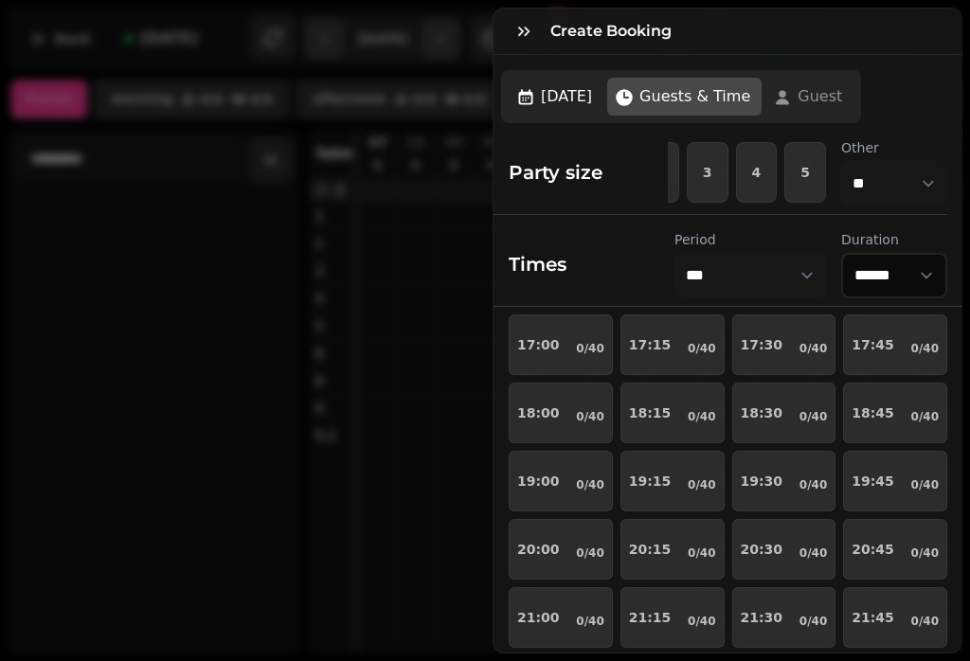
click at [786, 403] on div "18:30 0/40" at bounding box center [784, 413] width 87 height 23
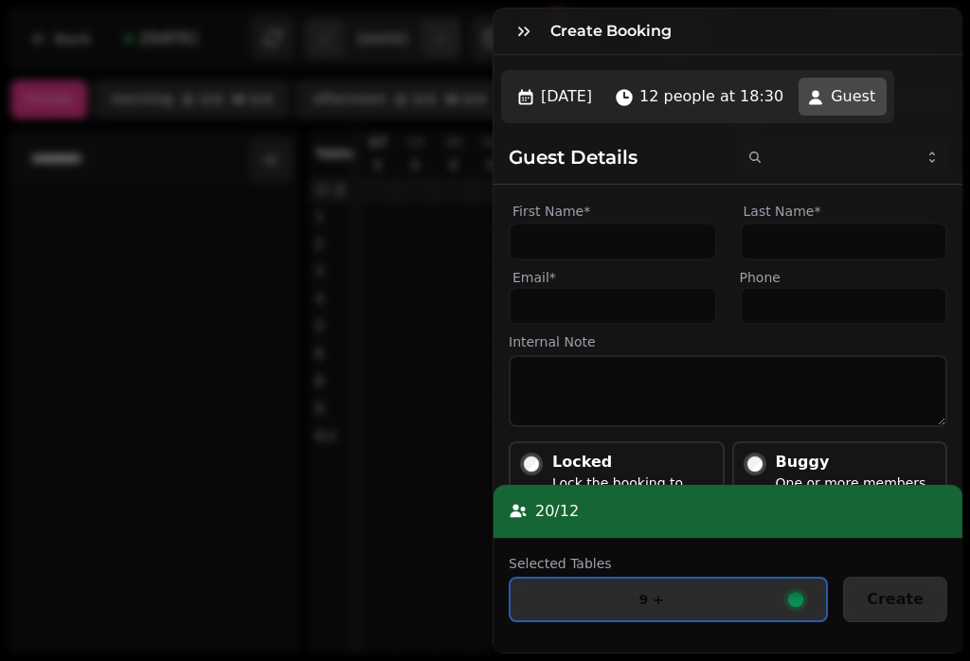
click at [604, 215] on label "First Name*" at bounding box center [613, 211] width 208 height 23
click at [604, 223] on input "First Name*" at bounding box center [613, 242] width 208 height 38
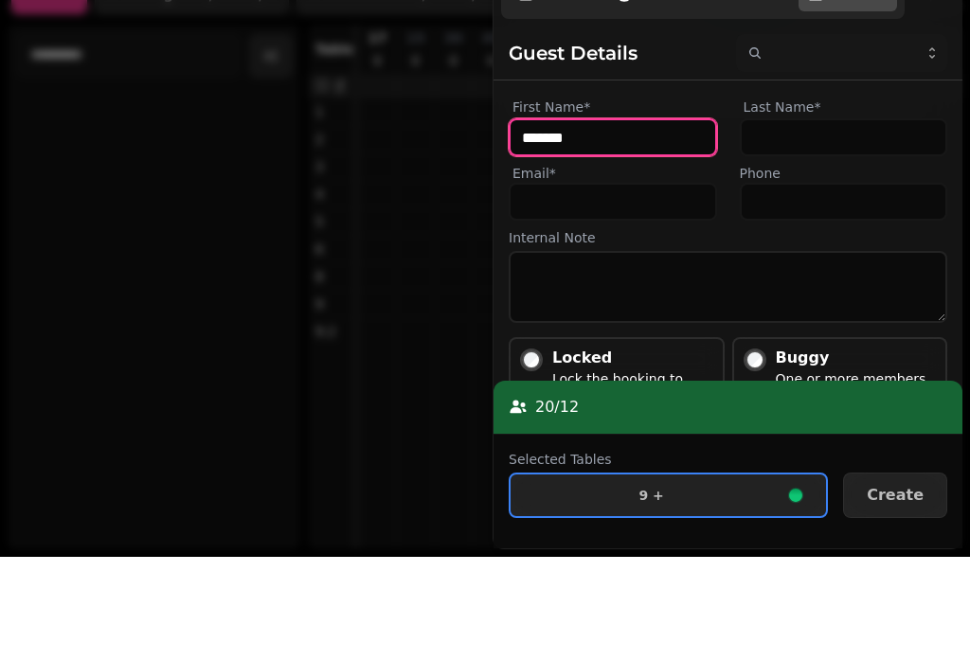
type input "*******"
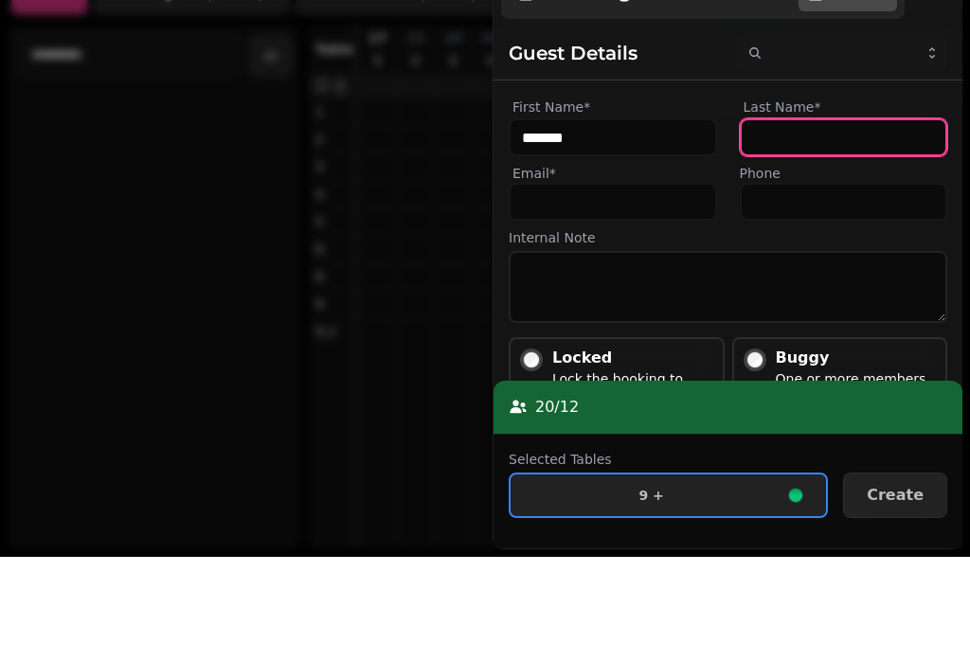
click at [828, 223] on input "Last Name*" at bounding box center [844, 242] width 208 height 38
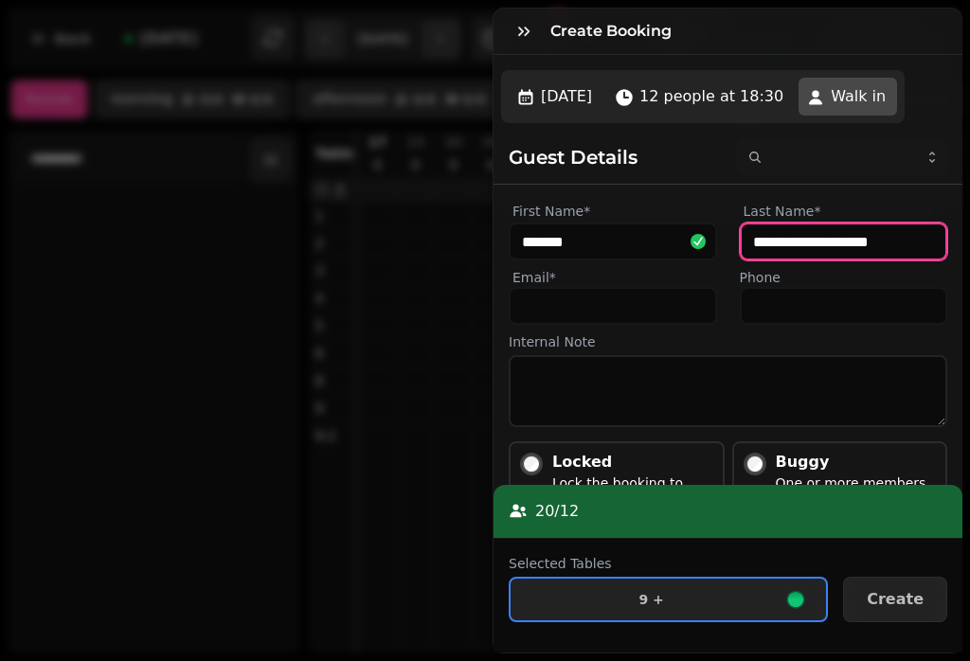
type input "**********"
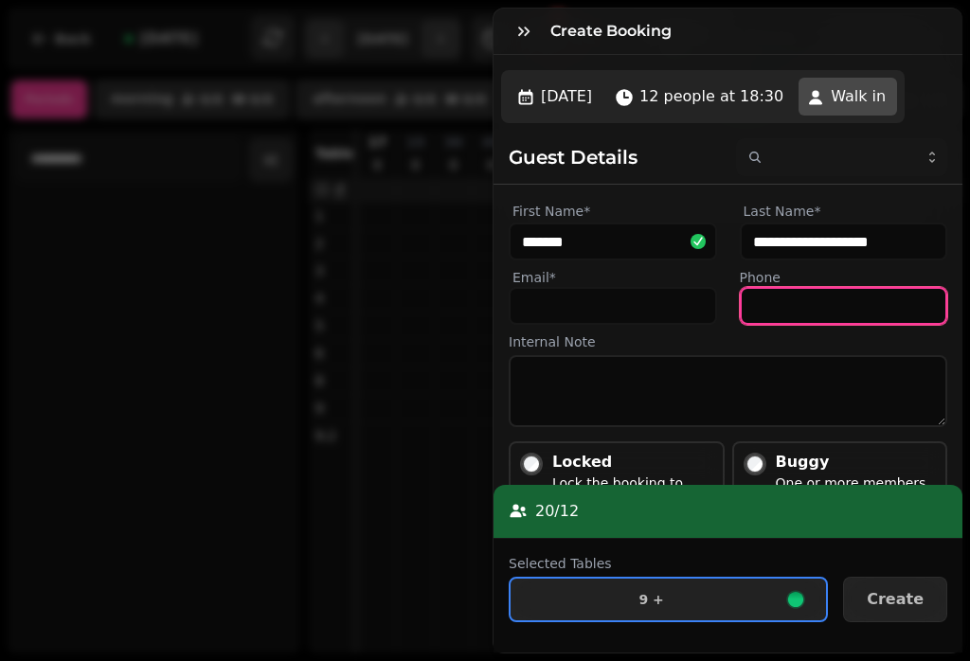
click at [867, 308] on input "Phone" at bounding box center [844, 306] width 208 height 38
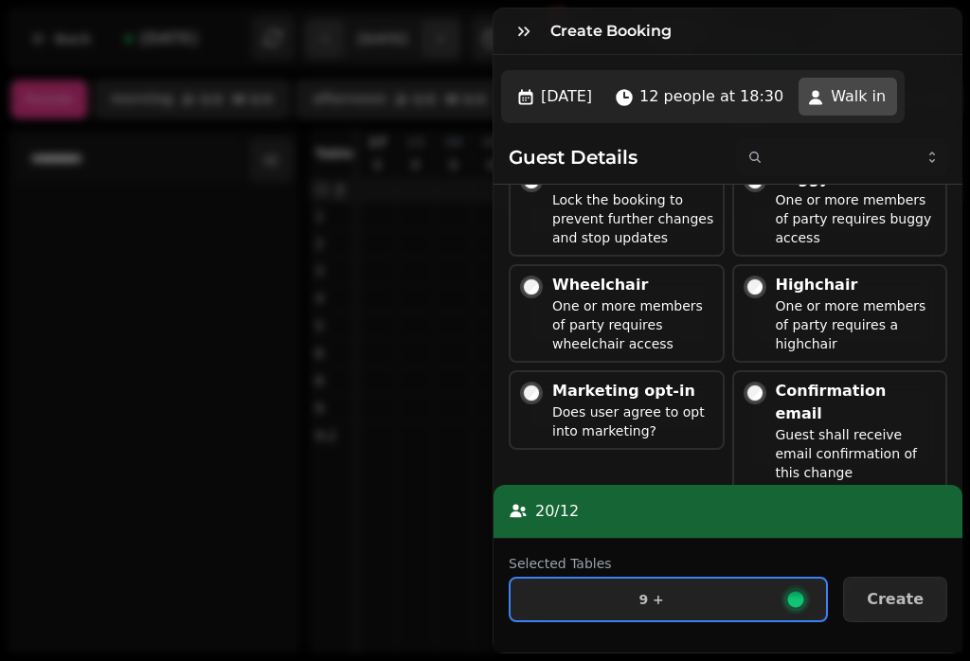
scroll to position [281, 0]
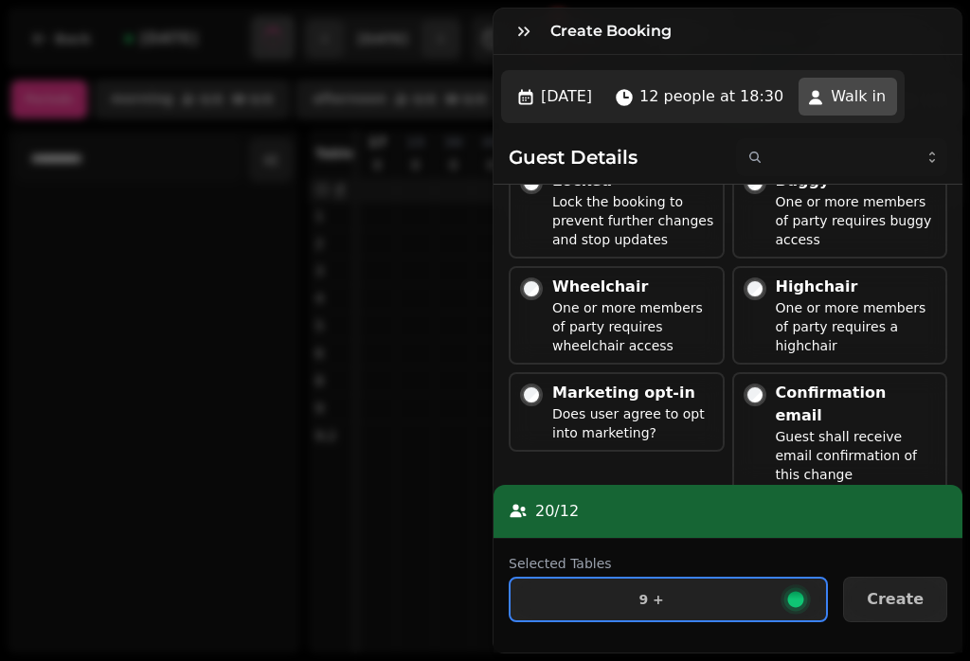
type input "**********"
click at [773, 392] on div "Confirmation email Guest shall receive email confirmation of this change" at bounding box center [840, 432] width 216 height 121
click at [563, 400] on div "Marketing opt-in" at bounding box center [633, 393] width 163 height 23
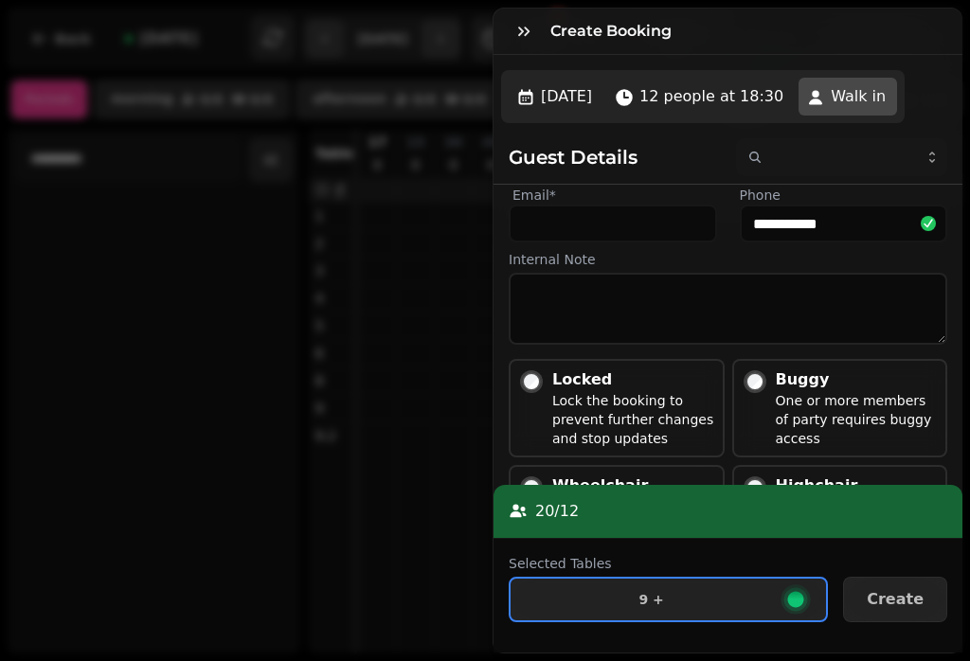
scroll to position [84, 0]
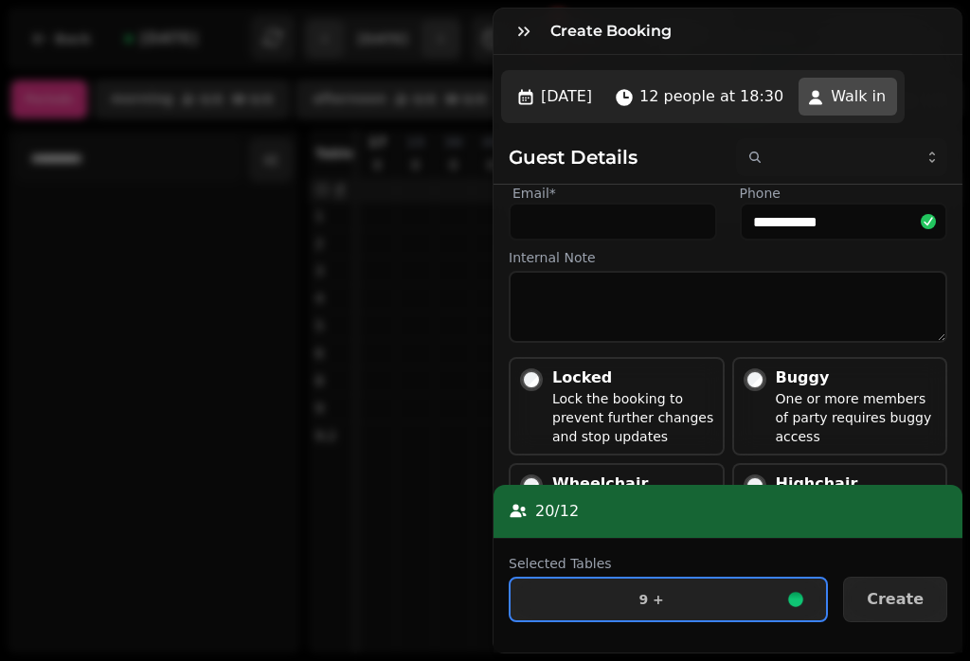
click at [785, 595] on button "9 +" at bounding box center [668, 599] width 319 height 45
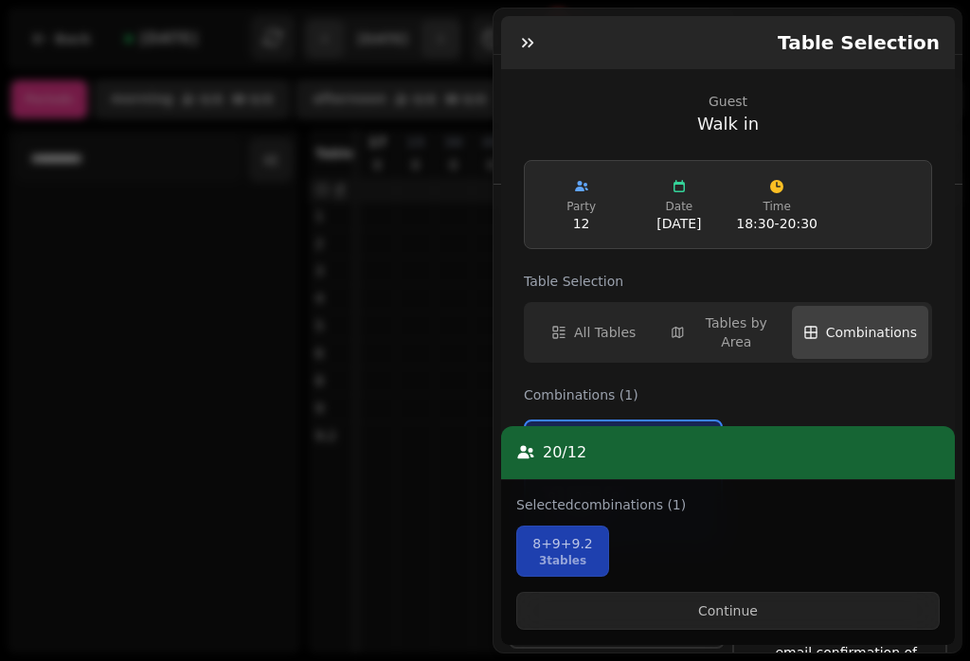
click at [830, 626] on button "Continue" at bounding box center [727, 611] width 423 height 38
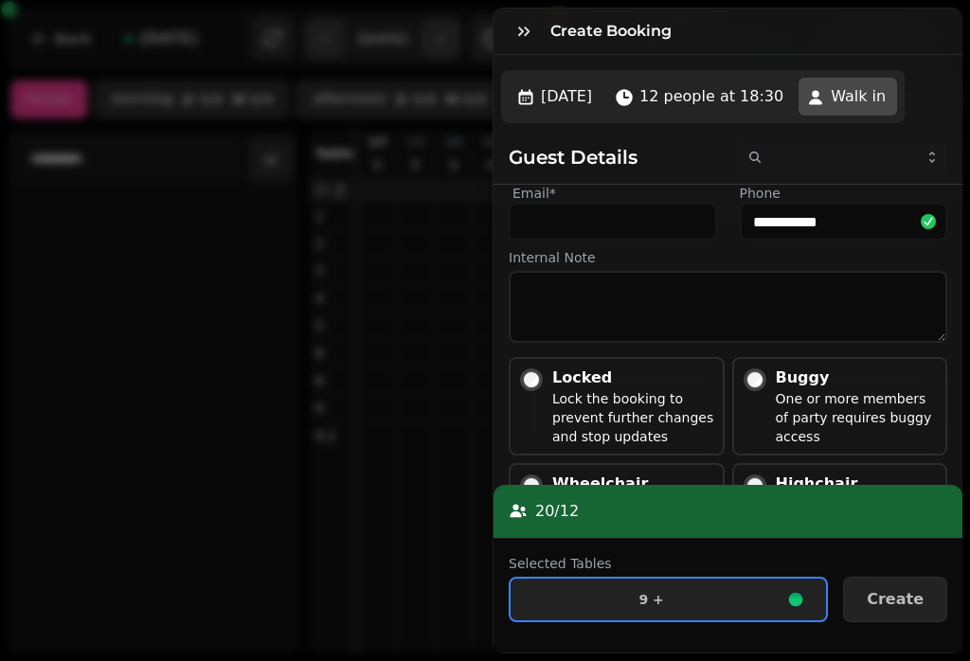
click at [920, 586] on button "Create" at bounding box center [895, 599] width 104 height 45
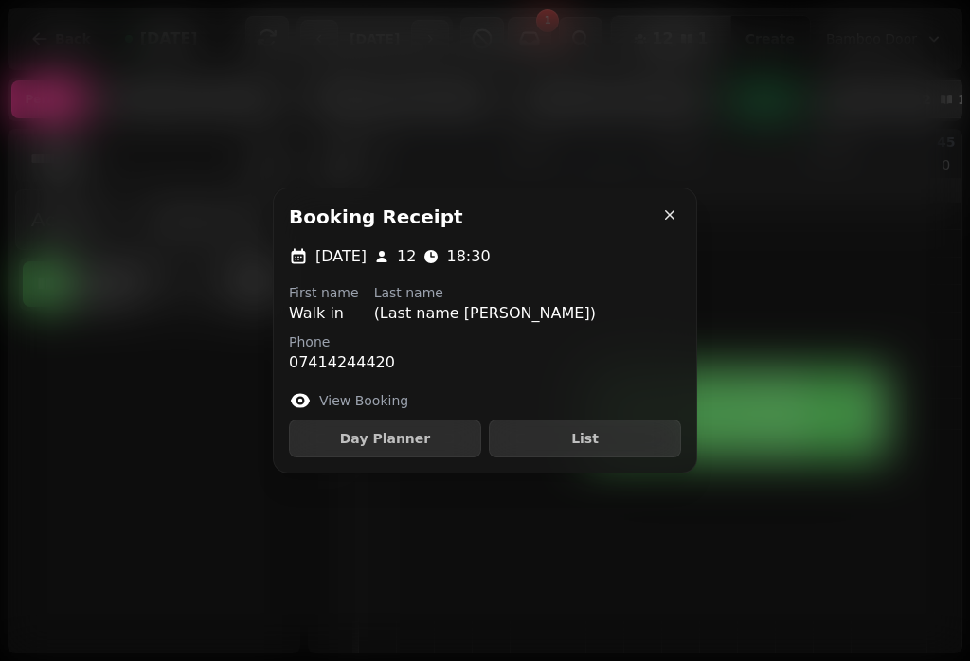
click at [672, 204] on button "button" at bounding box center [670, 215] width 38 height 38
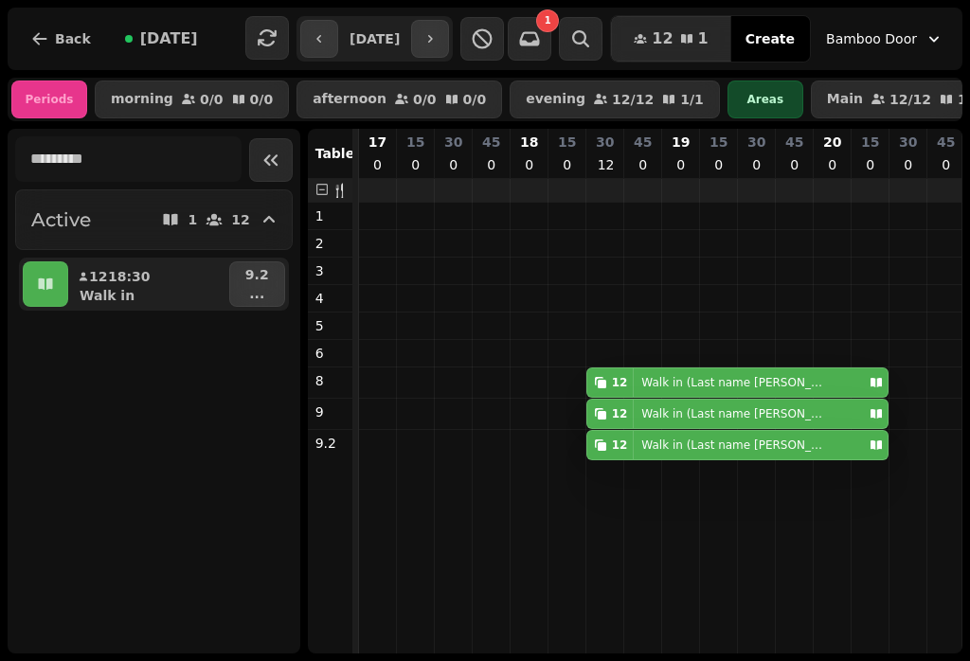
click at [949, 26] on button "Bamboo Door" at bounding box center [885, 39] width 140 height 34
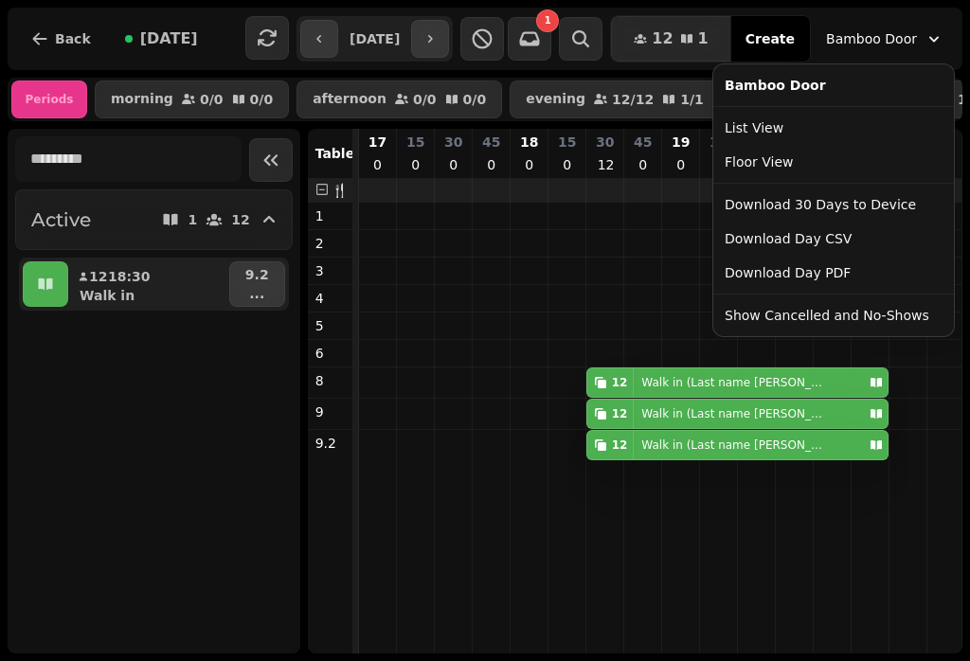
click at [873, 152] on link "Floor View" at bounding box center [833, 162] width 233 height 34
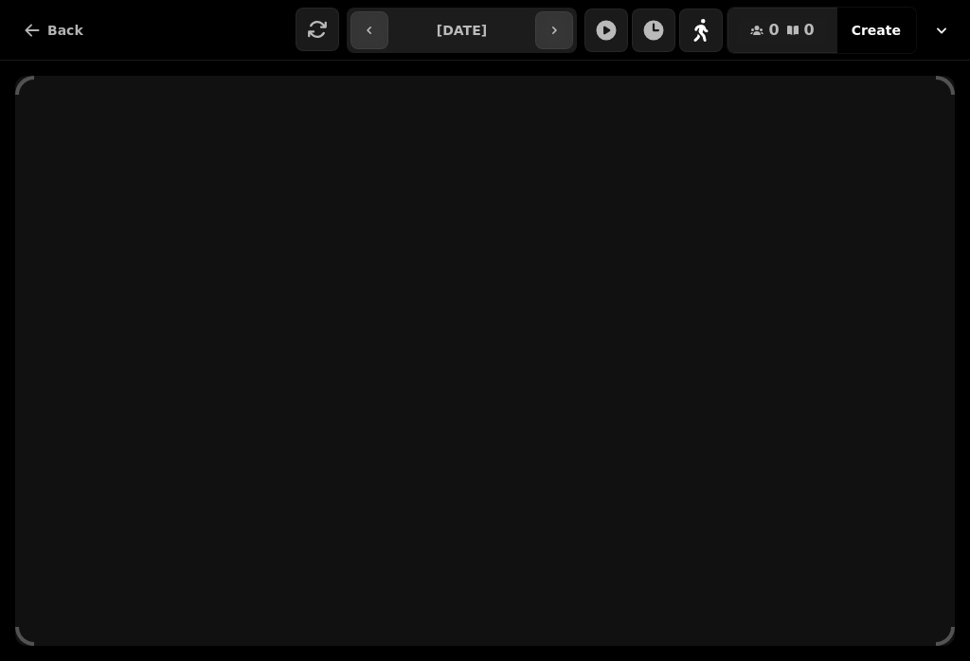
click at [465, 30] on input "**********" at bounding box center [462, 30] width 140 height 30
type input "**********"
click at [40, 23] on icon "button" at bounding box center [32, 30] width 19 height 19
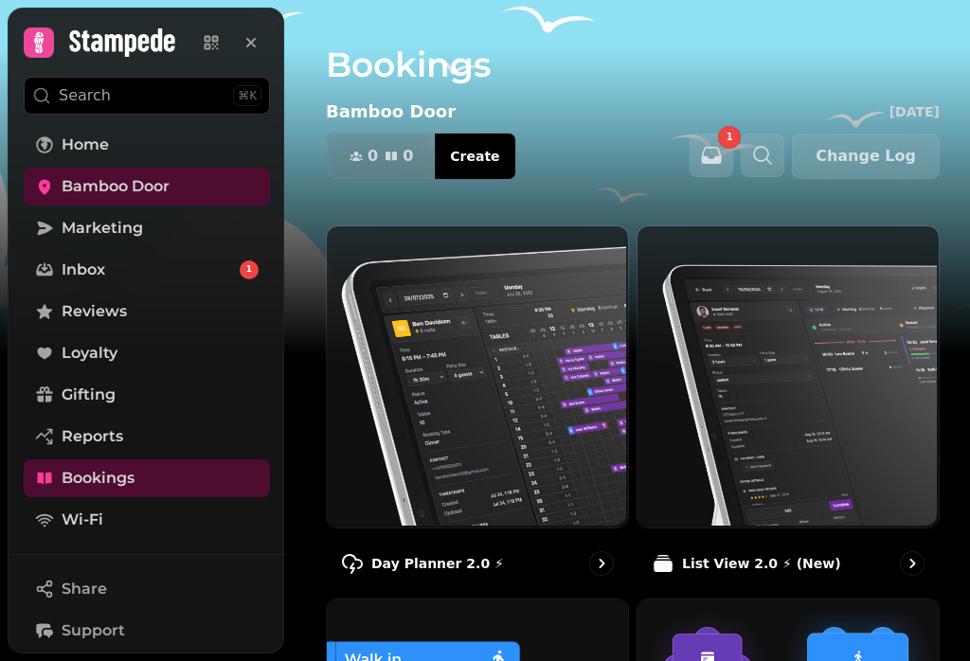
click at [71, 483] on span "Bookings" at bounding box center [98, 478] width 73 height 23
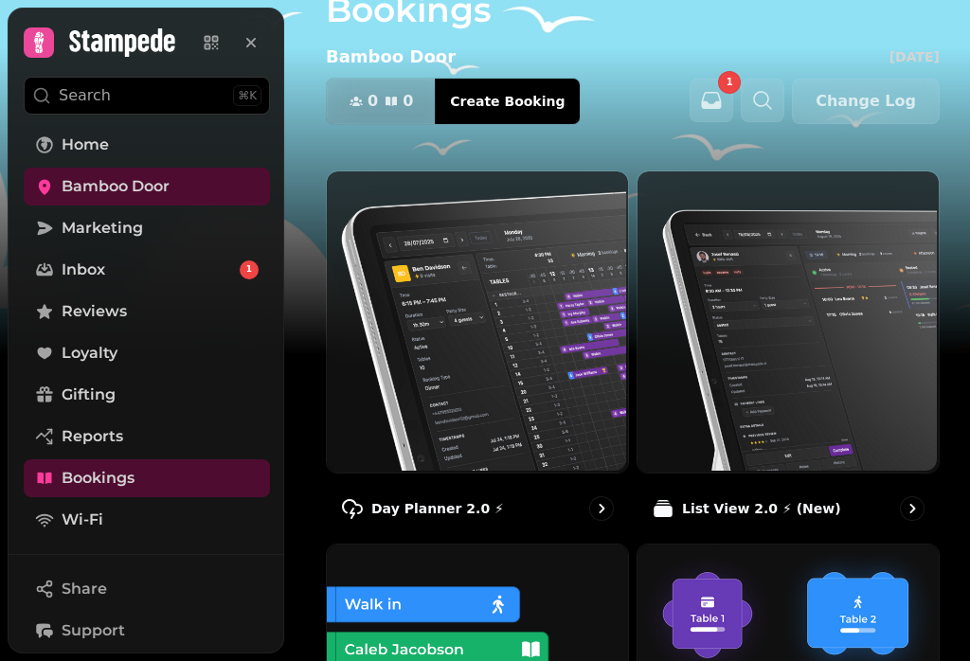
scroll to position [56, 0]
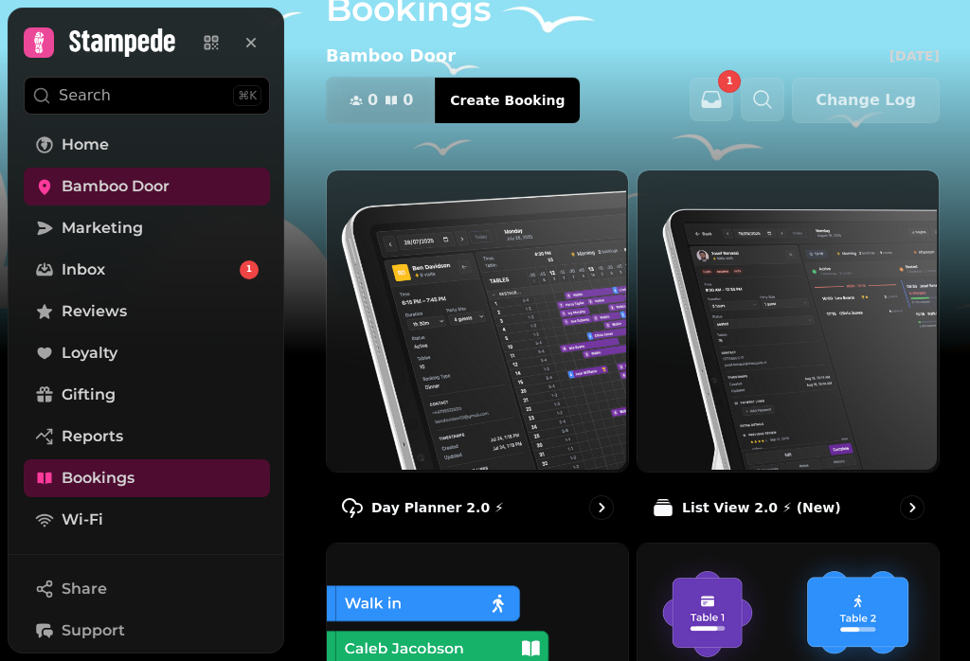
click at [881, 507] on div "List View 2.0 ⚡ (New)" at bounding box center [787, 507] width 303 height 55
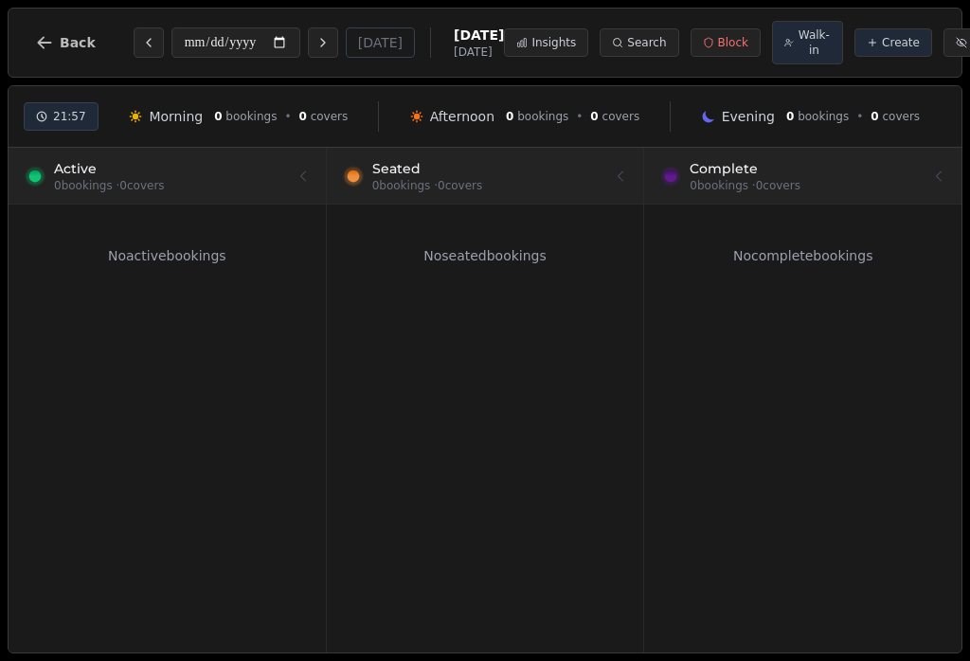
click at [315, 38] on icon "Next day" at bounding box center [322, 42] width 15 height 15
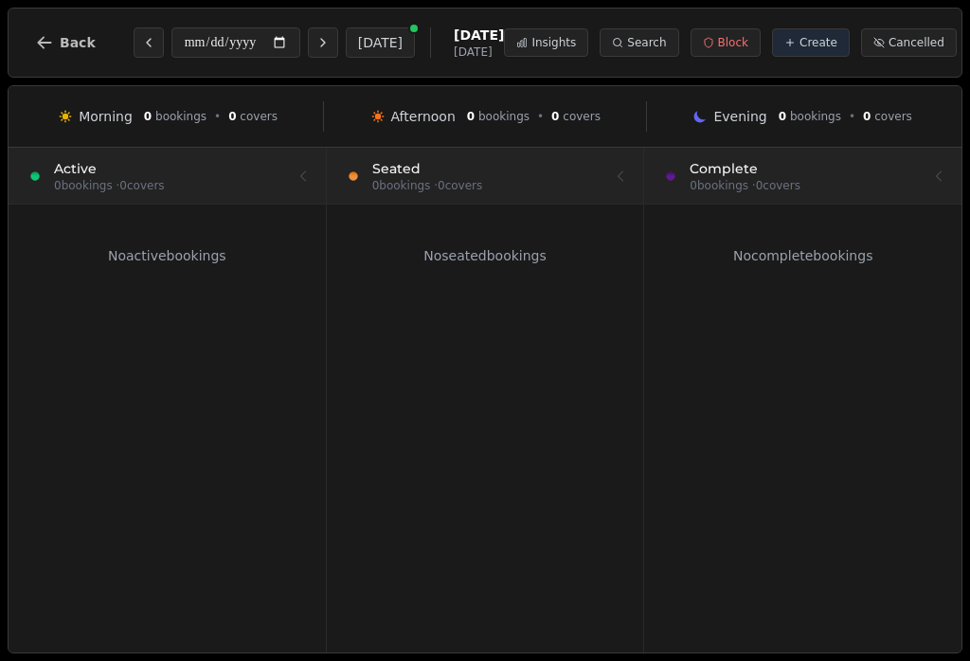
click at [315, 45] on icon "Next day" at bounding box center [322, 42] width 15 height 15
click at [315, 39] on icon "Next day" at bounding box center [322, 42] width 15 height 15
click at [308, 35] on button "Next day" at bounding box center [323, 42] width 30 height 30
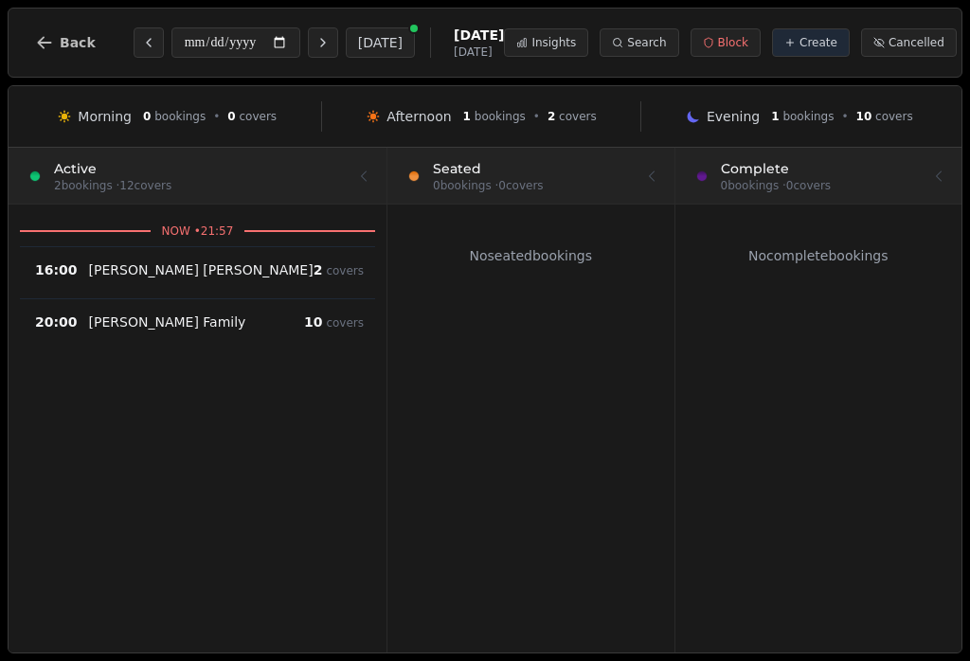
click at [315, 40] on icon "Next day" at bounding box center [322, 42] width 15 height 15
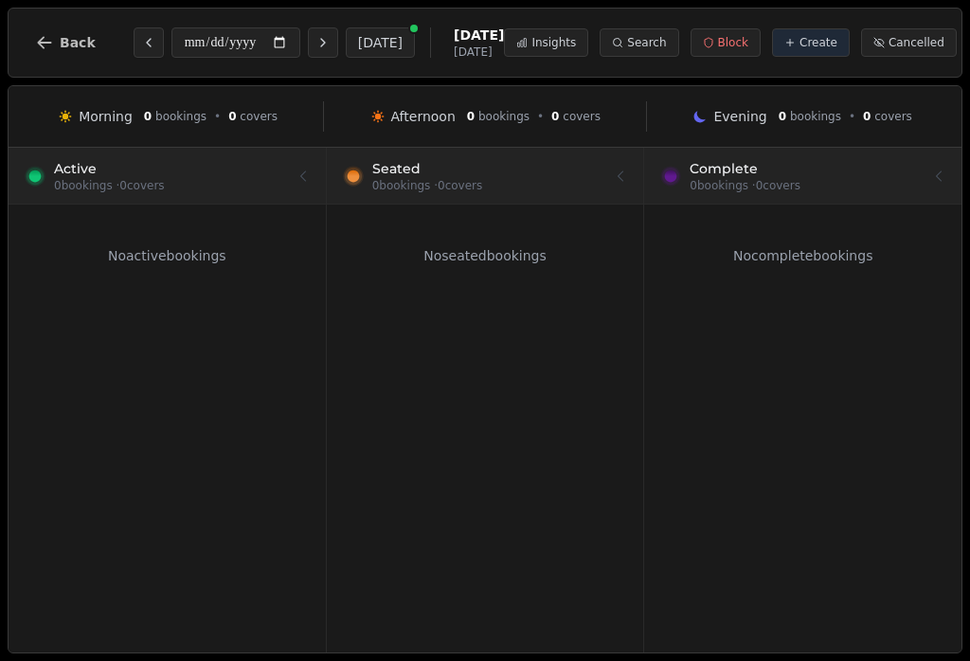
click at [315, 41] on icon "Next day" at bounding box center [322, 42] width 15 height 15
click at [308, 33] on button "Next day" at bounding box center [323, 42] width 30 height 30
type input "**********"
